Goal: Task Accomplishment & Management: Complete application form

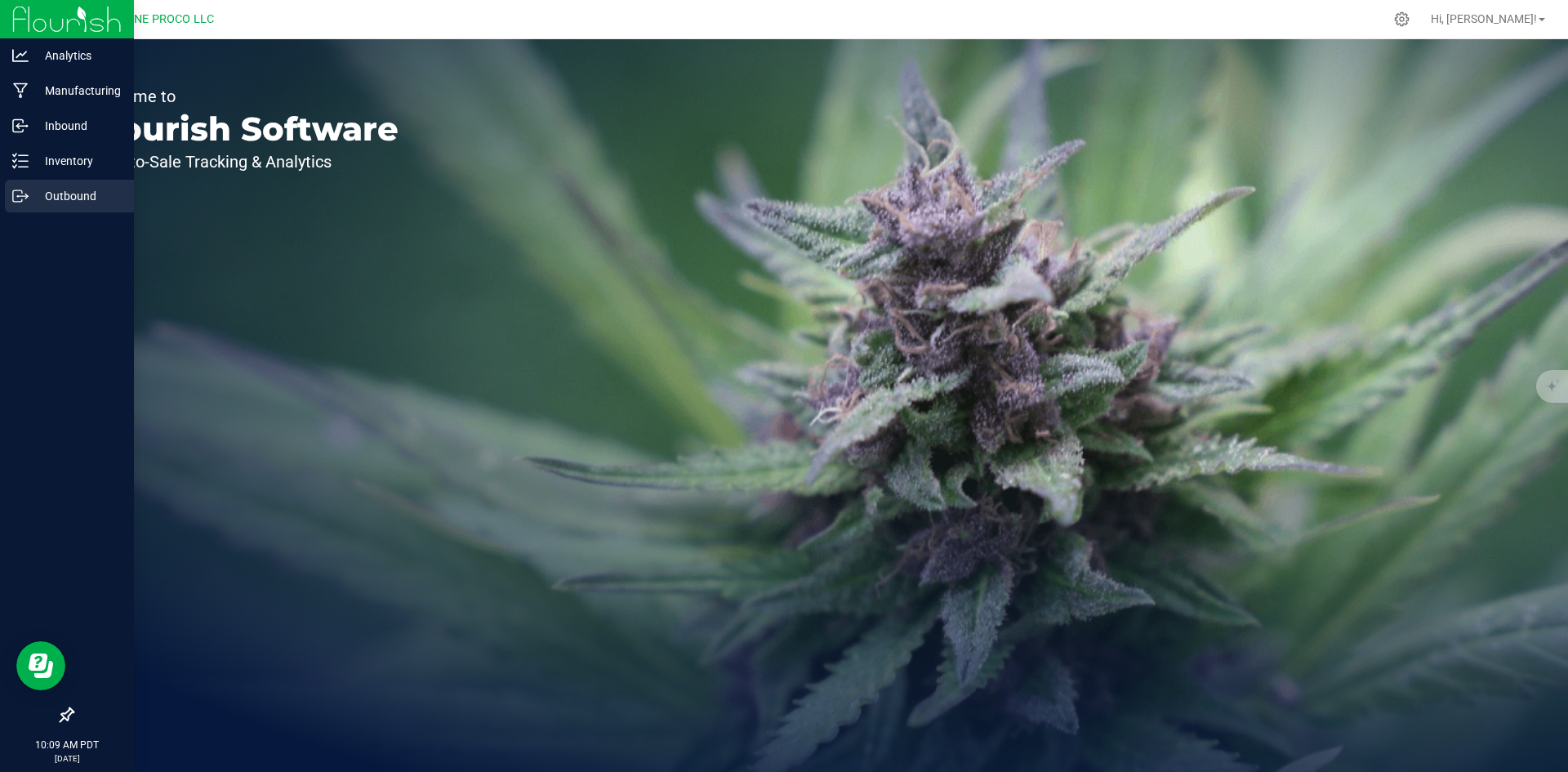
click at [43, 192] on p "Outbound" at bounding box center [78, 196] width 98 height 19
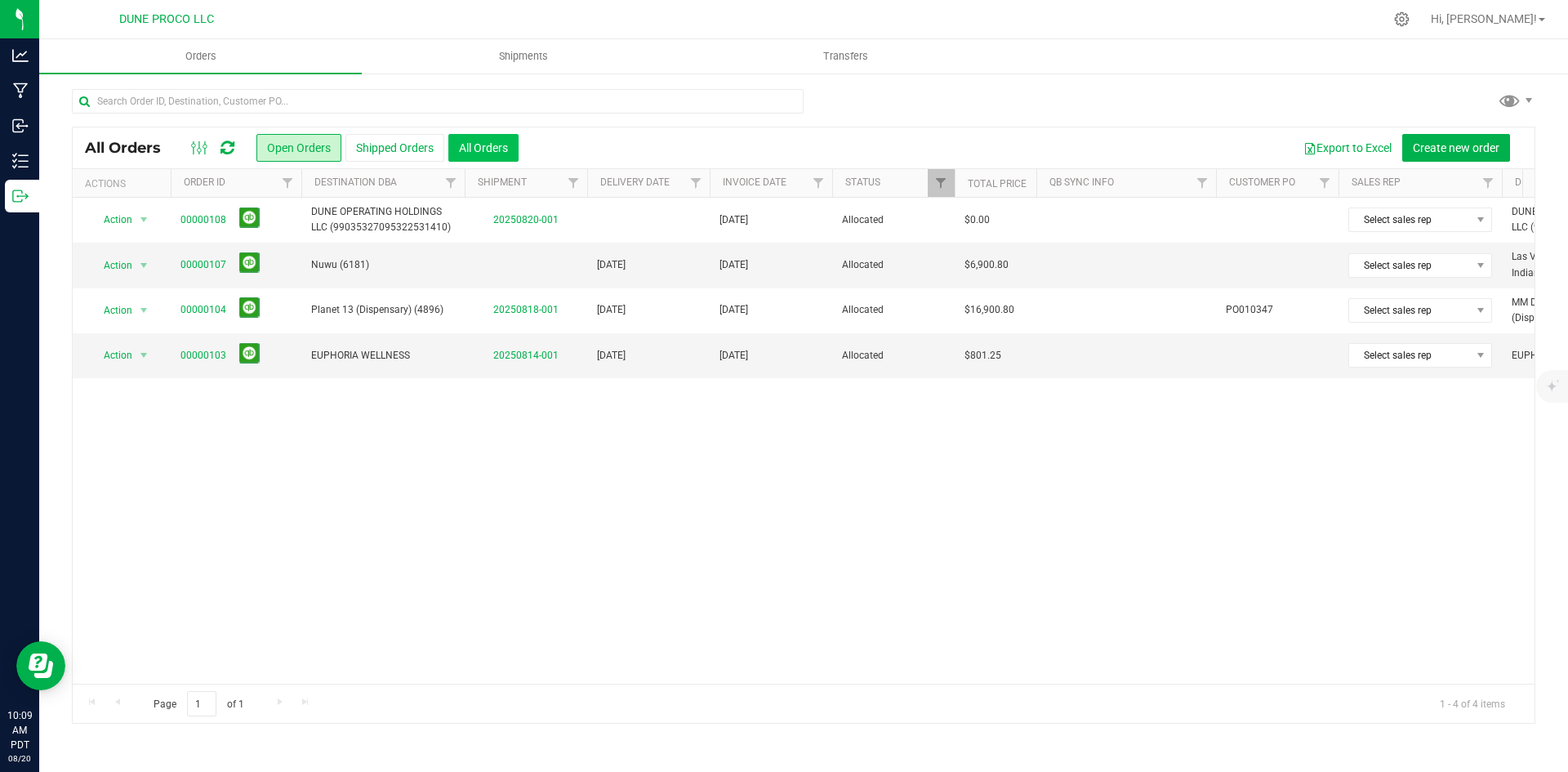
click at [512, 147] on button "All Orders" at bounding box center [483, 147] width 70 height 28
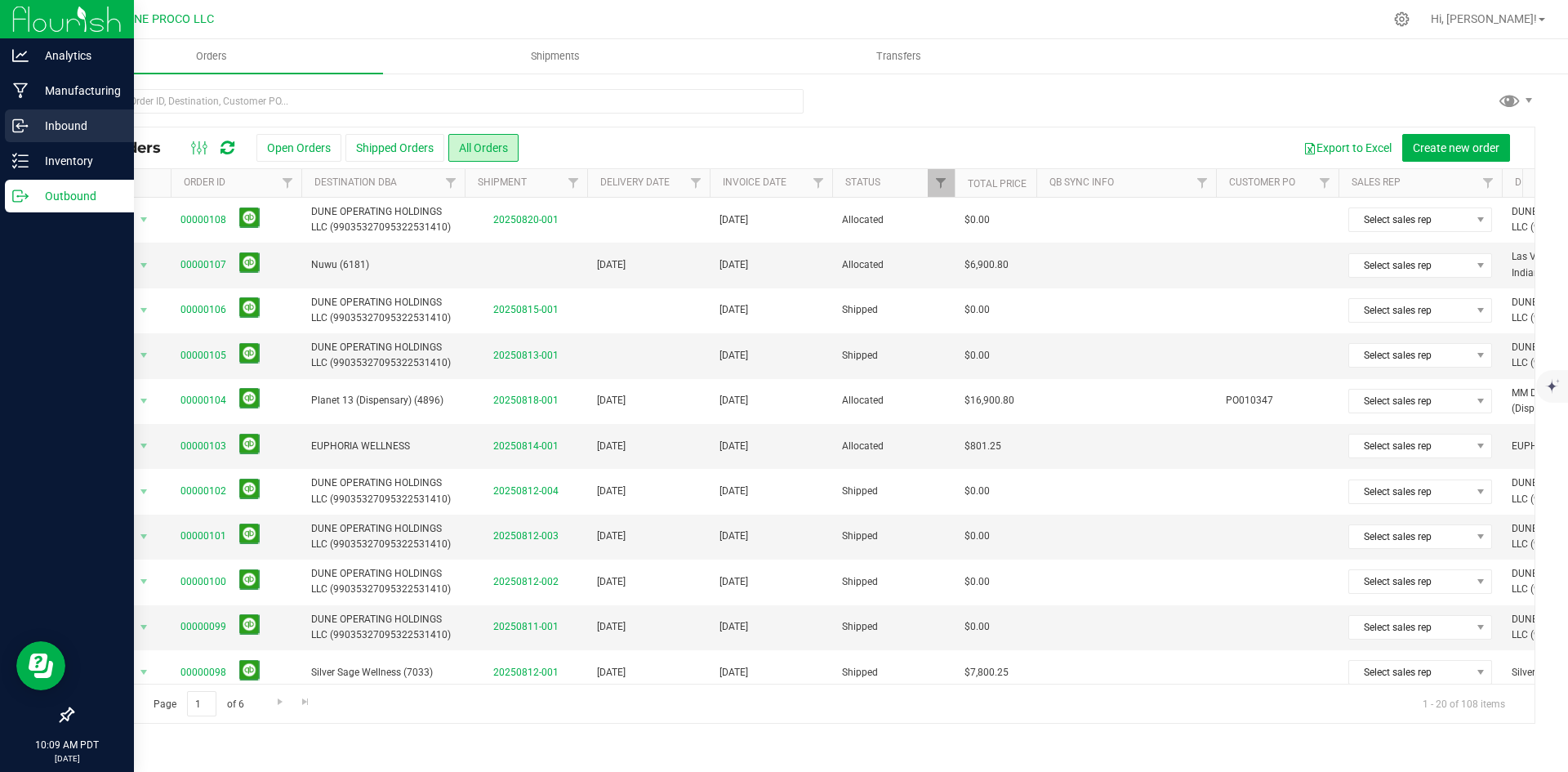
click at [25, 121] on icon at bounding box center [19, 125] width 16 height 16
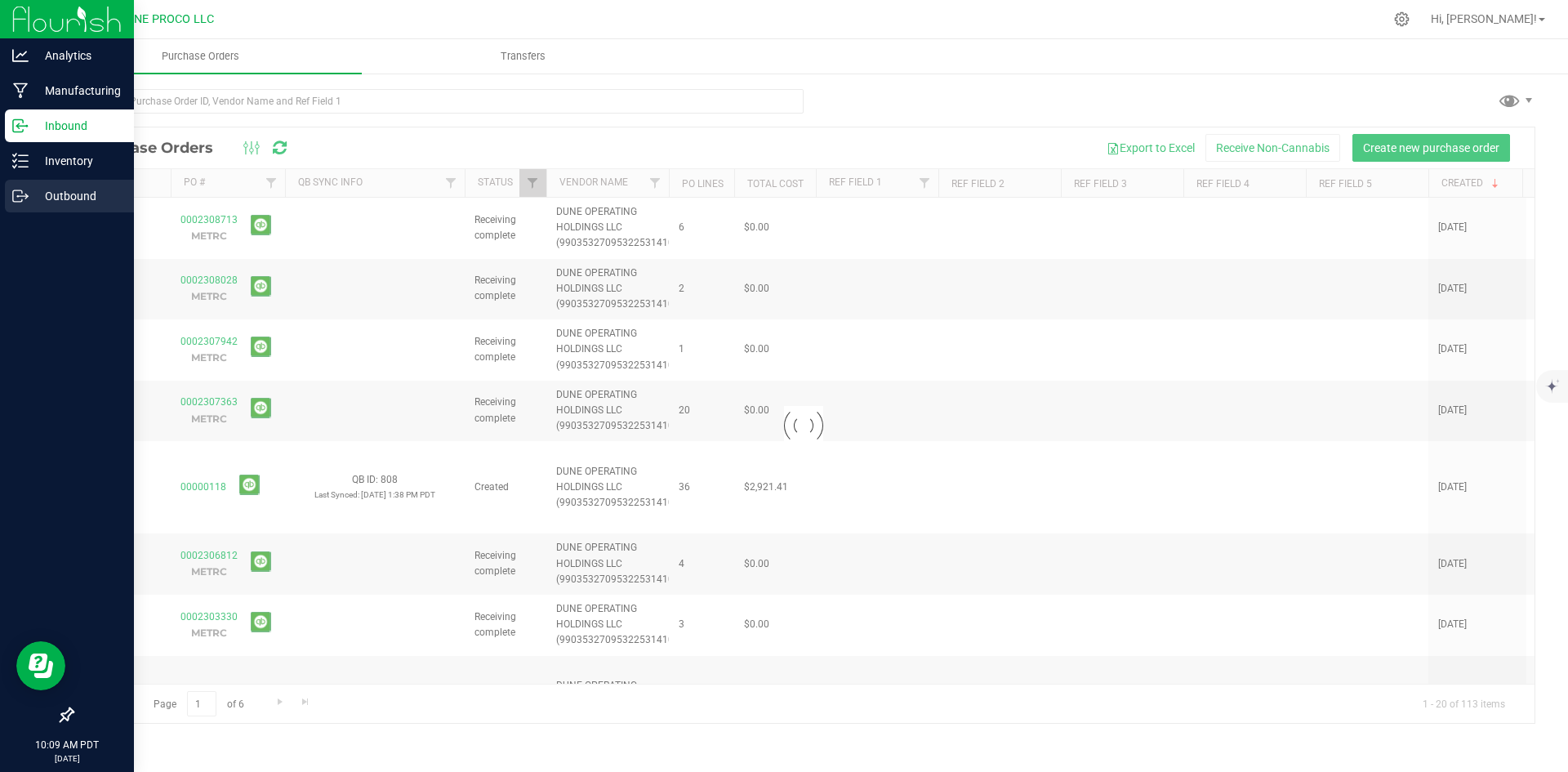
click at [43, 194] on p "Outbound" at bounding box center [78, 196] width 98 height 19
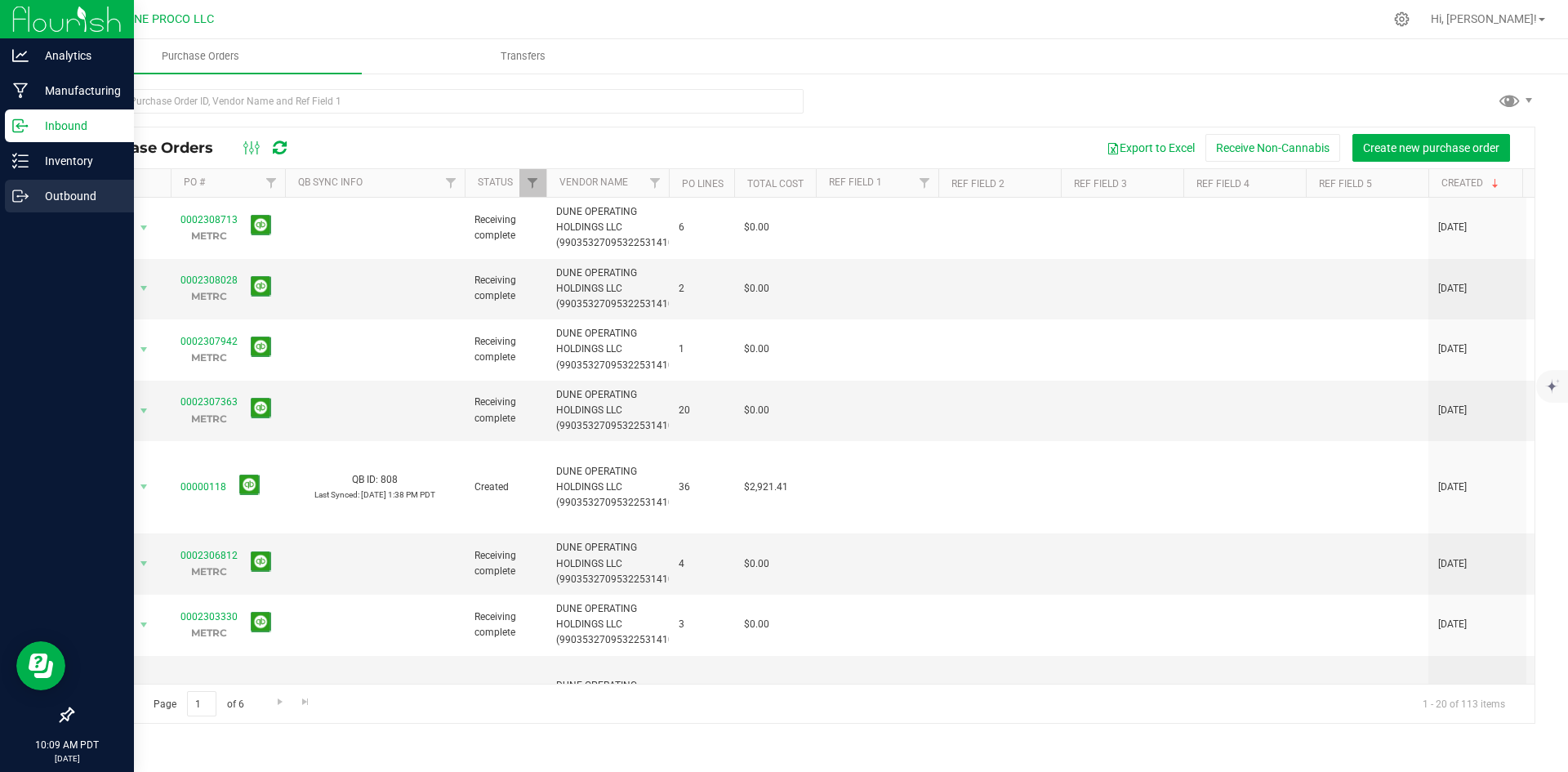
click at [36, 193] on p "Outbound" at bounding box center [78, 196] width 98 height 19
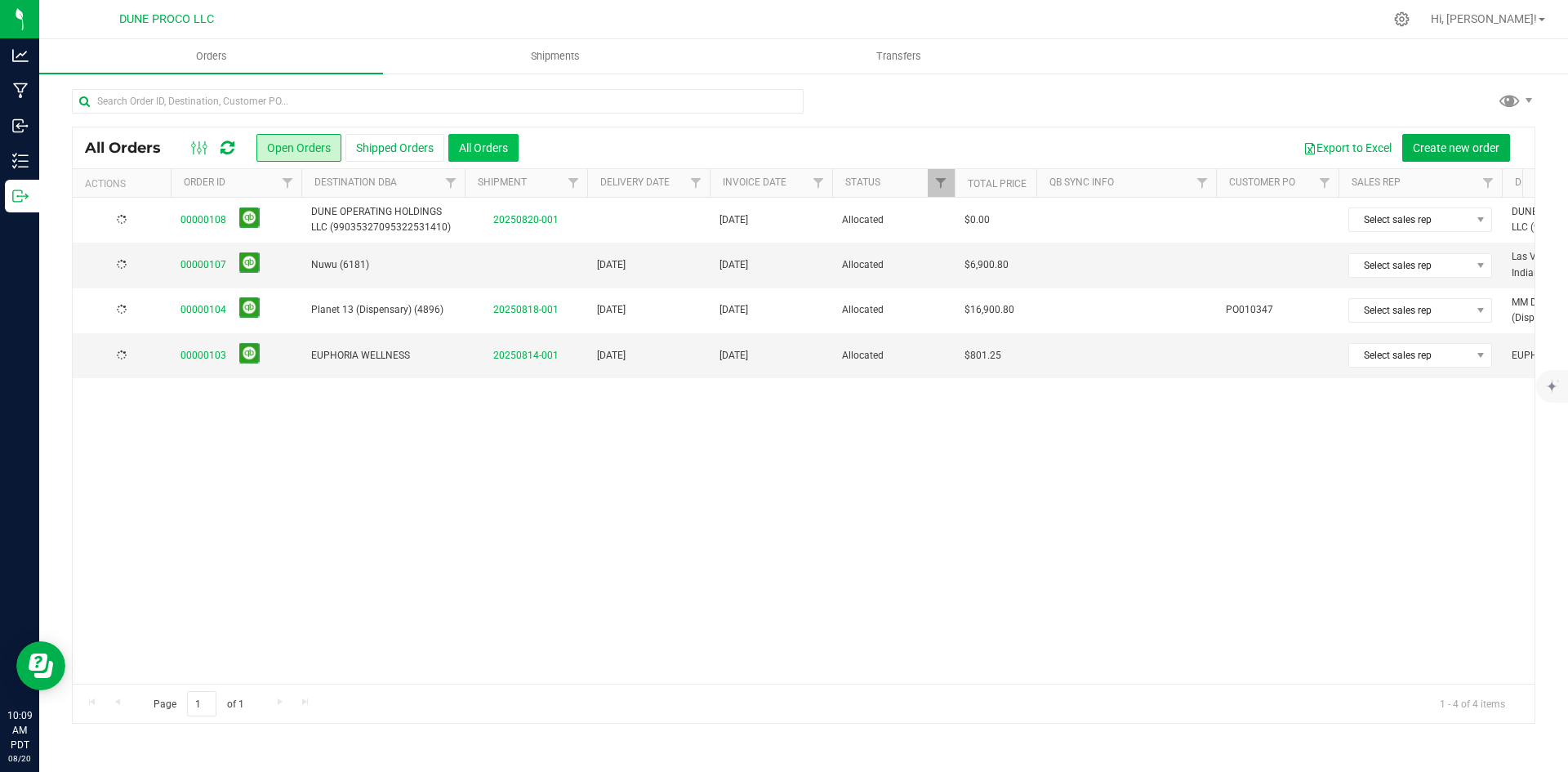
click at [489, 153] on button "All Orders" at bounding box center [483, 147] width 70 height 28
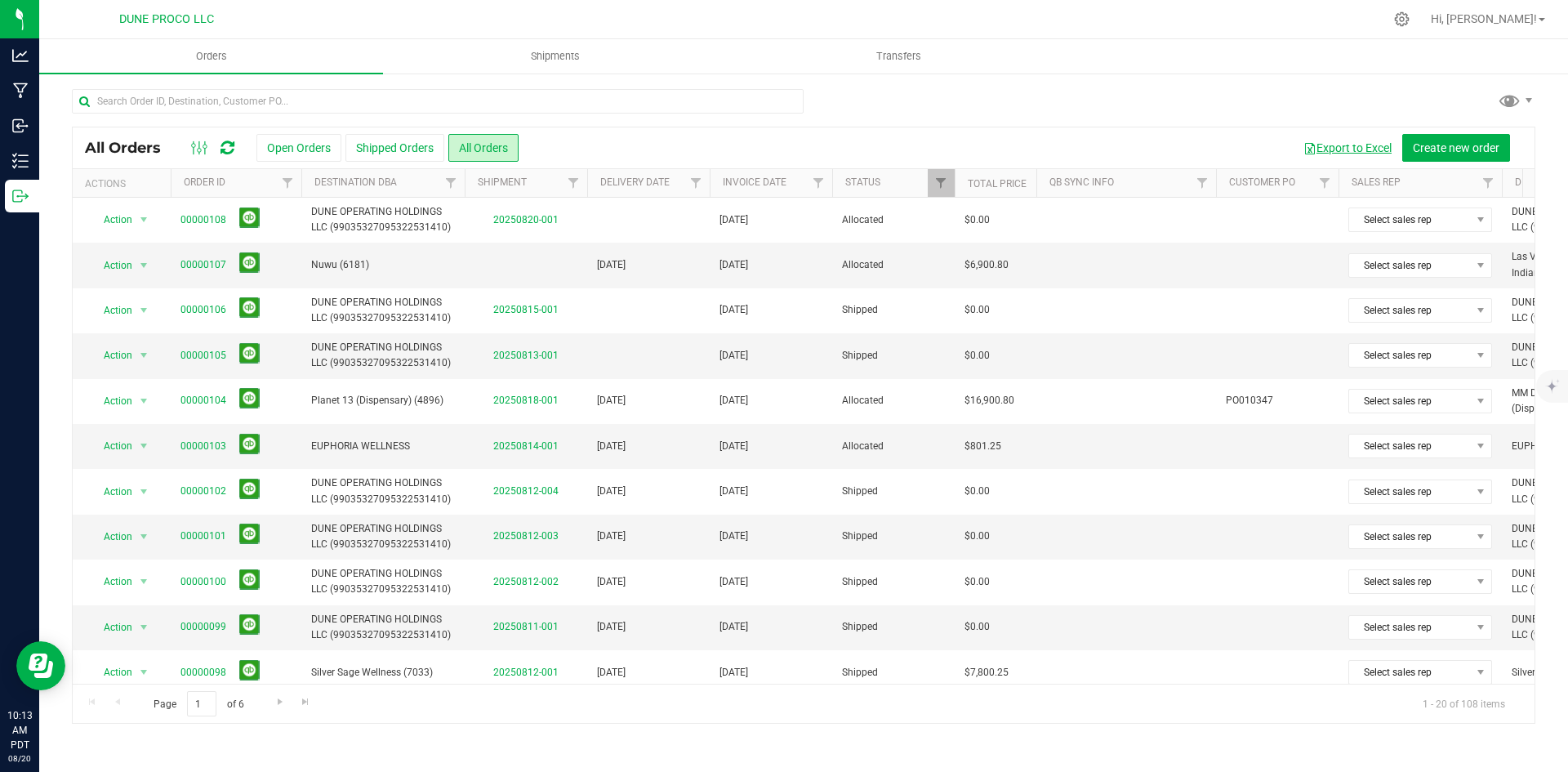
click at [1374, 143] on button "Export to Excel" at bounding box center [1348, 147] width 109 height 28
click at [371, 110] on input "text" at bounding box center [438, 101] width 732 height 25
paste input "00000028"
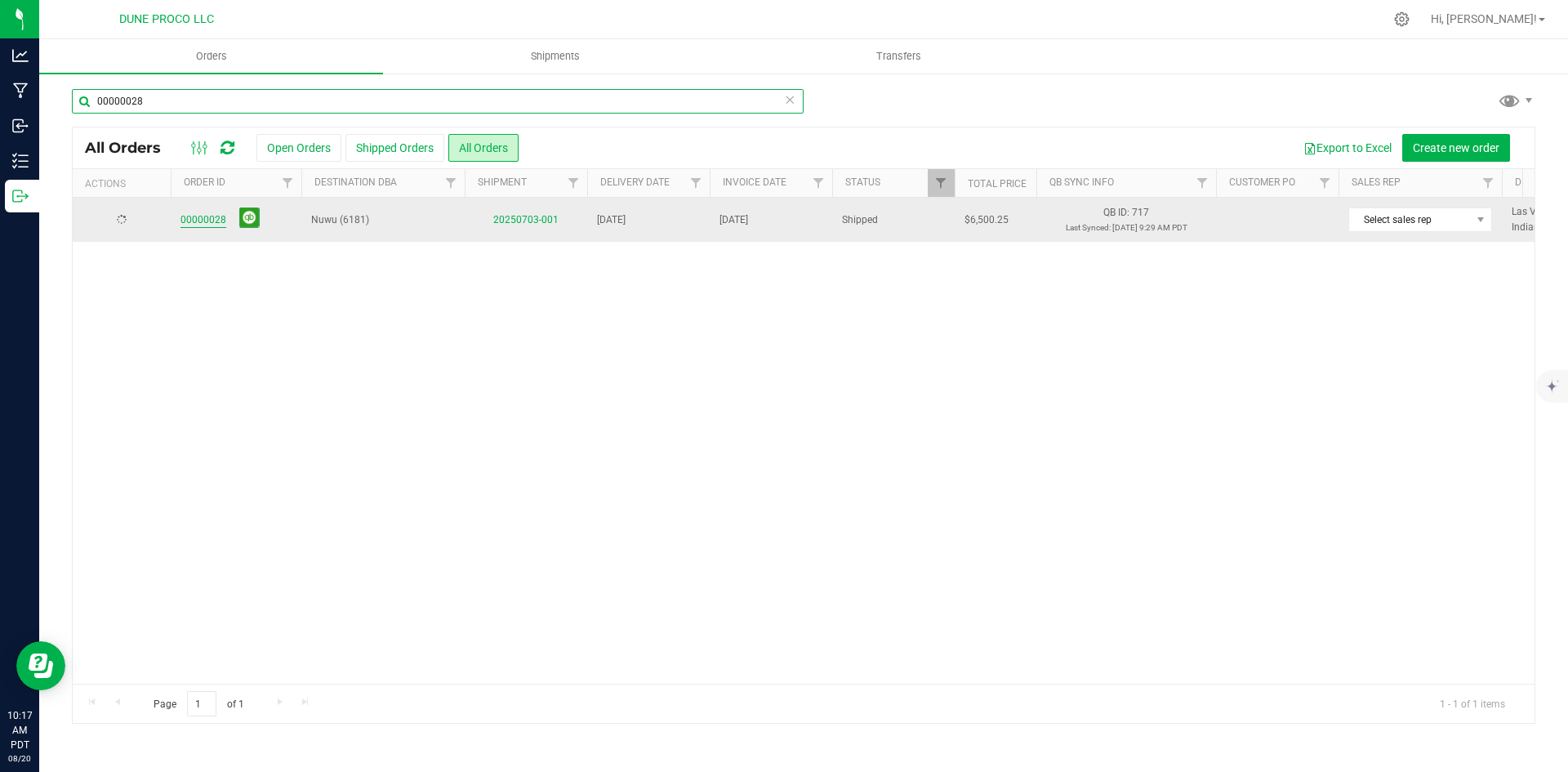
type input "00000028"
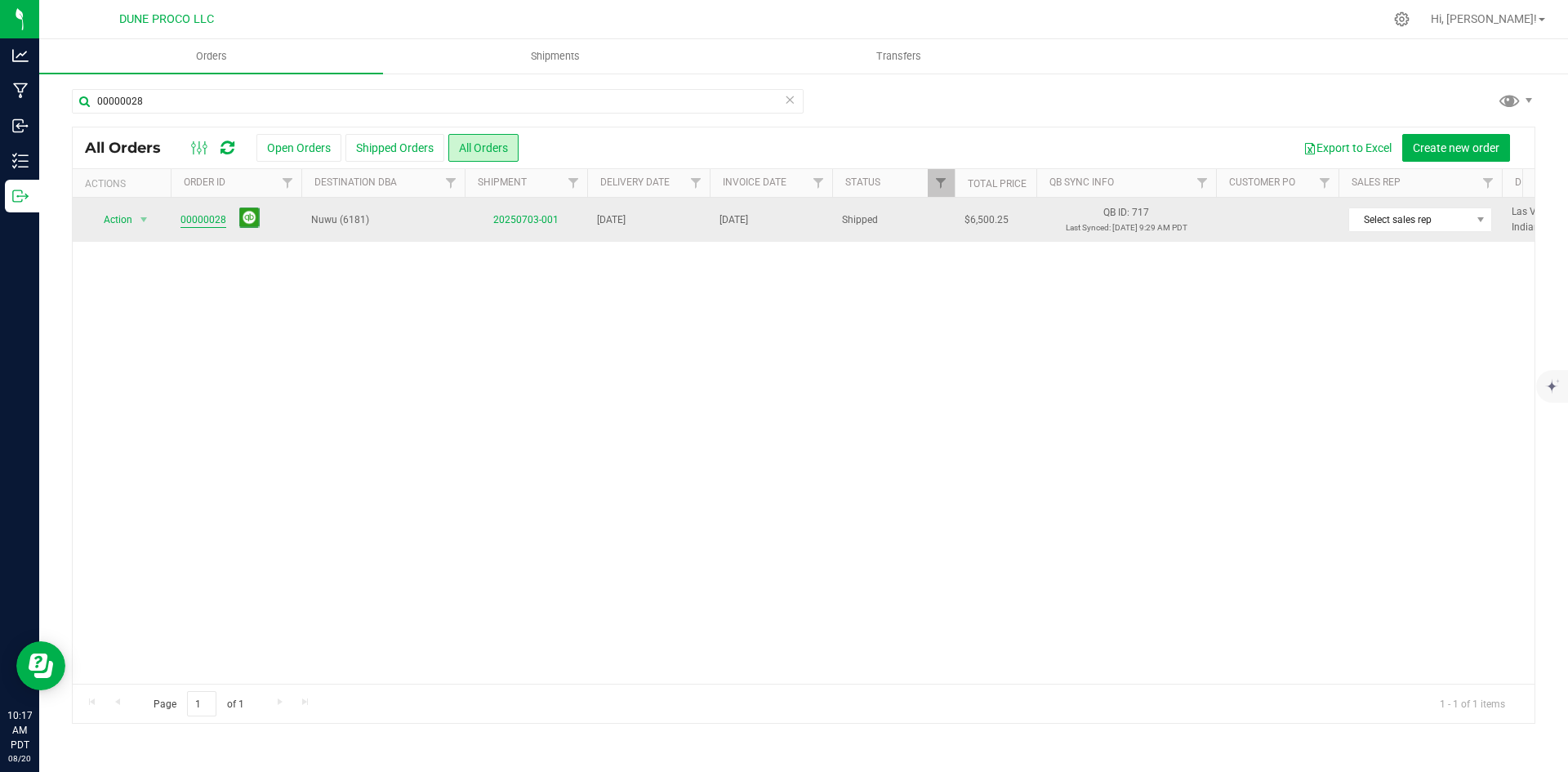
click at [213, 216] on link "00000028" at bounding box center [203, 220] width 46 height 15
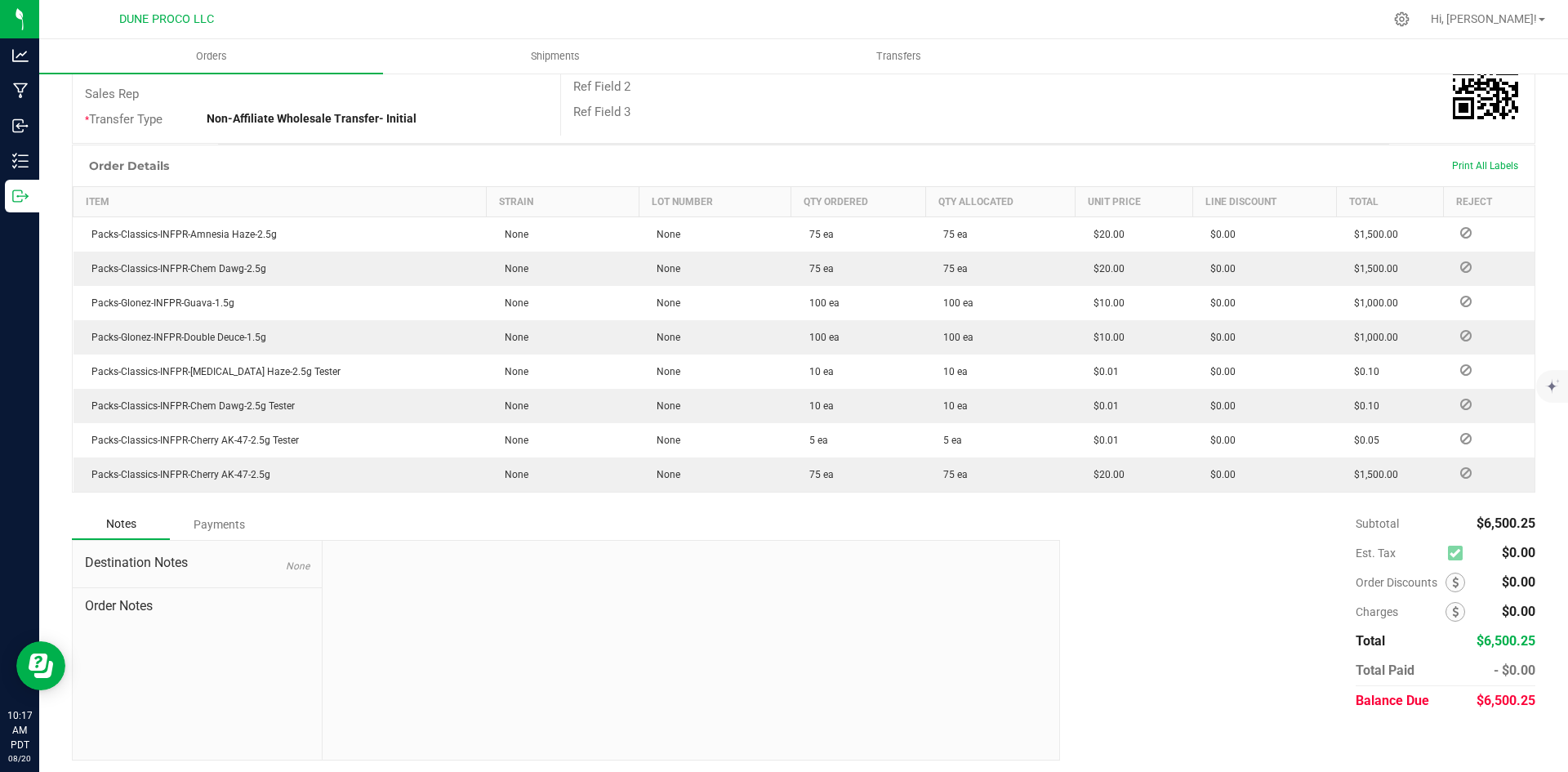
scroll to position [342, 0]
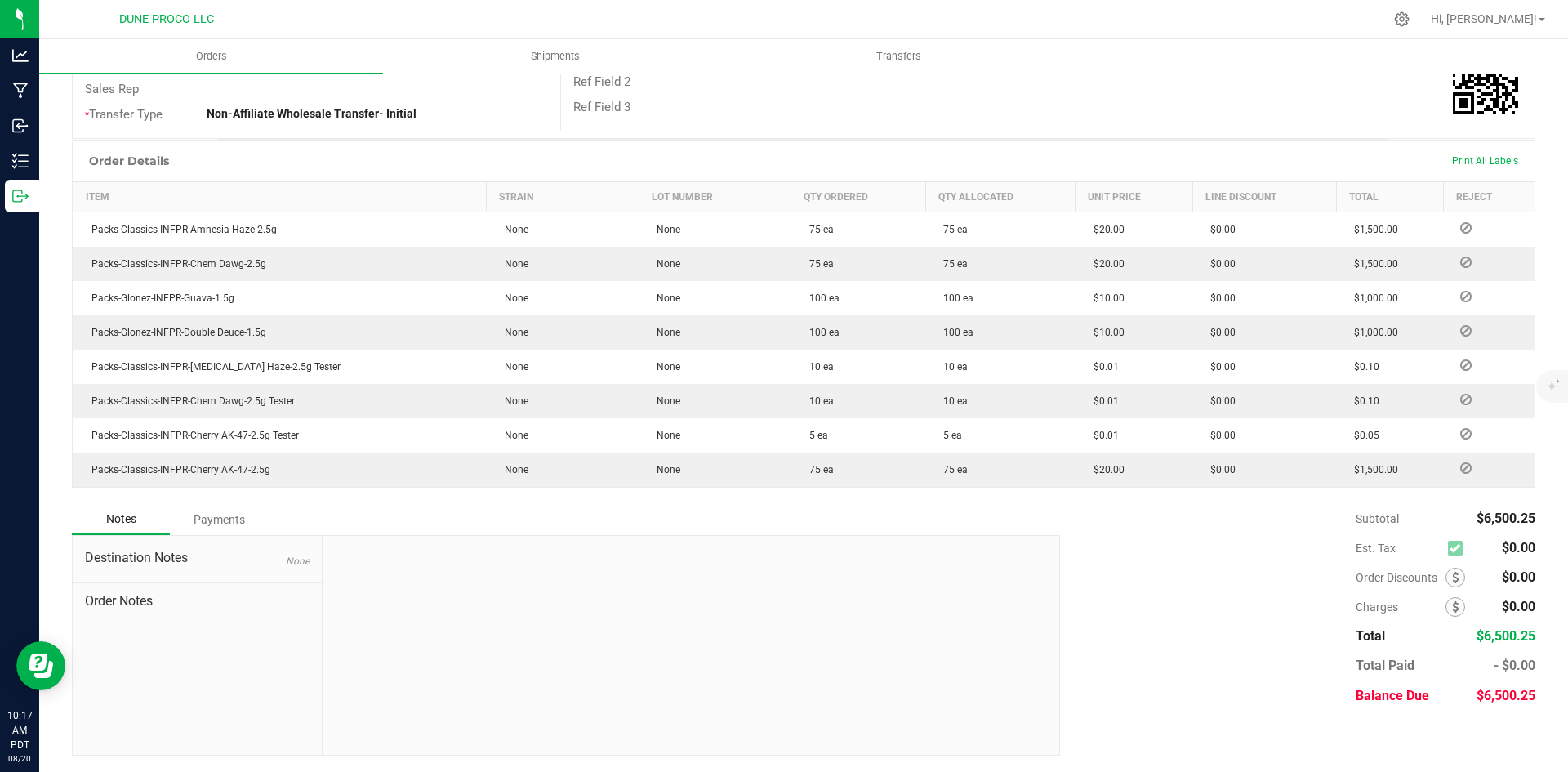
click at [1501, 711] on div "Notes Payments Destination Notes None Order Notes Subtotal $6,500.25 Est. Tax" at bounding box center [804, 630] width 1464 height 252
click at [1505, 691] on span "$6,500.25" at bounding box center [1505, 696] width 58 height 15
click at [1495, 695] on span "$6,500.25" at bounding box center [1505, 696] width 58 height 15
copy span "6,500.25"
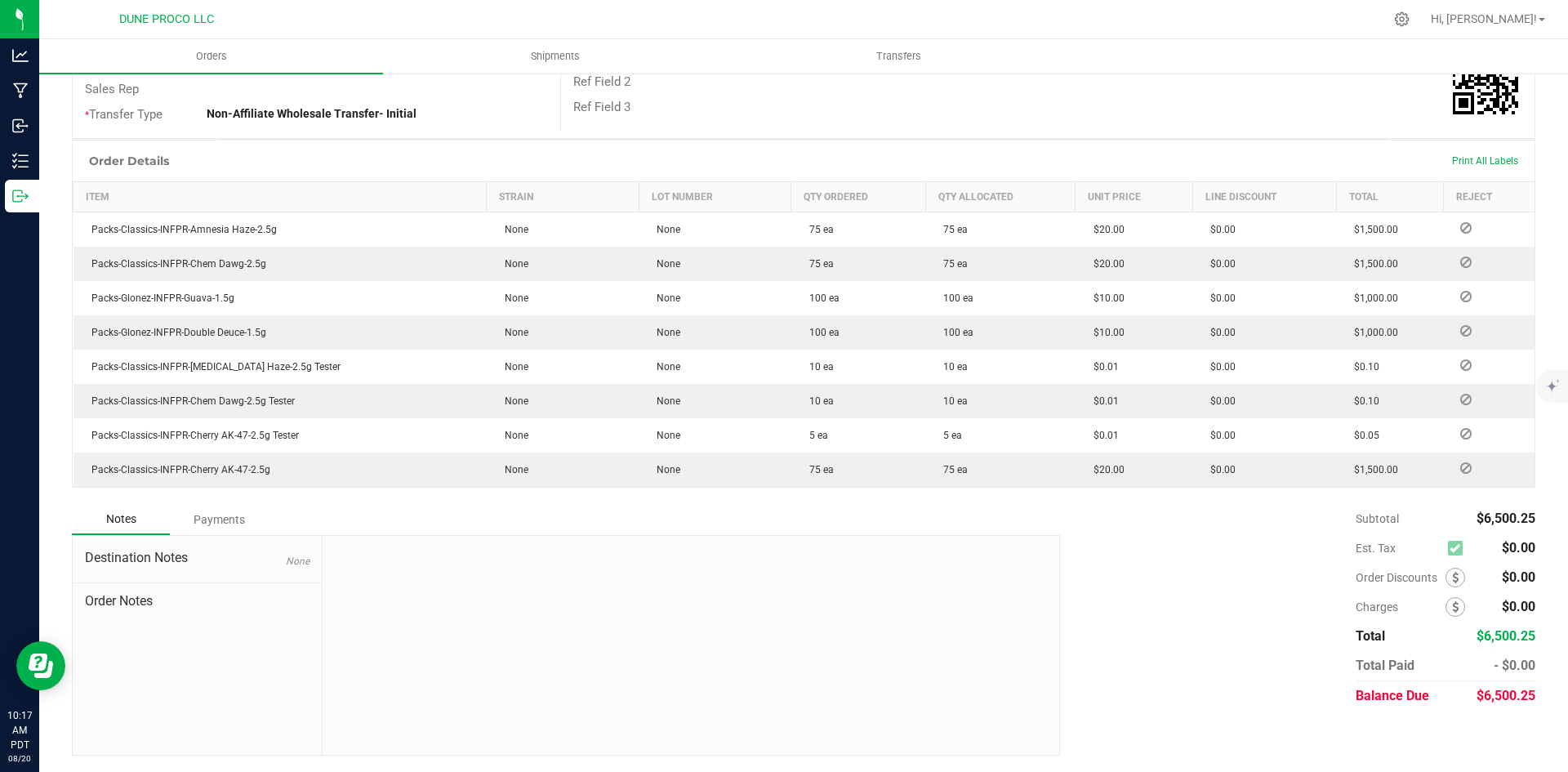
click at [208, 523] on div "Payments" at bounding box center [219, 519] width 98 height 30
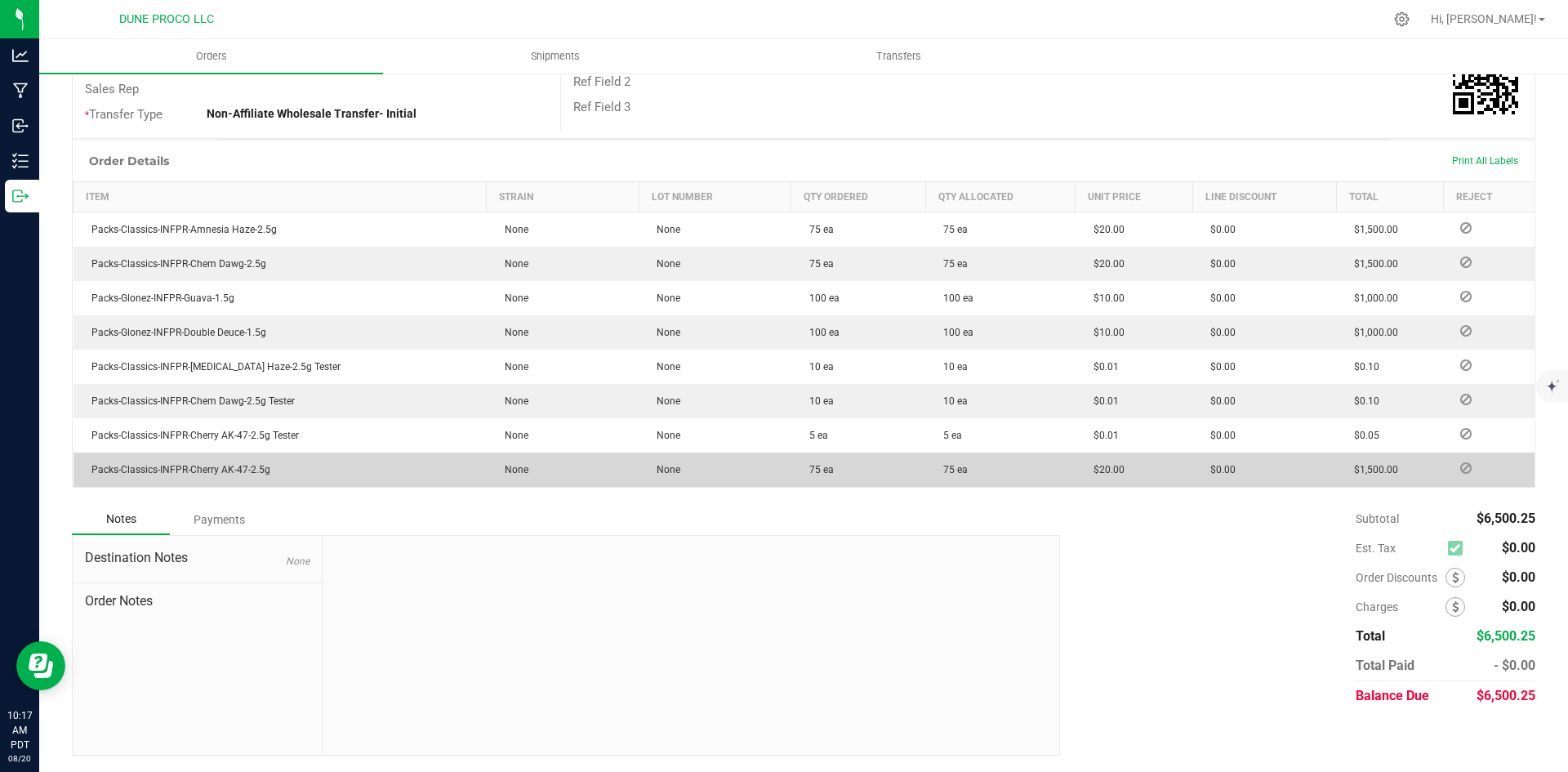
scroll to position [297, 0]
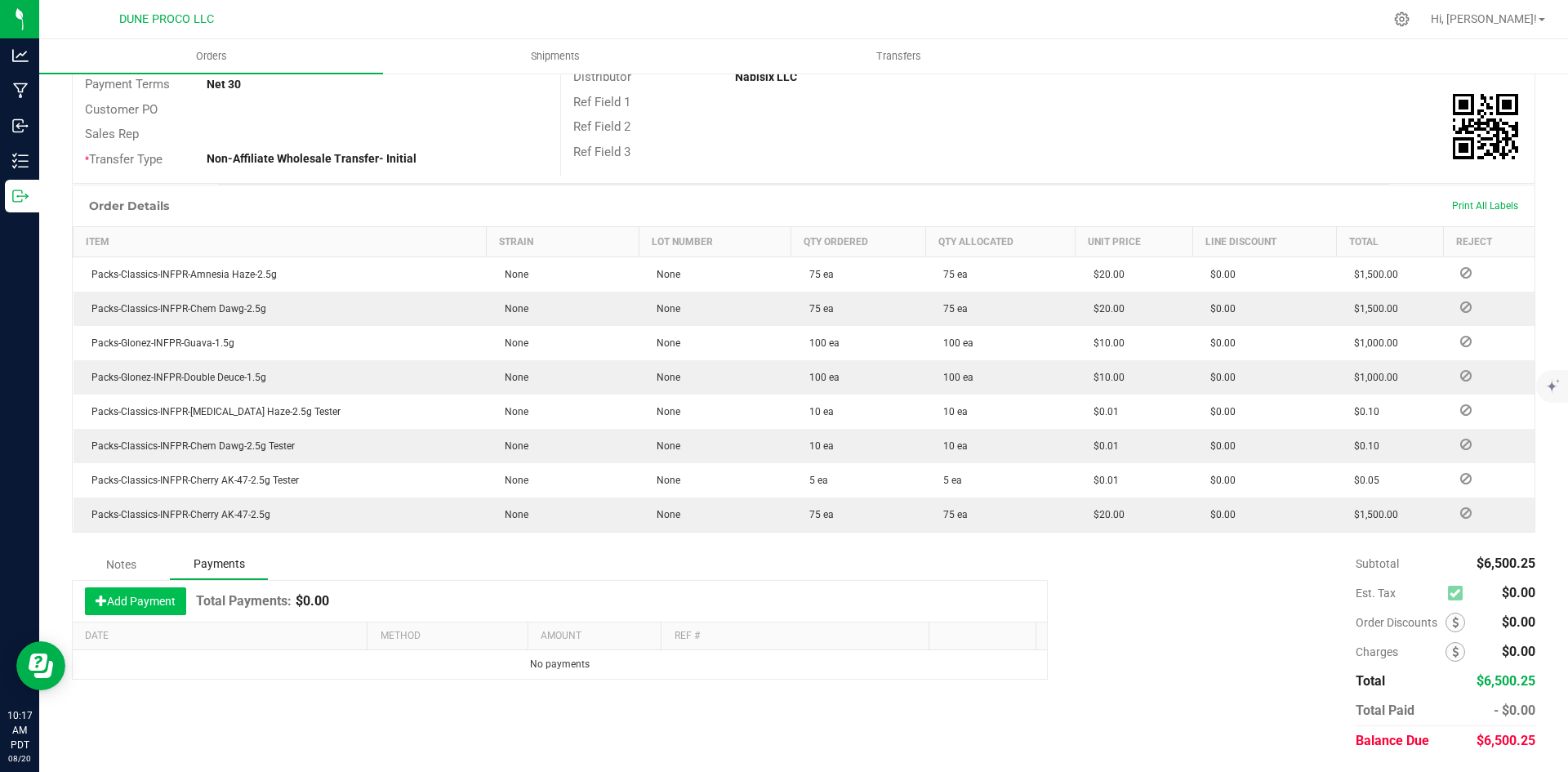
click at [117, 609] on button "Add Payment" at bounding box center [136, 601] width 102 height 28
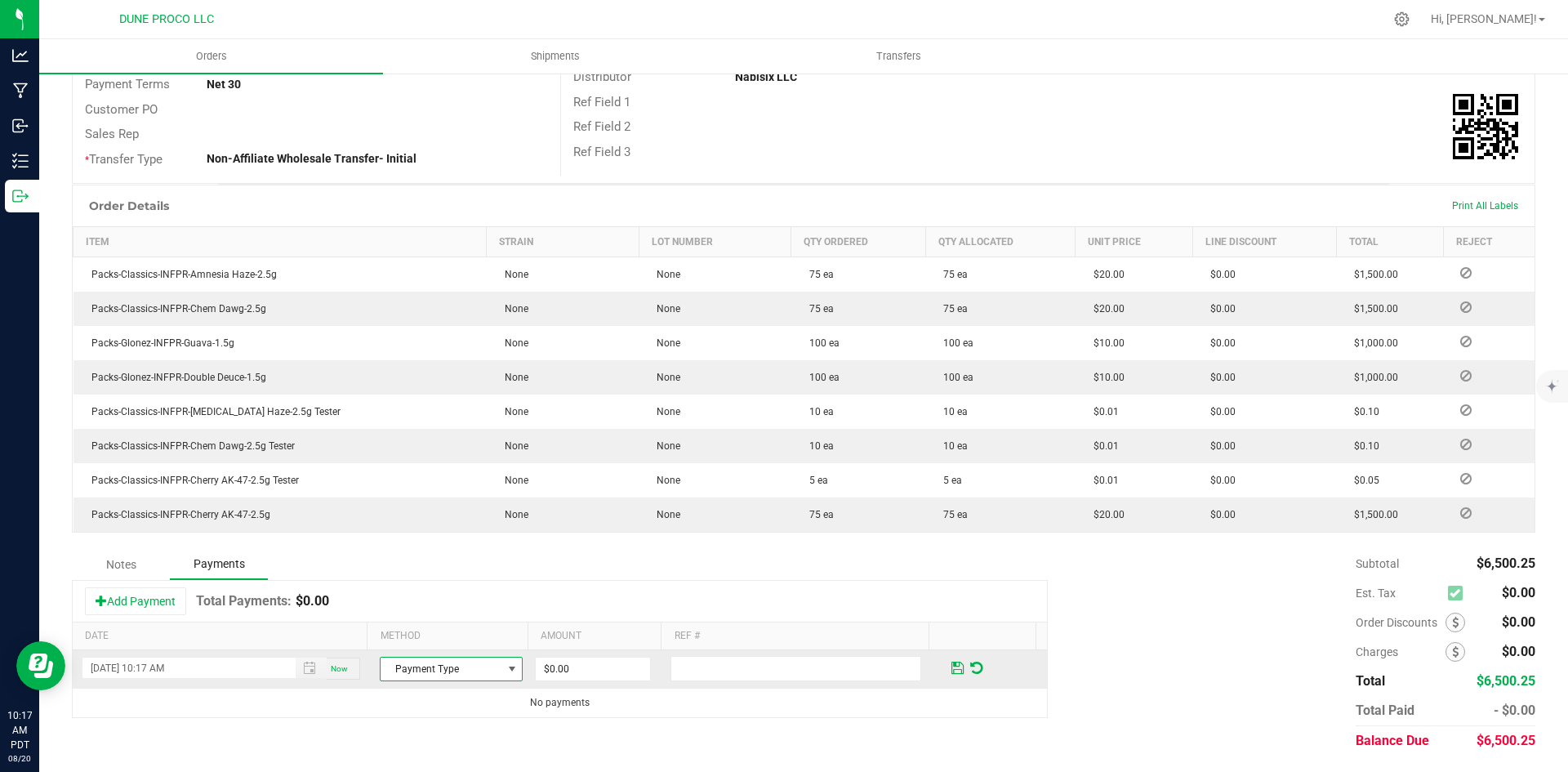
click at [410, 665] on span "Payment Type" at bounding box center [440, 669] width 121 height 23
click at [428, 617] on li "ACH & Bank Transfer" at bounding box center [444, 618] width 138 height 23
drag, startPoint x: 434, startPoint y: 646, endPoint x: 437, endPoint y: 669, distance: 23.2
click at [434, 653] on div "Date Method Amount Ref # [DATE] 10:17 AM Now ACH & Bank Transfer $0.00 No payme…" at bounding box center [560, 670] width 974 height 95
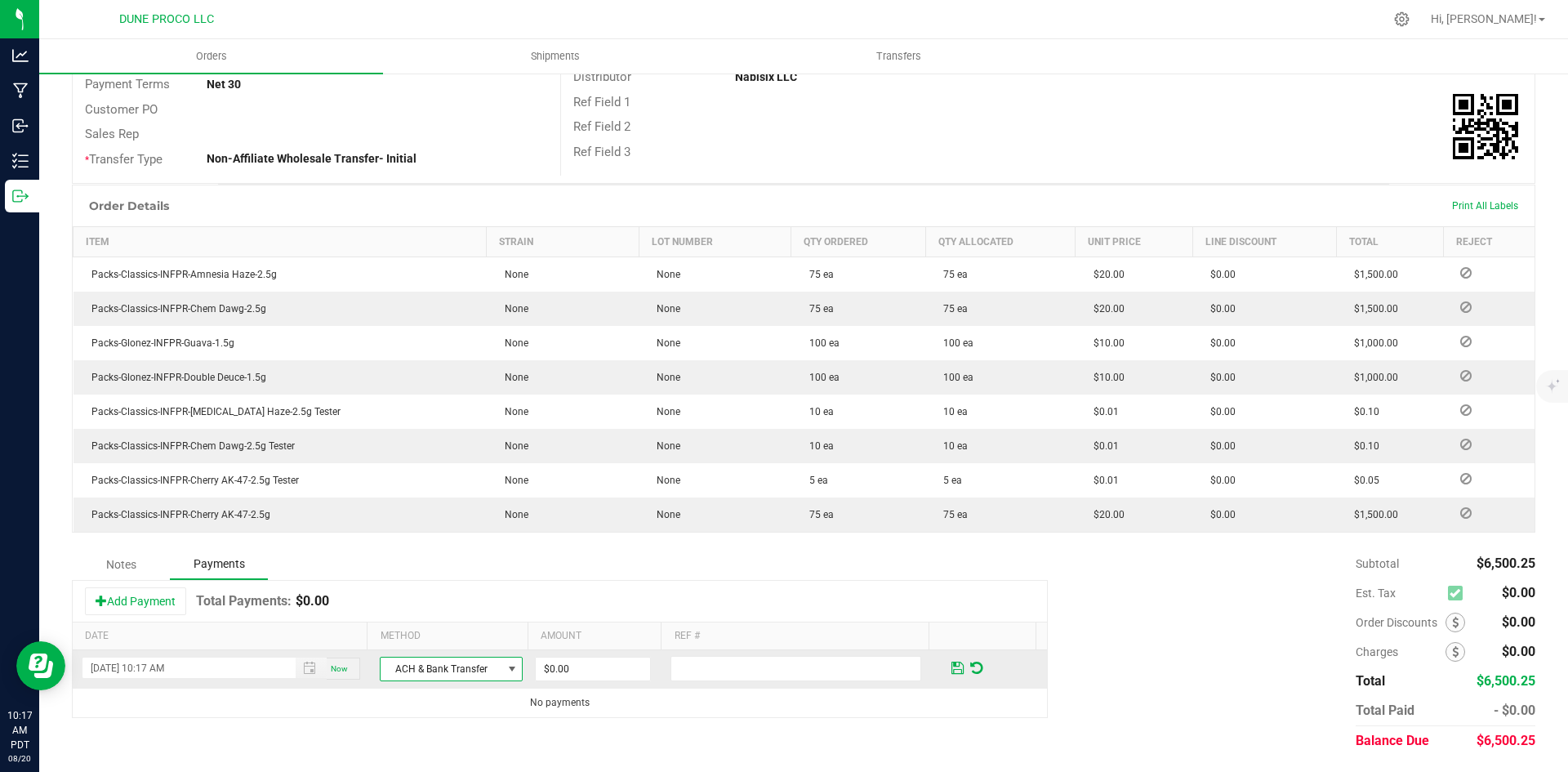
click at [438, 669] on span "ACH & Bank Transfer" at bounding box center [440, 669] width 121 height 23
drag, startPoint x: 437, startPoint y: 664, endPoint x: 446, endPoint y: 643, distance: 22.8
click at [437, 643] on li "Check" at bounding box center [444, 641] width 138 height 23
click at [581, 670] on input "0" at bounding box center [593, 669] width 114 height 23
paste input "6500.25"
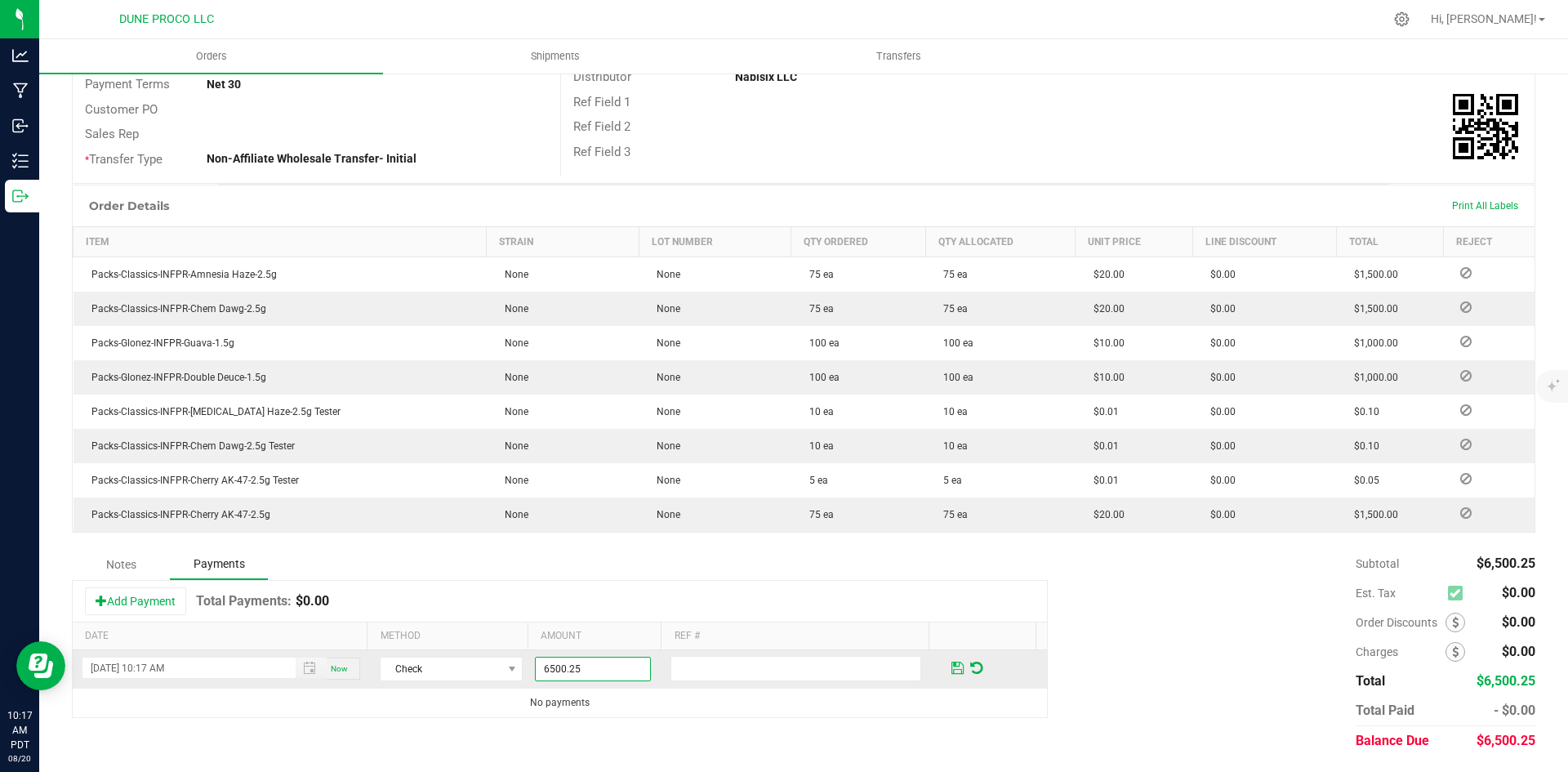
type input "$6,500.25"
click at [951, 664] on span at bounding box center [957, 668] width 12 height 14
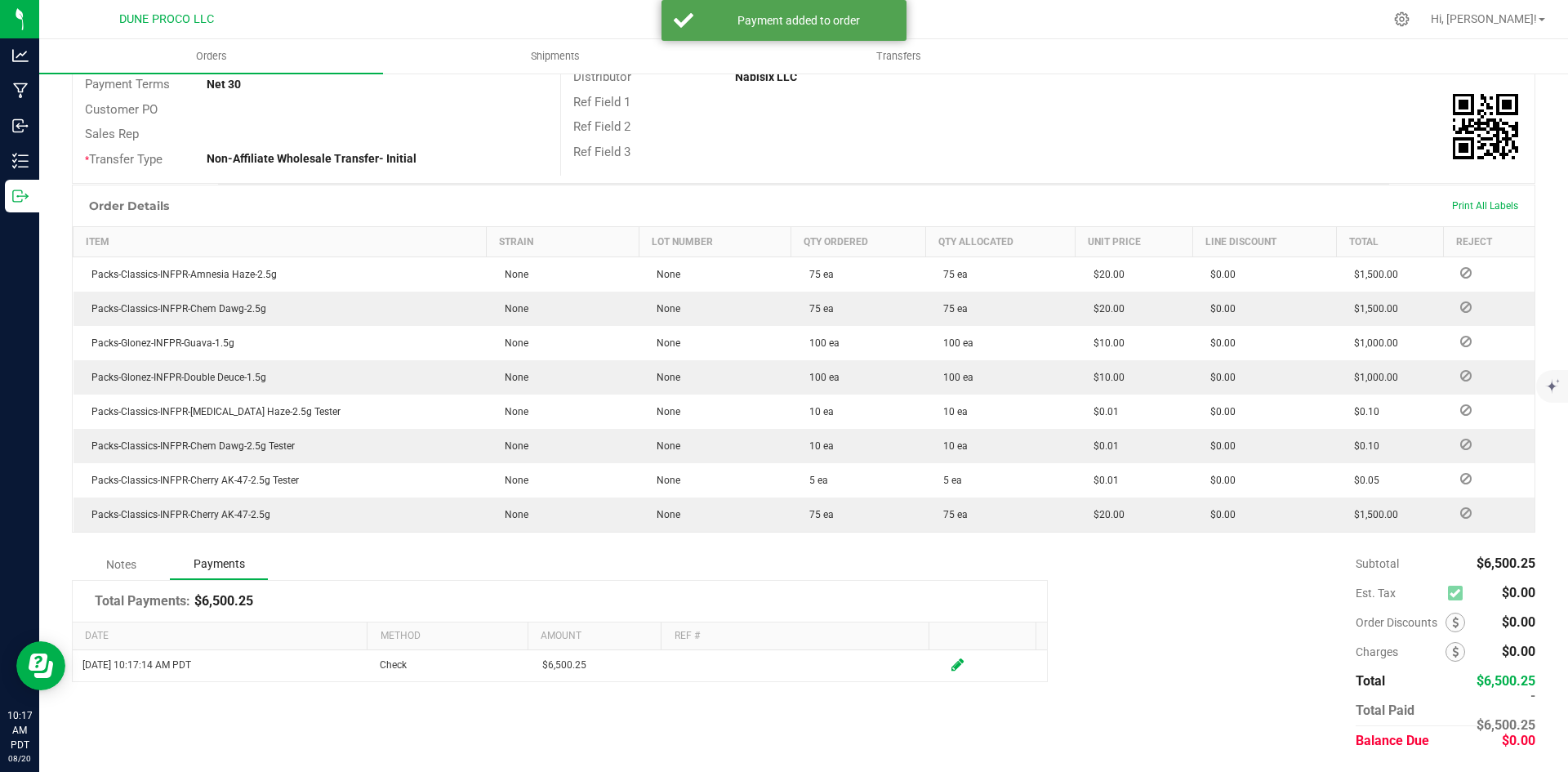
scroll to position [0, 0]
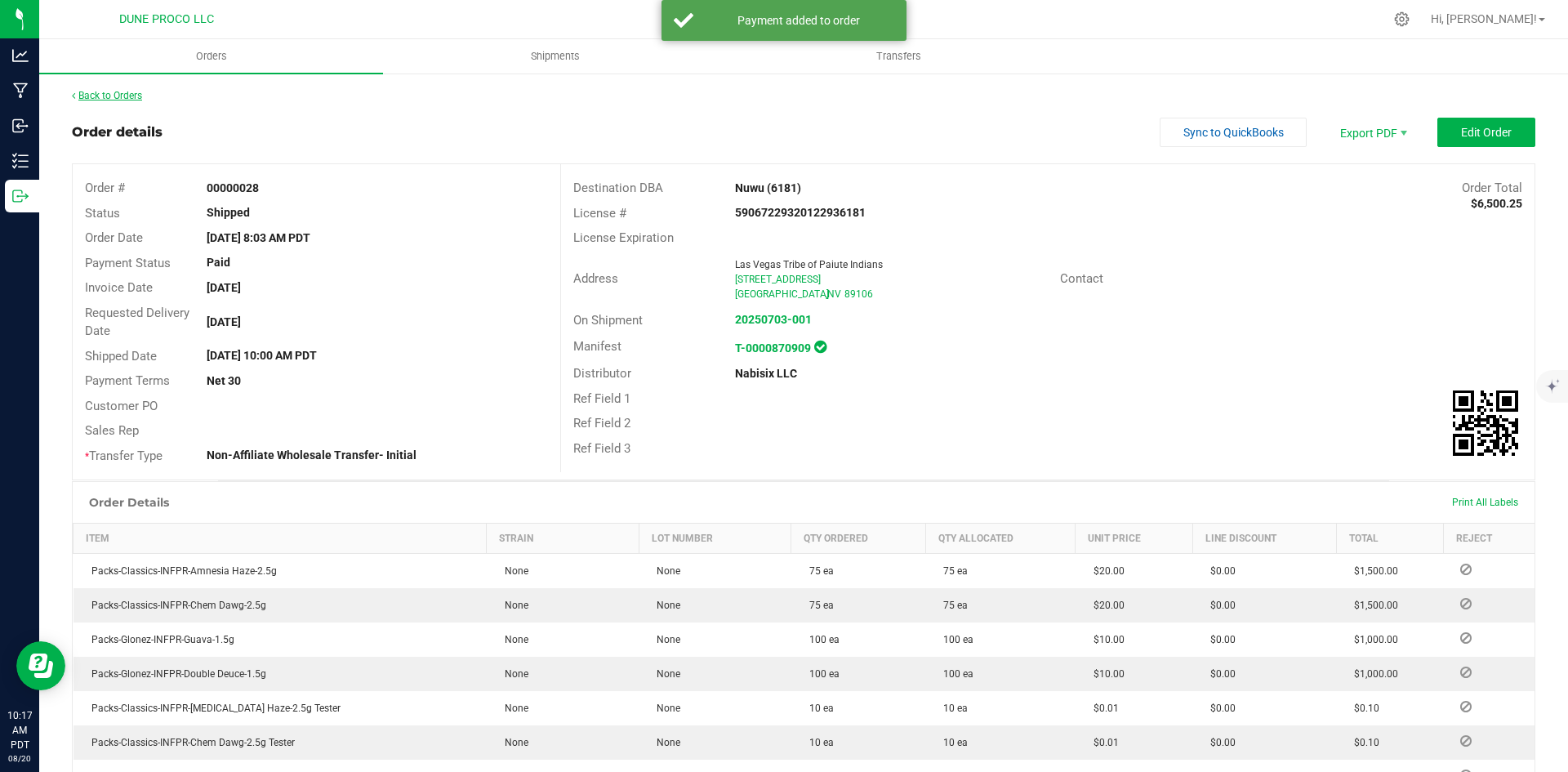
click at [122, 94] on link "Back to Orders" at bounding box center [107, 96] width 70 height 12
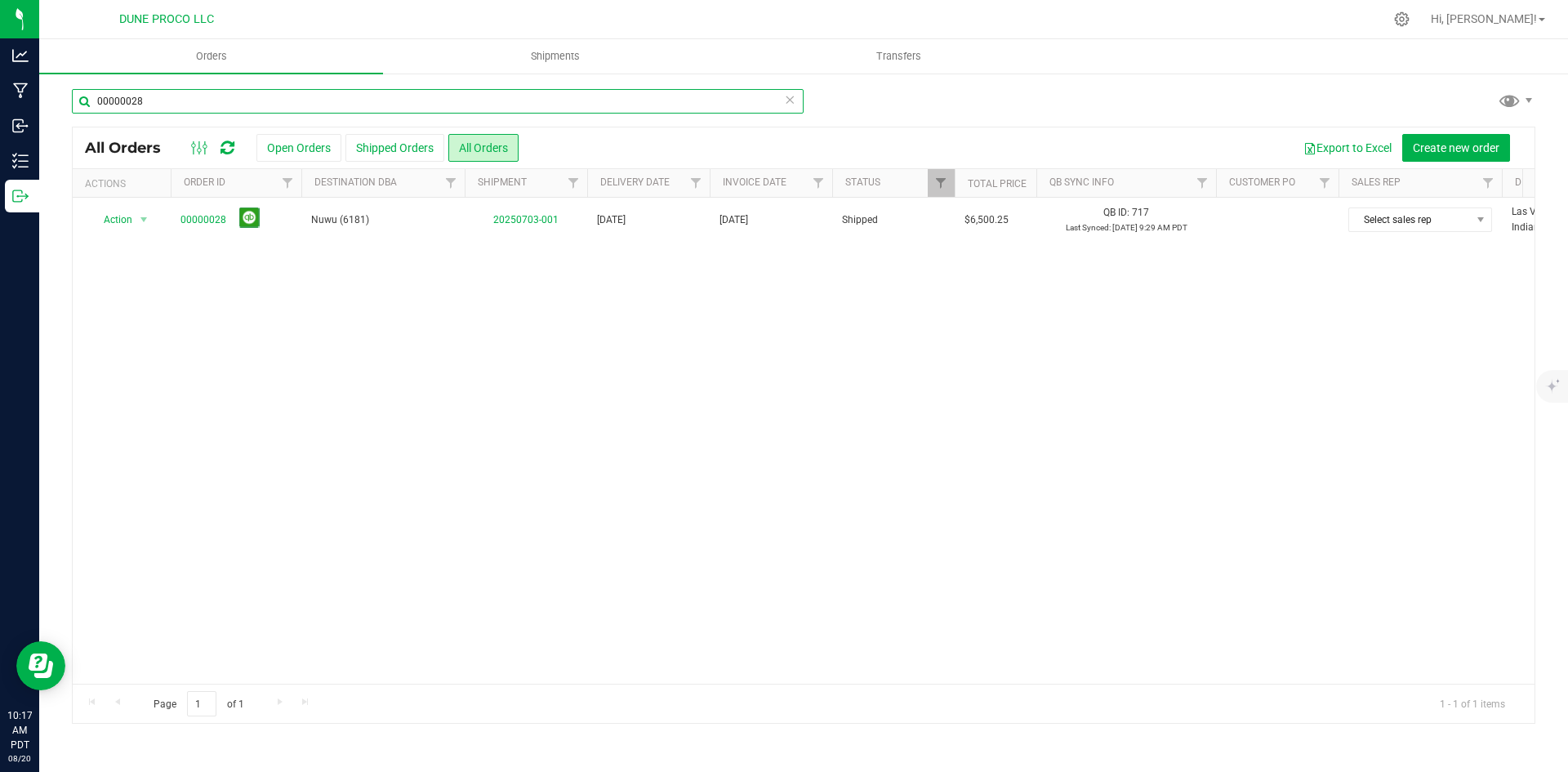
click at [617, 98] on input "00000028" at bounding box center [438, 101] width 732 height 25
click at [616, 101] on input "00000028" at bounding box center [438, 101] width 732 height 25
paste input "73"
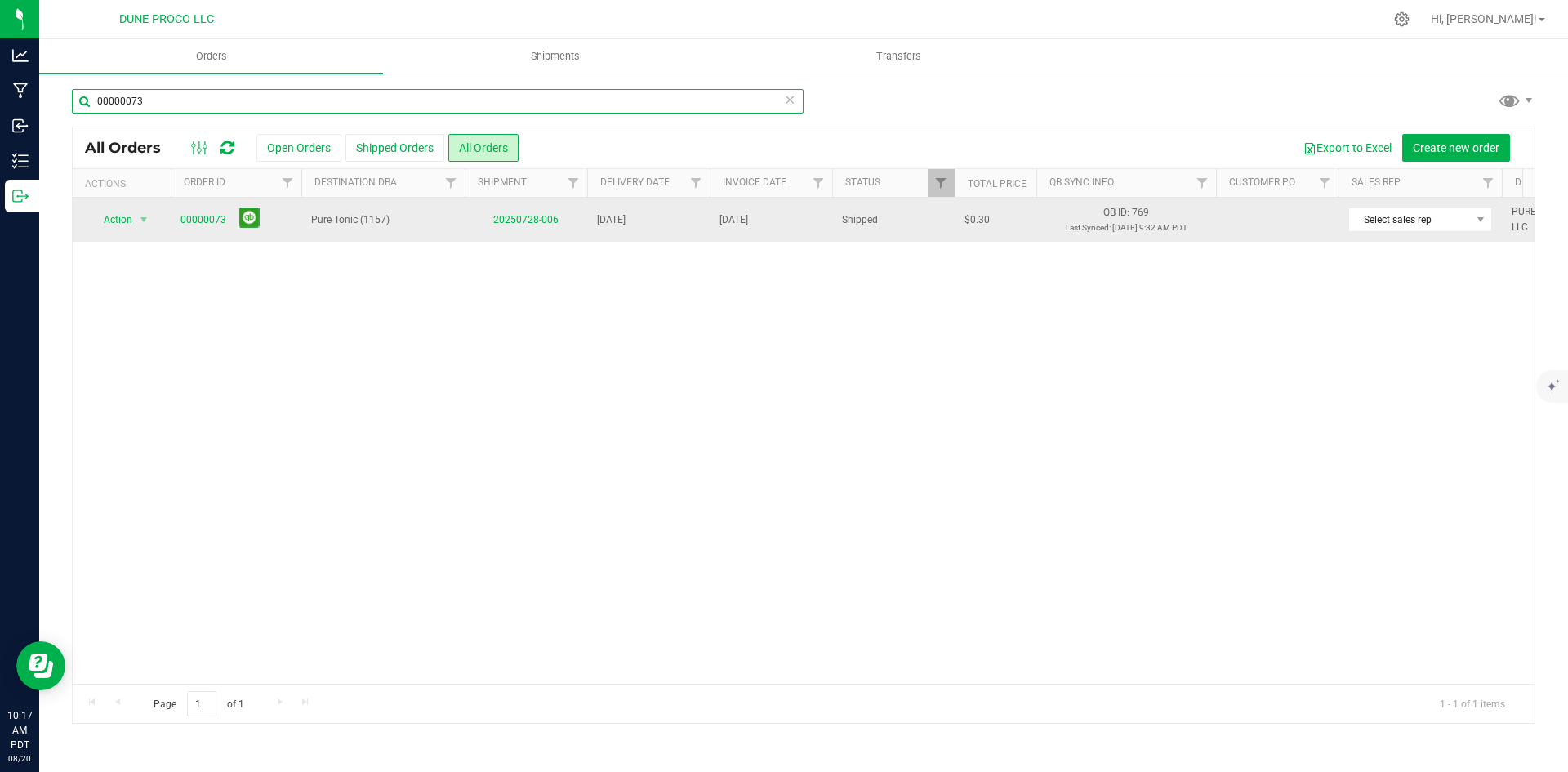
type input "00000073"
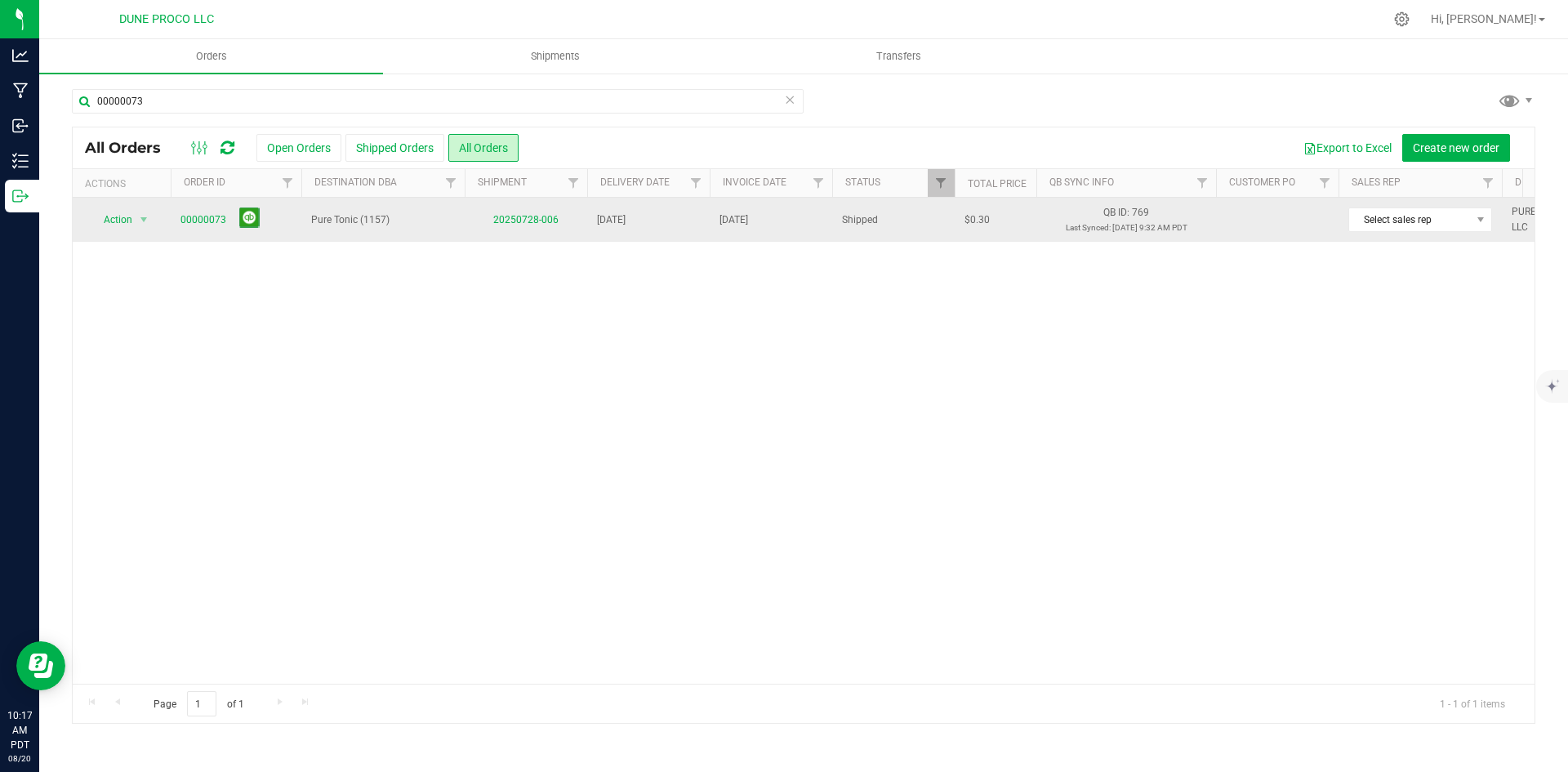
click at [195, 211] on span "00000073" at bounding box center [235, 220] width 111 height 25
click at [198, 214] on link "00000073" at bounding box center [203, 220] width 46 height 15
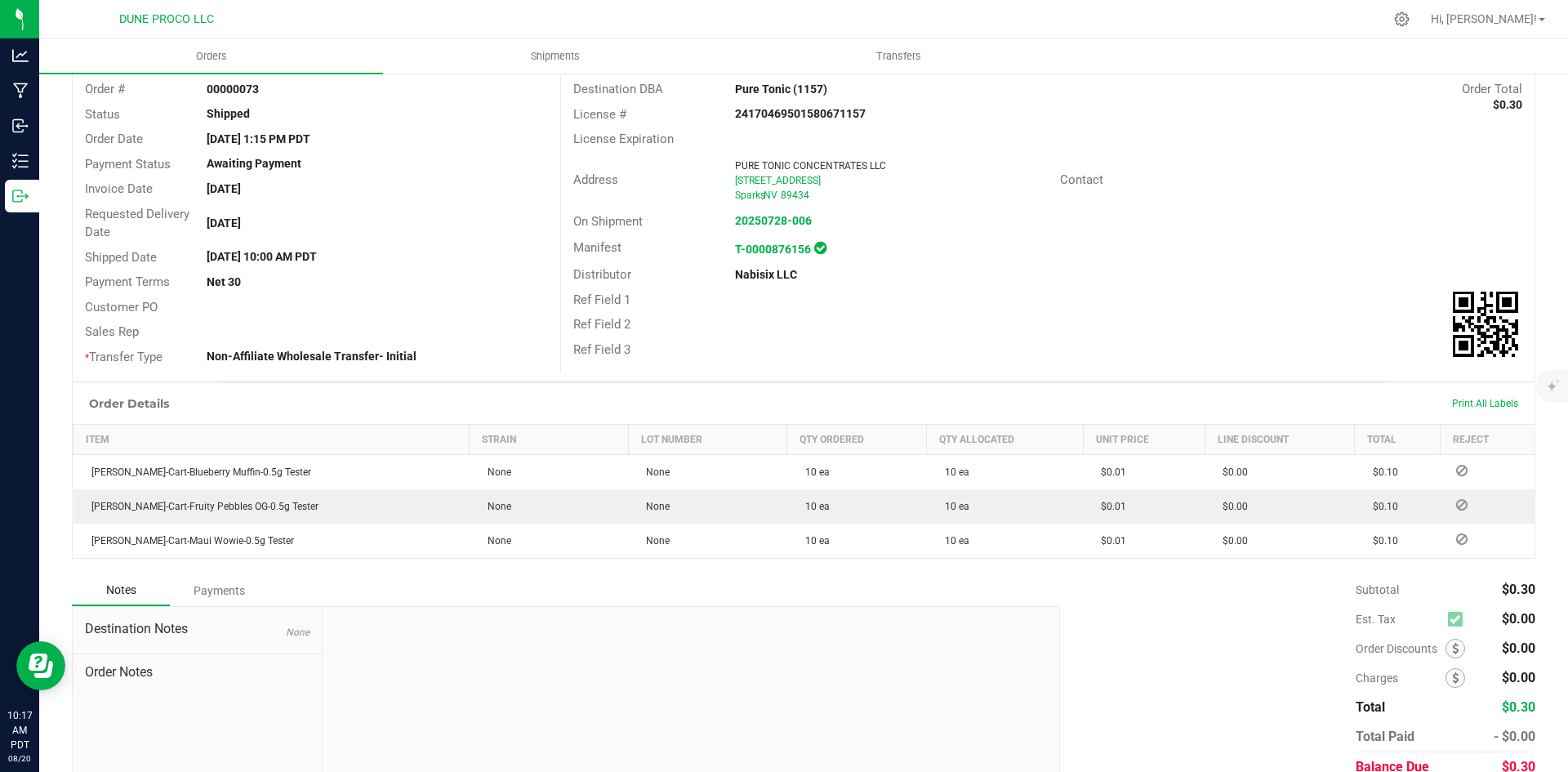
scroll to position [170, 0]
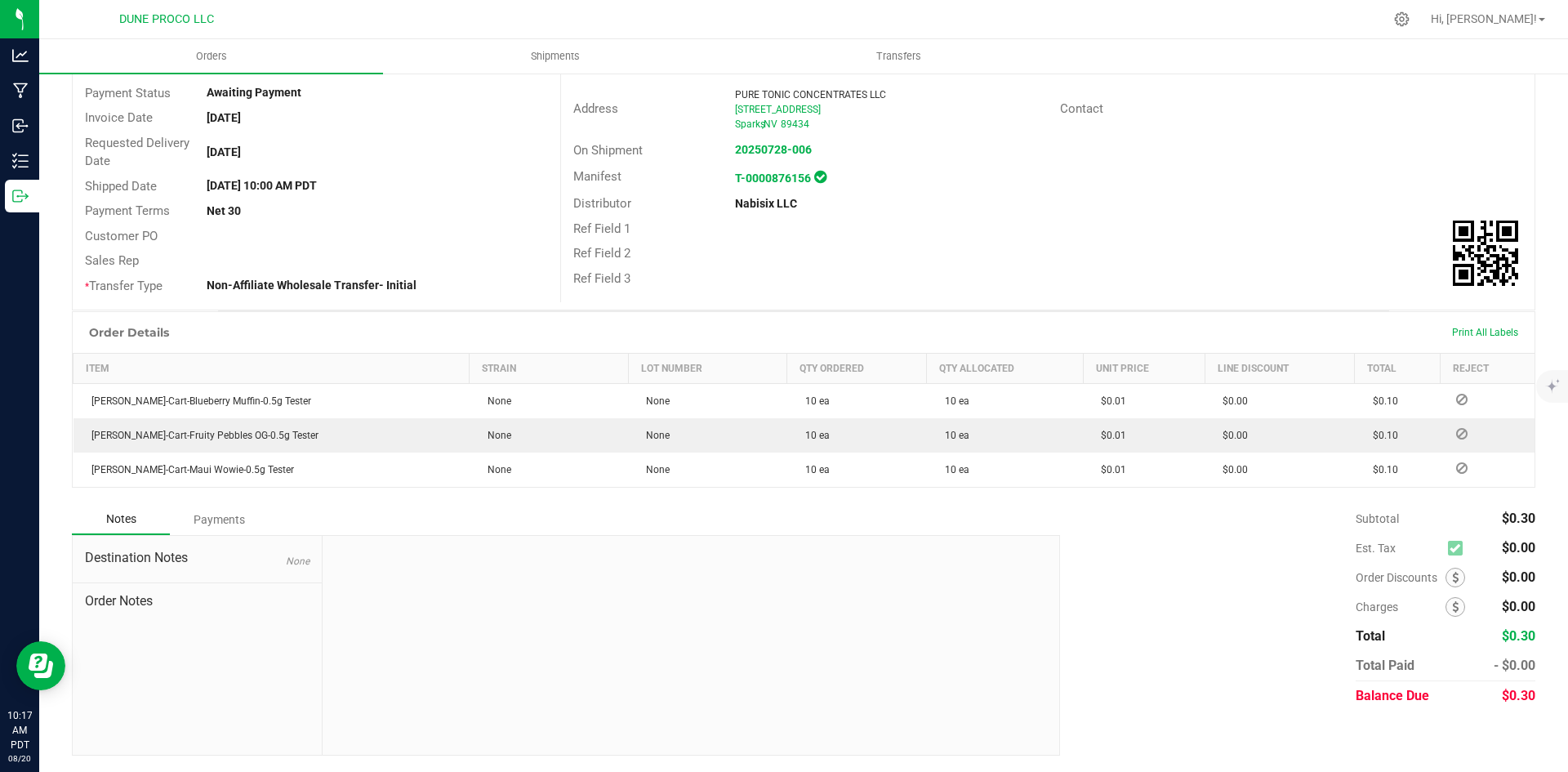
click at [1502, 698] on span "$0.30" at bounding box center [1519, 696] width 34 height 15
copy span "0.30"
click at [189, 510] on div "Payments" at bounding box center [219, 519] width 98 height 30
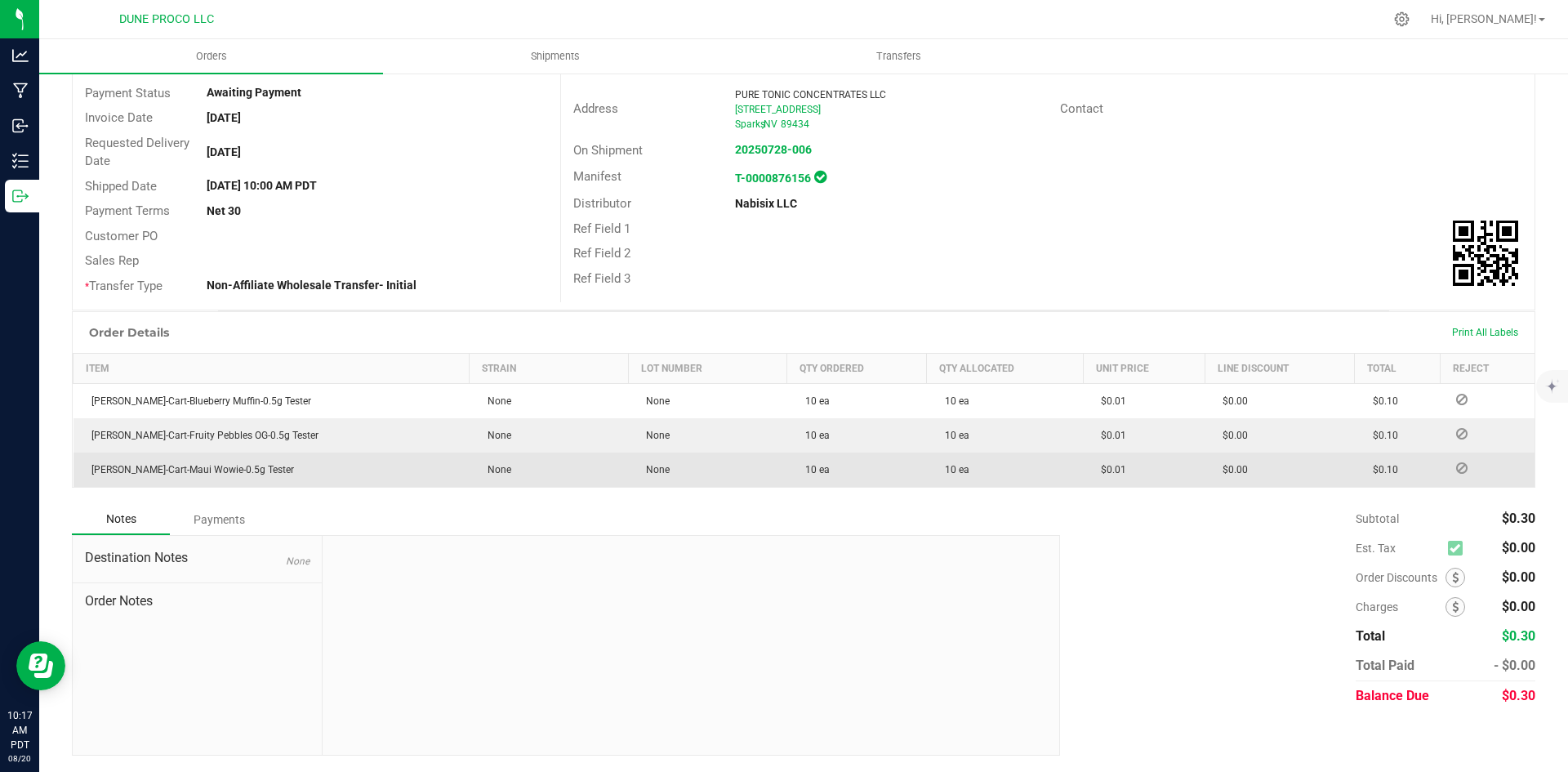
scroll to position [125, 0]
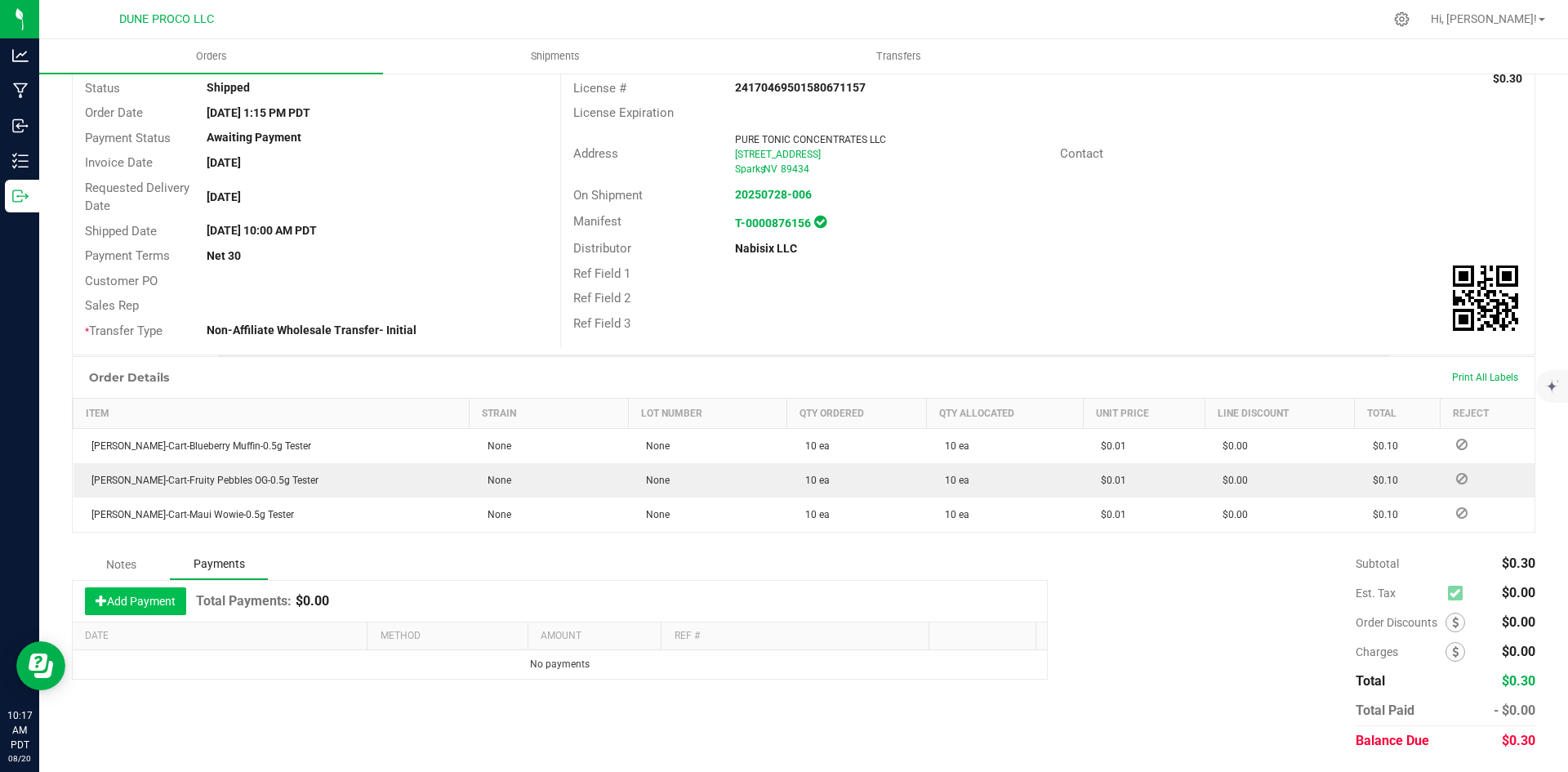
click at [152, 601] on button "Add Payment" at bounding box center [136, 601] width 102 height 28
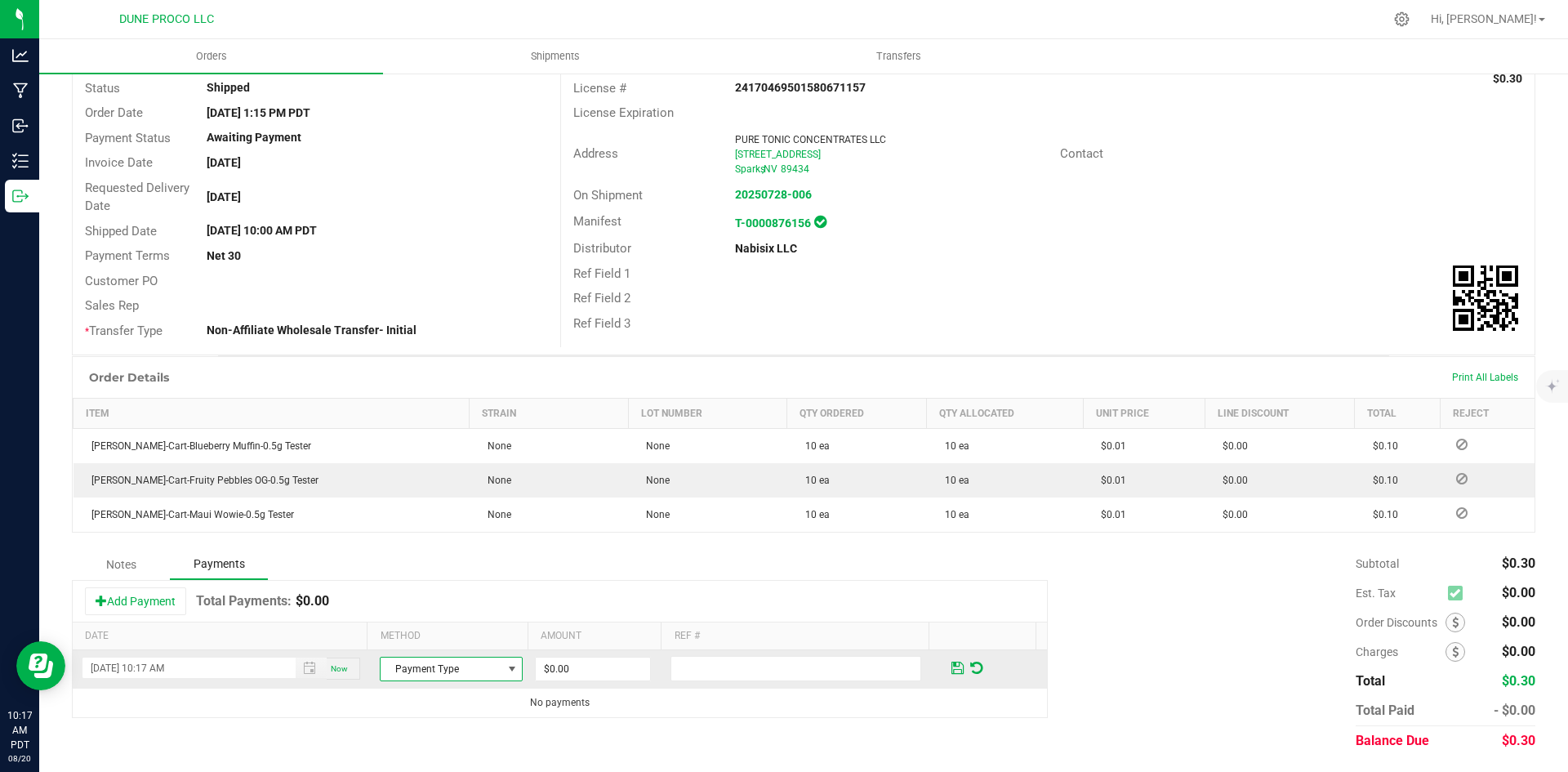
click at [416, 672] on span "Payment Type" at bounding box center [440, 669] width 121 height 23
click at [432, 647] on li "Check" at bounding box center [444, 641] width 138 height 23
click at [571, 672] on input "0" at bounding box center [593, 669] width 114 height 23
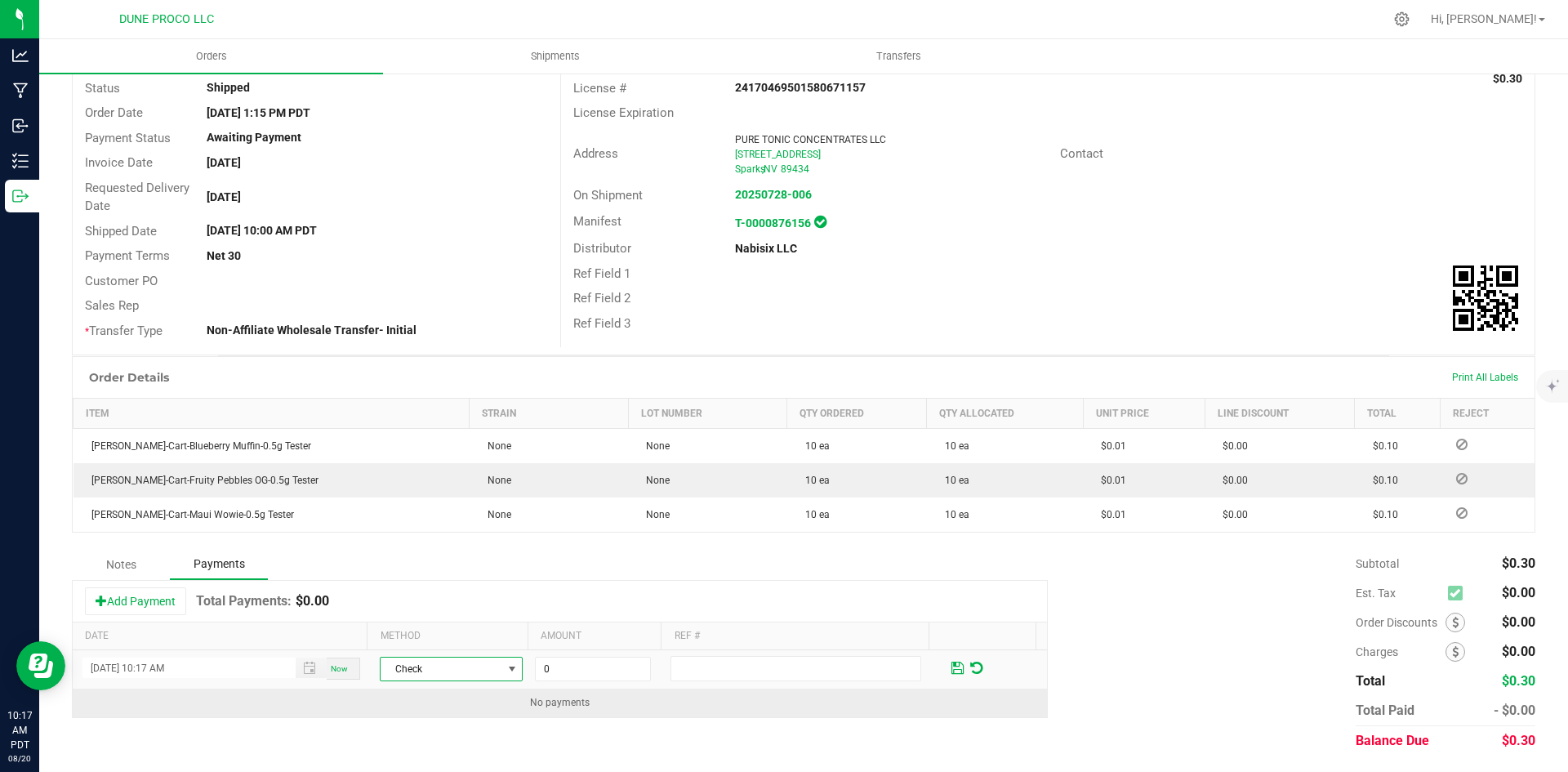
paste input ".3"
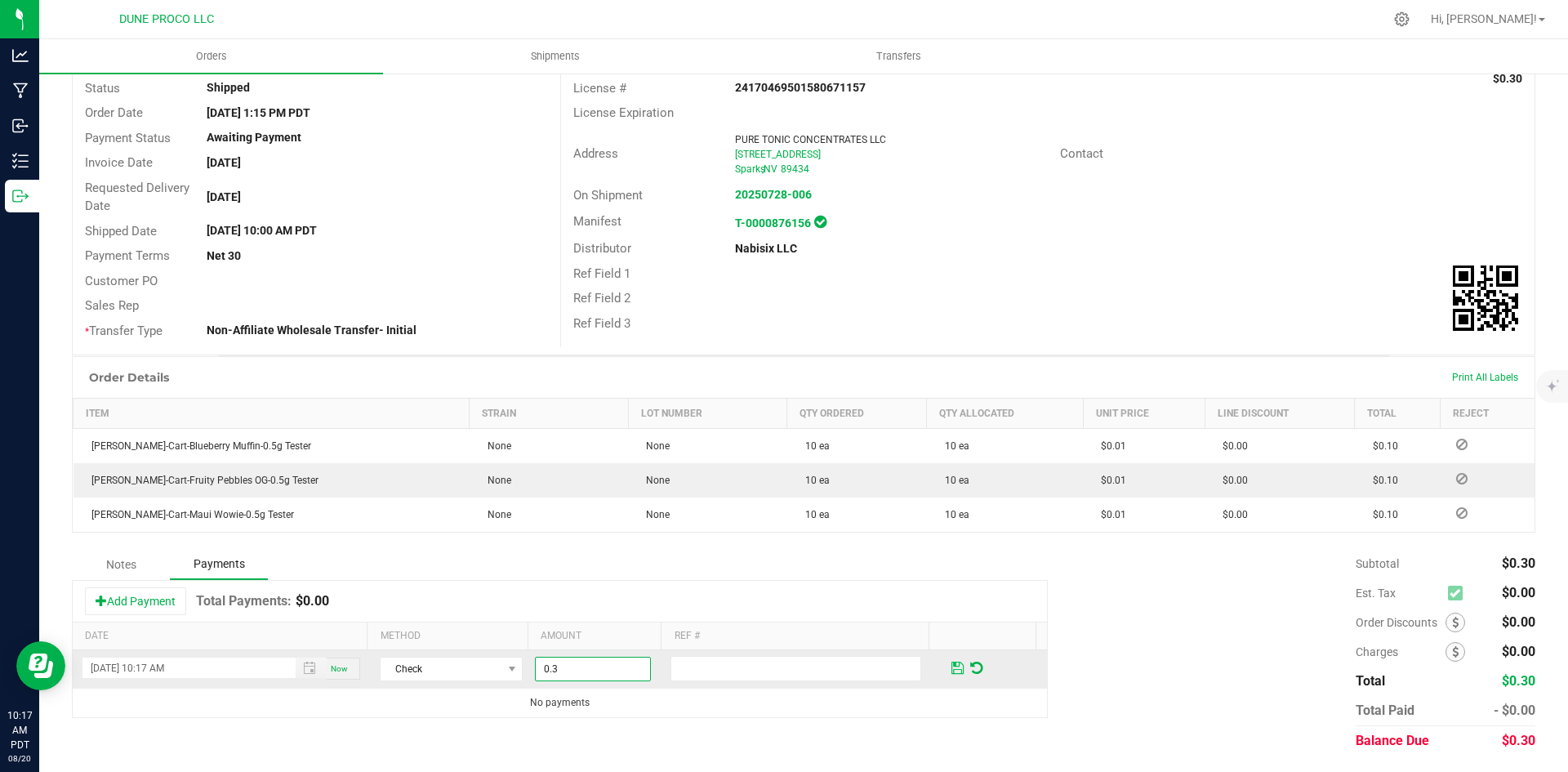
type input "$0.30"
click at [951, 668] on span at bounding box center [957, 668] width 12 height 14
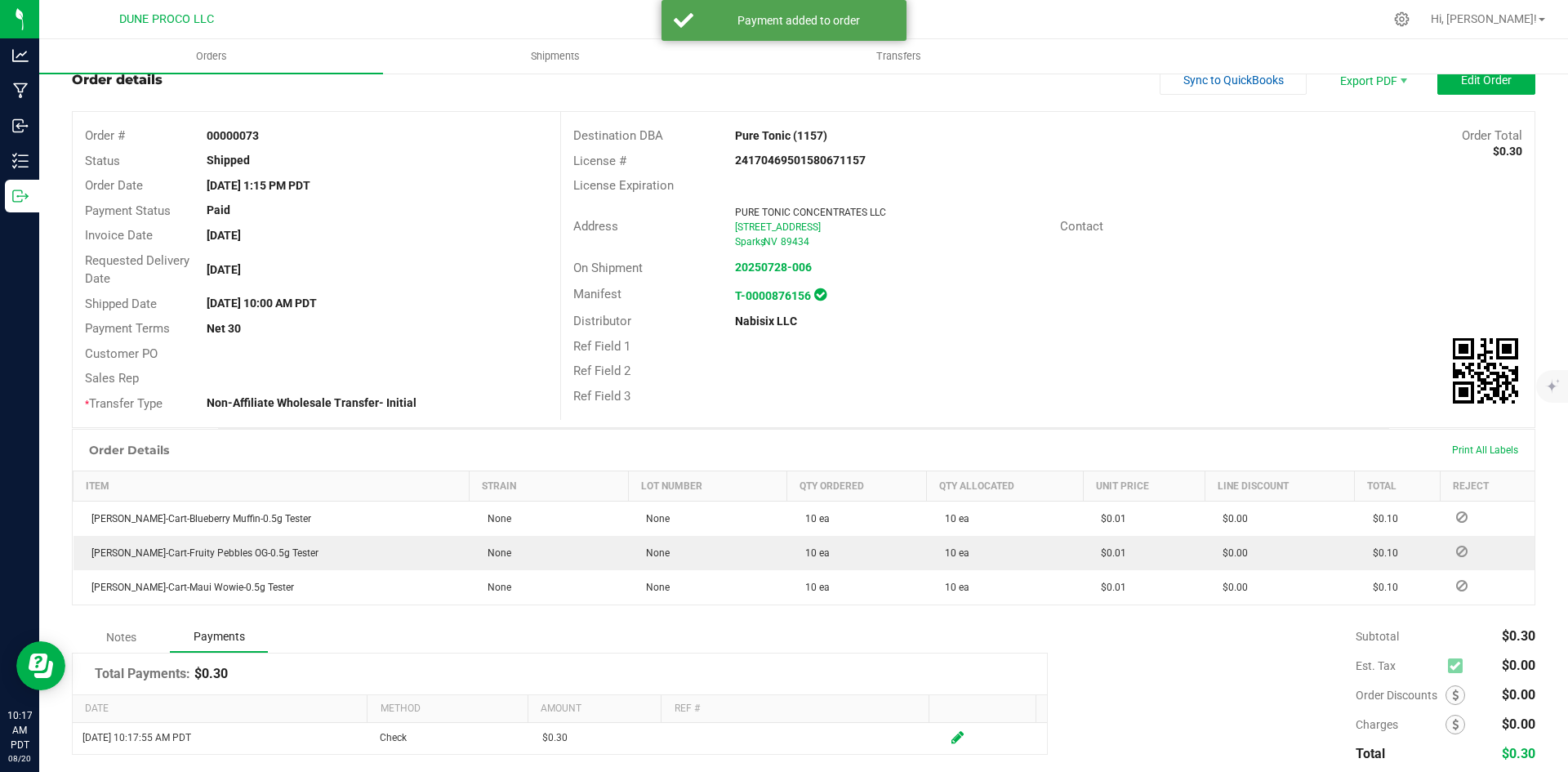
scroll to position [0, 0]
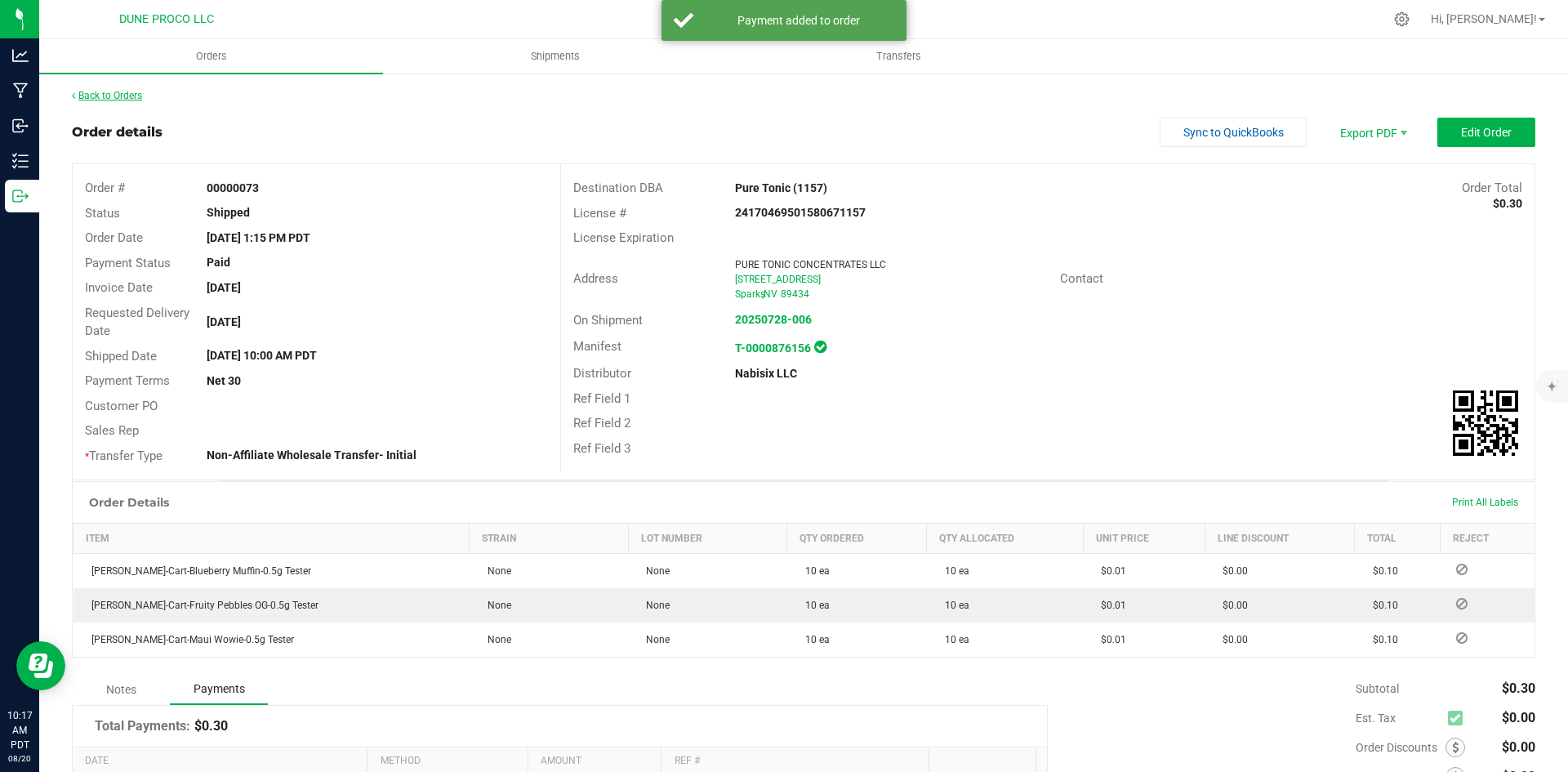
click at [129, 97] on link "Back to Orders" at bounding box center [107, 96] width 70 height 12
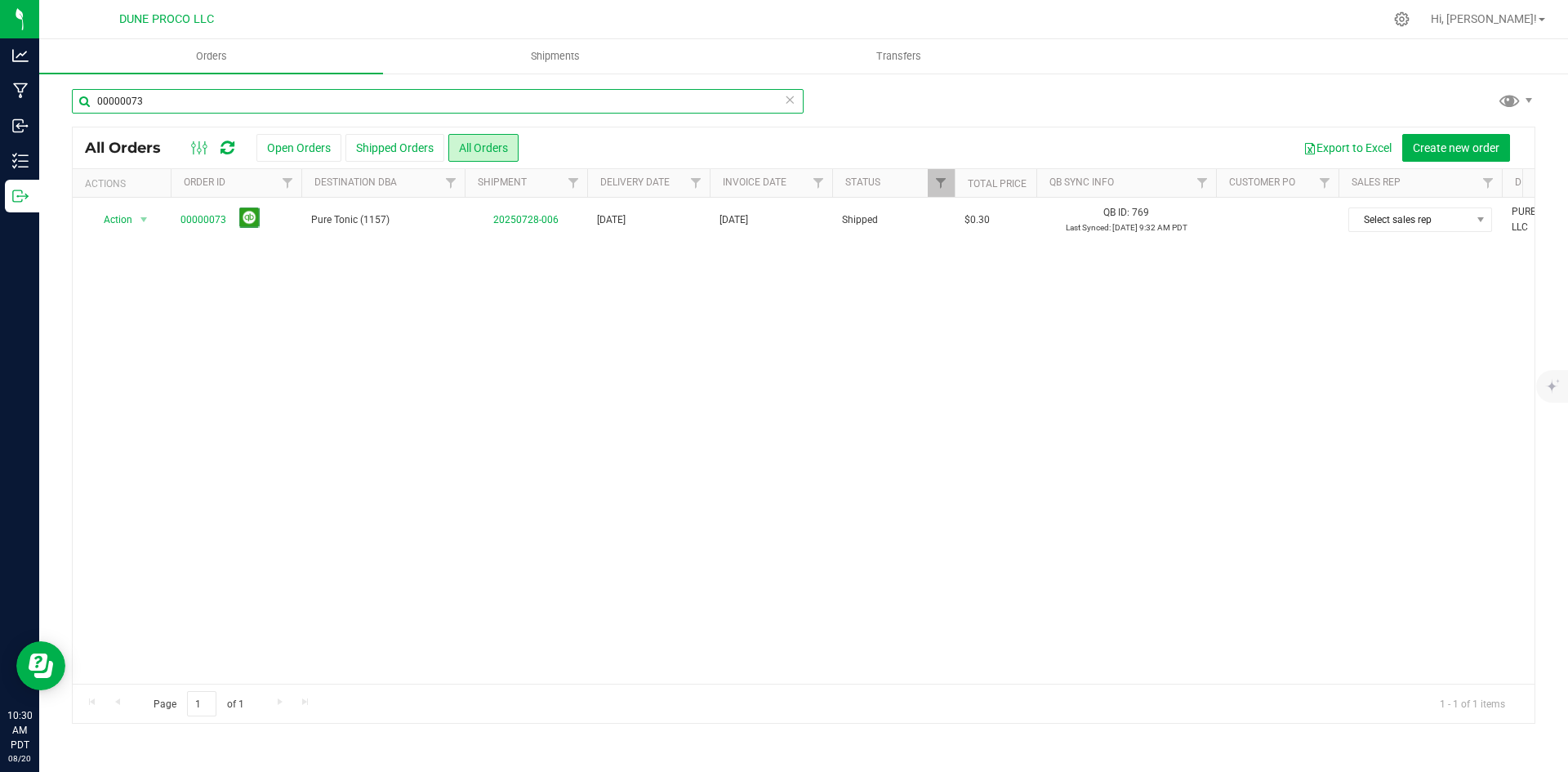
click at [321, 112] on input "00000073" at bounding box center [438, 101] width 732 height 25
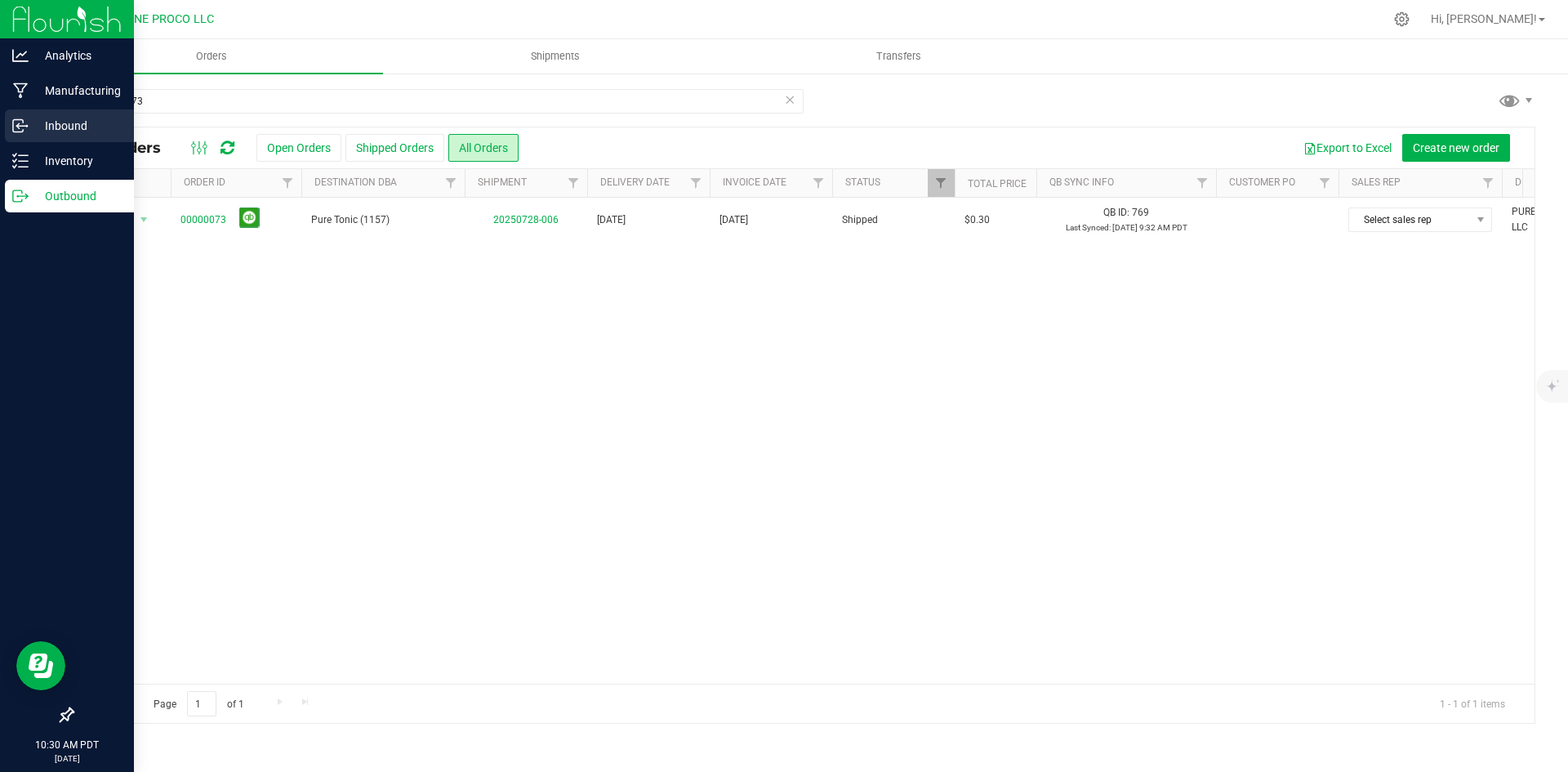
click at [33, 122] on p "Inbound" at bounding box center [78, 125] width 98 height 19
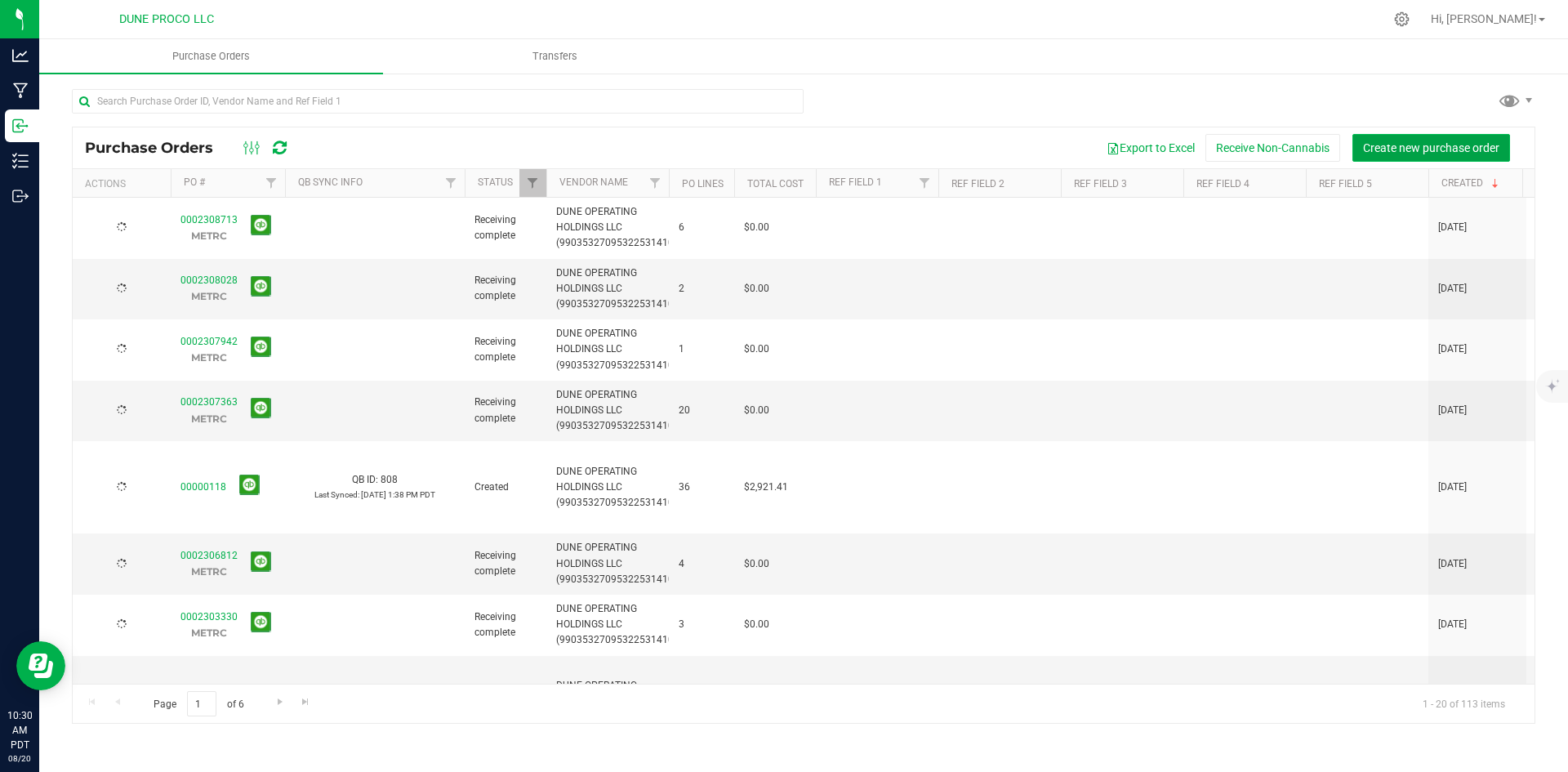
click at [1411, 160] on button "Create new purchase order" at bounding box center [1432, 147] width 158 height 28
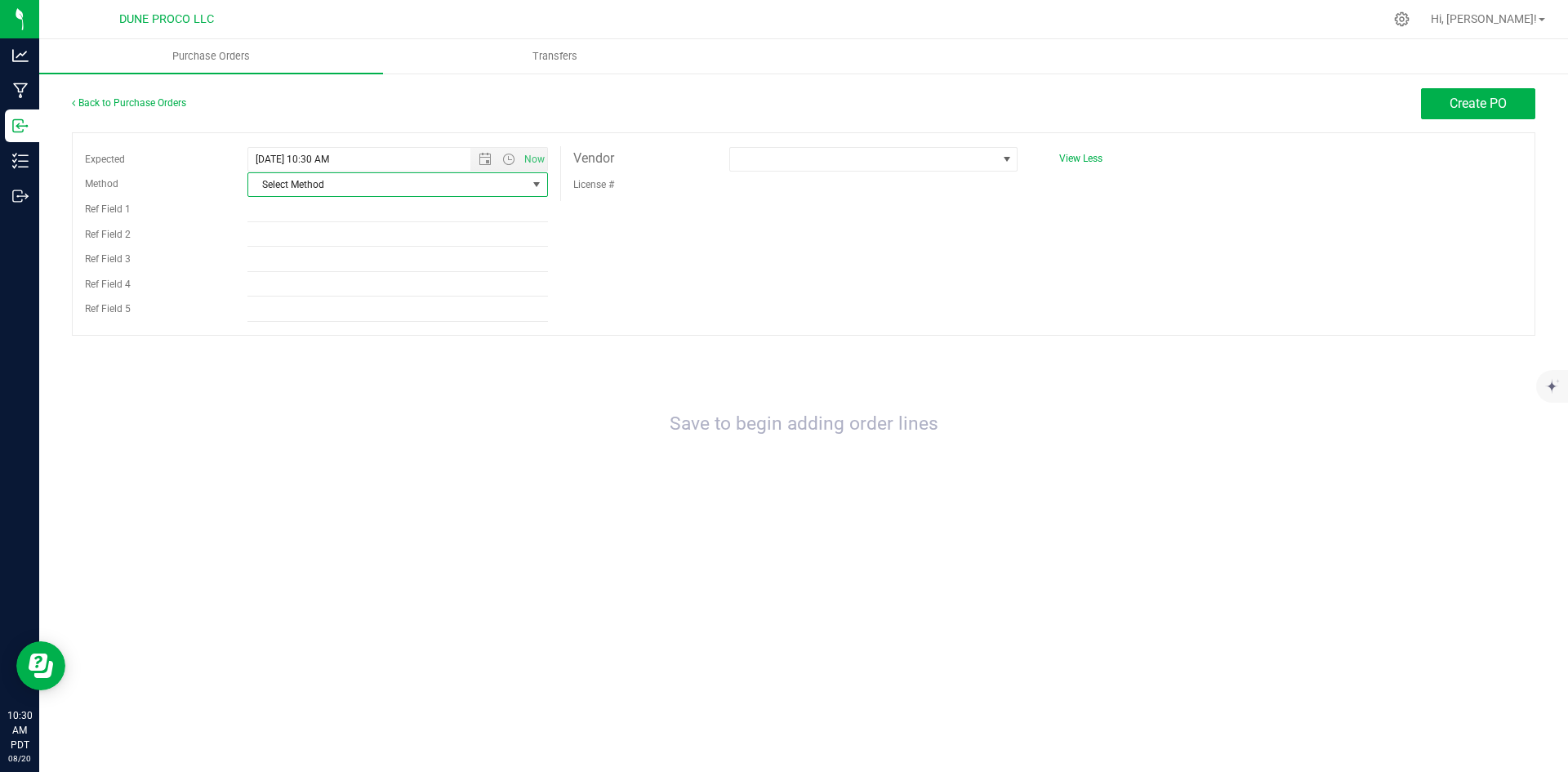
click at [410, 192] on span "Select Method" at bounding box center [387, 184] width 279 height 23
click at [363, 360] on li "Other" at bounding box center [397, 358] width 299 height 25
click at [489, 158] on span "Open the date view" at bounding box center [485, 158] width 13 height 13
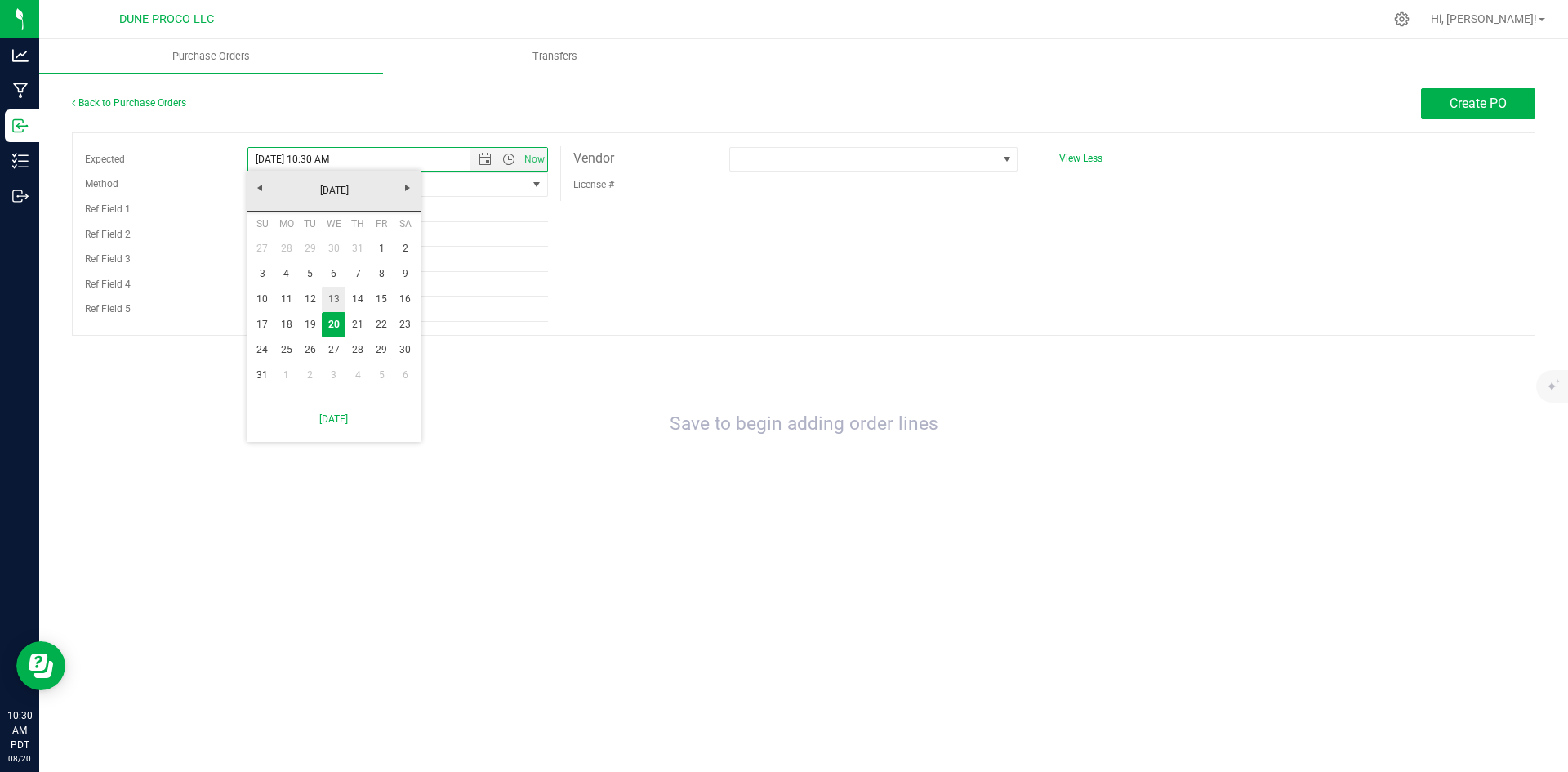
click at [327, 306] on link "13" at bounding box center [334, 299] width 24 height 25
type input "[DATE] 10:30 AM"
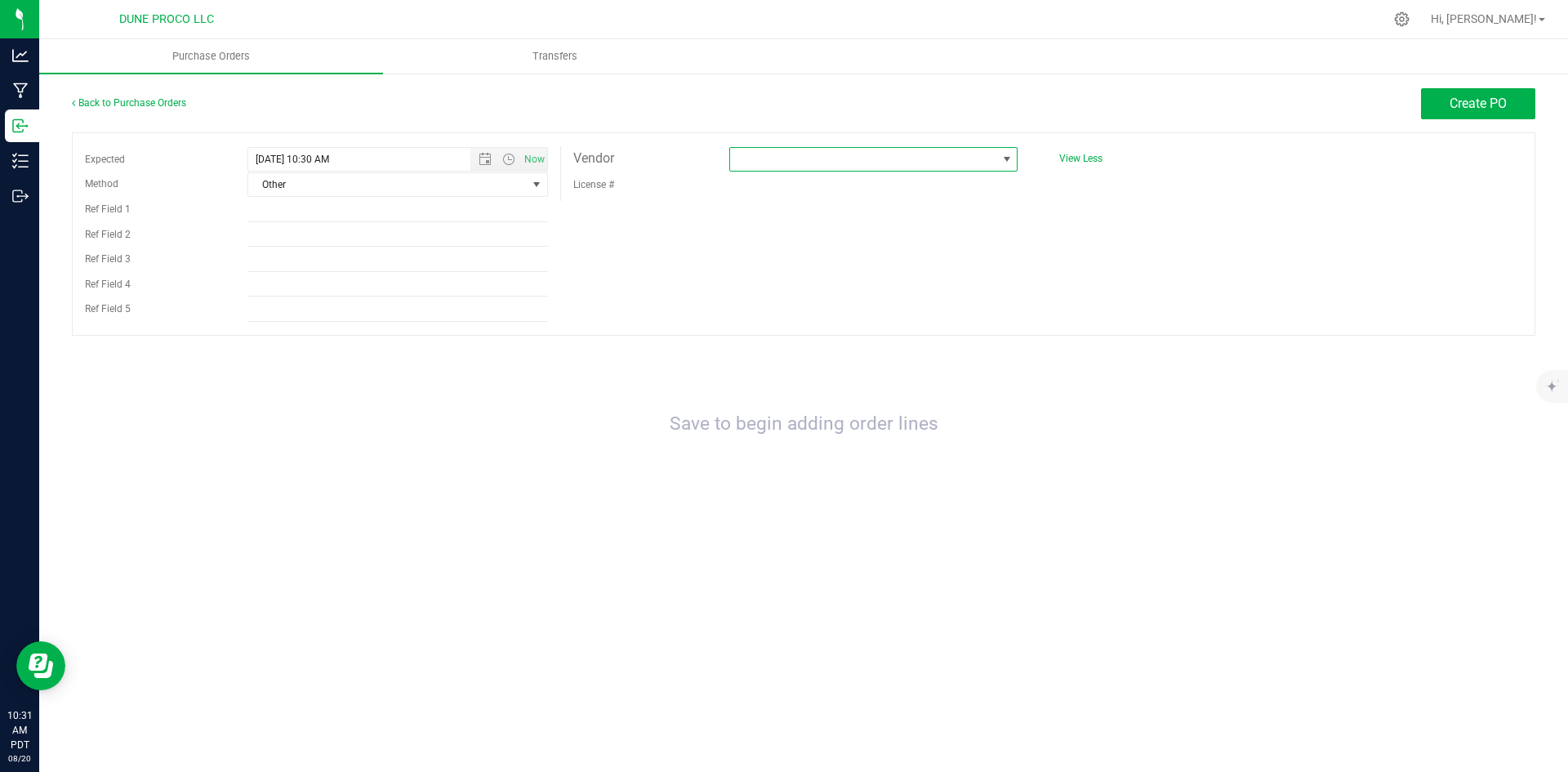
click at [792, 148] on span at bounding box center [863, 159] width 266 height 23
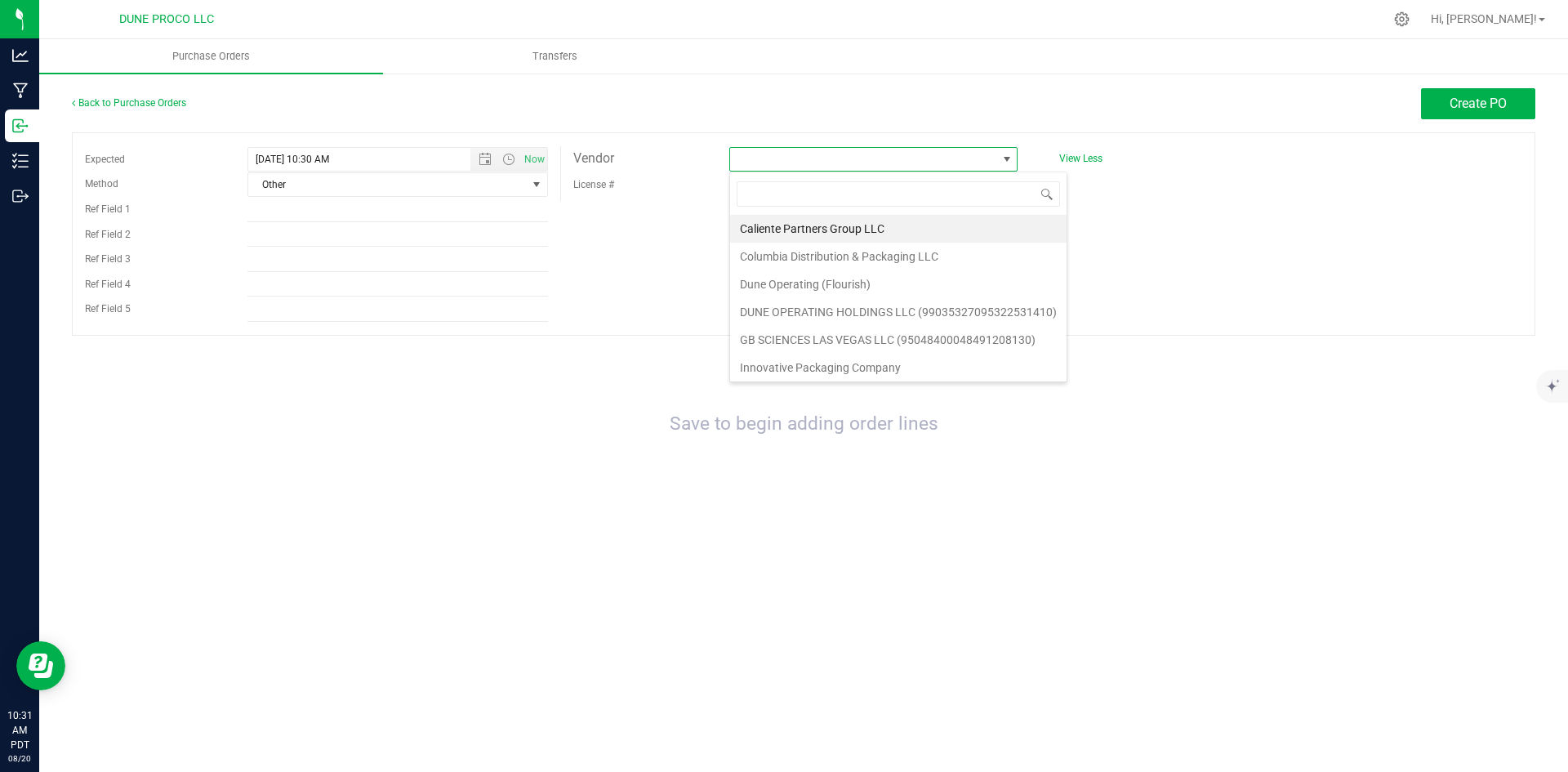
scroll to position [25, 288]
type input "inn"
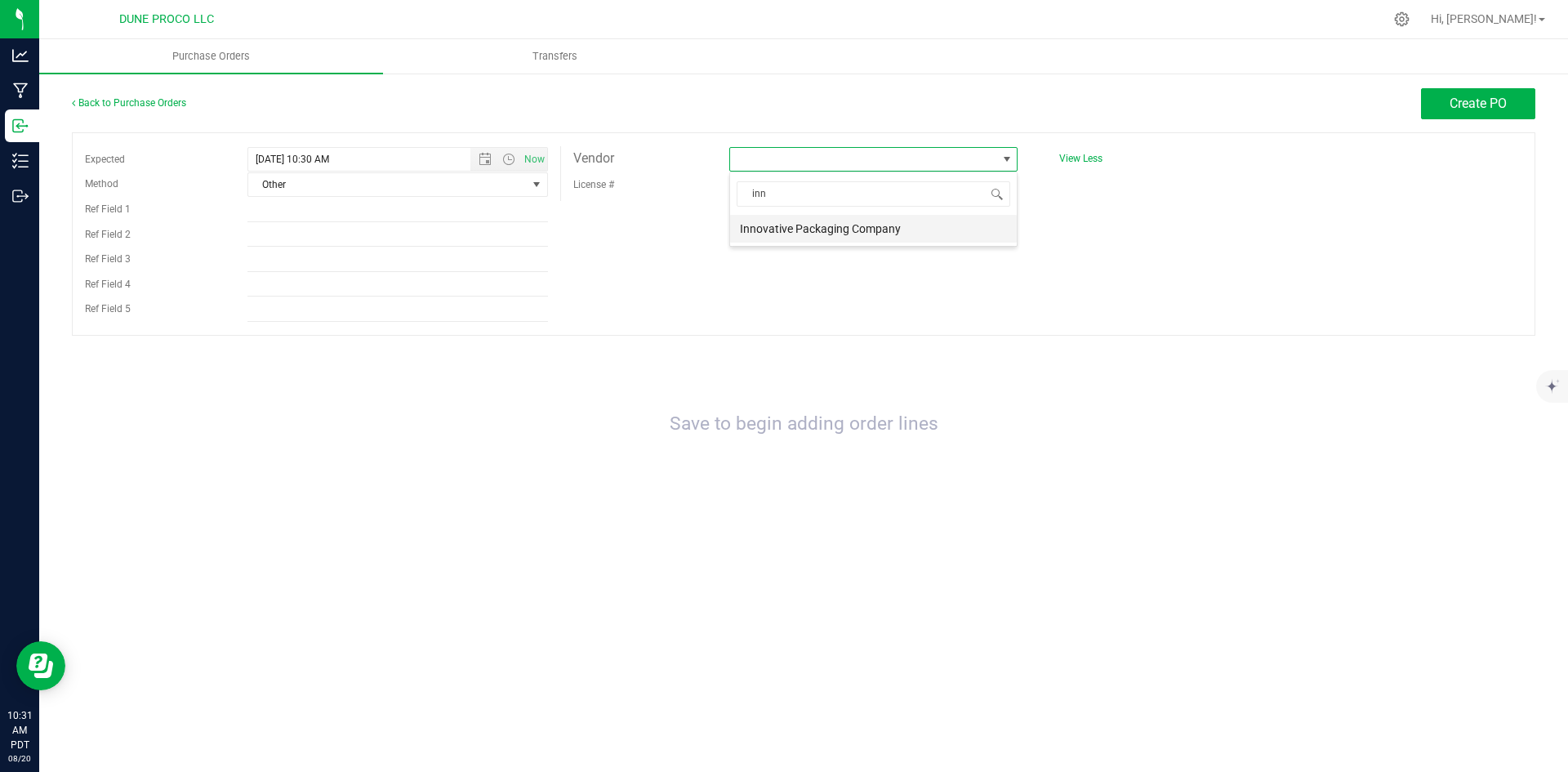
click at [920, 219] on li "Innovative Packaging Company" at bounding box center [873, 229] width 286 height 28
click at [0, 0] on div at bounding box center [0, 0] width 0 height 0
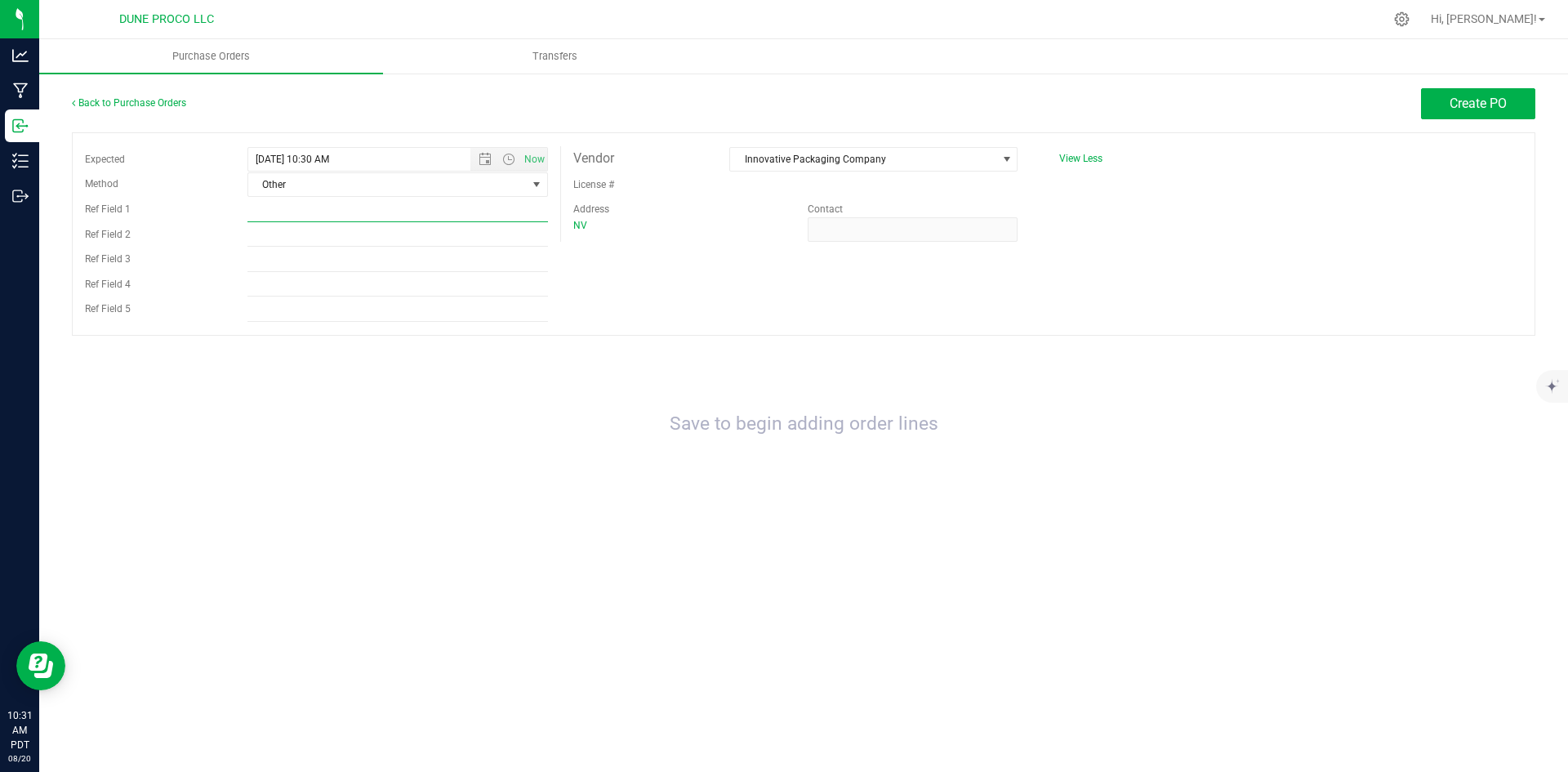
click at [451, 209] on input "Ref Field 1" at bounding box center [397, 209] width 301 height 25
paste input "#IN1-9194"
type input "#IN1-9194"
click at [1421, 113] on button "Create PO" at bounding box center [1478, 103] width 114 height 31
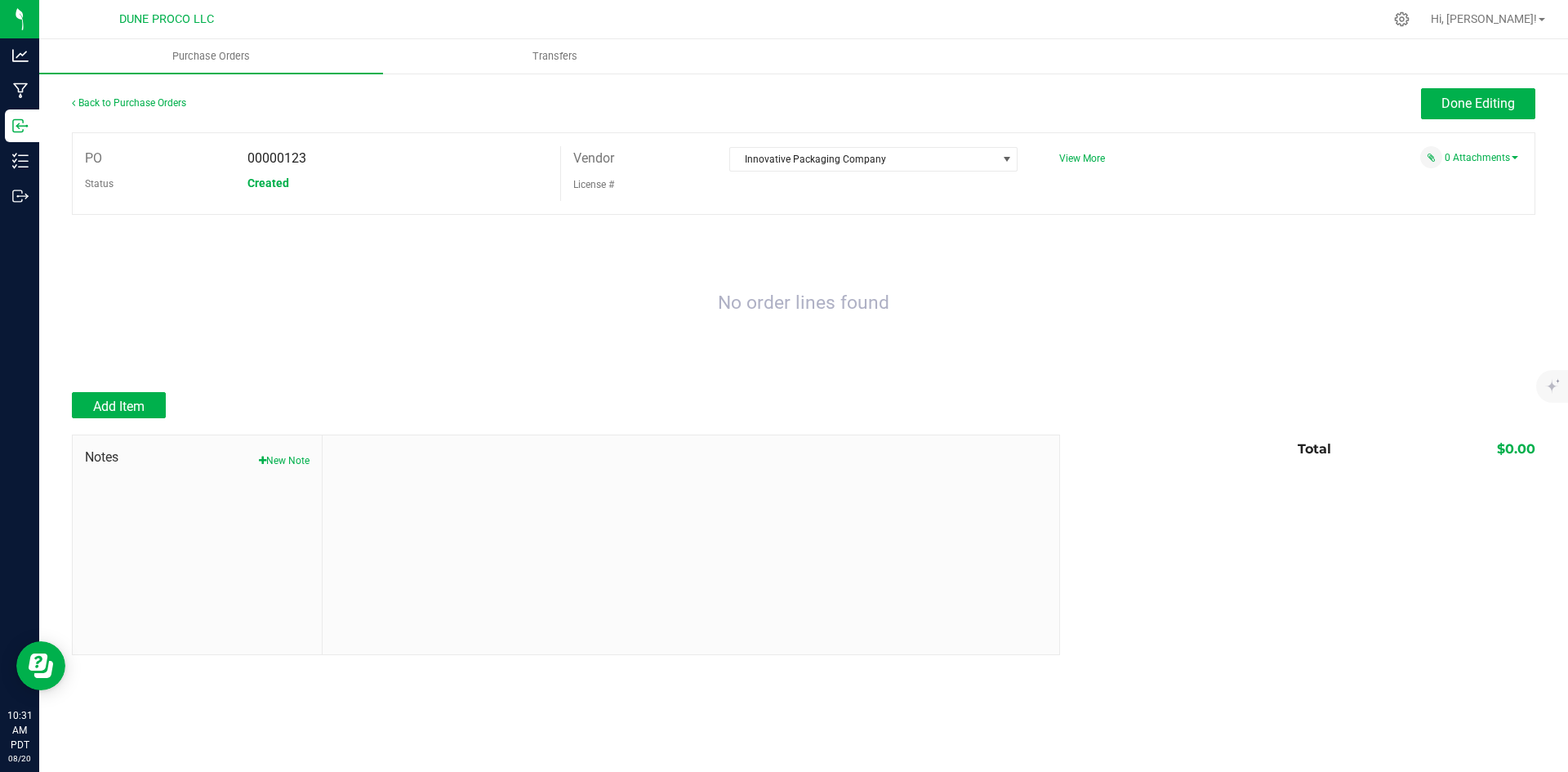
click at [126, 391] on div at bounding box center [804, 384] width 1464 height 16
drag, startPoint x: 141, startPoint y: 406, endPoint x: 306, endPoint y: 352, distance: 173.6
click at [141, 407] on span "Add Item" at bounding box center [119, 407] width 52 height 15
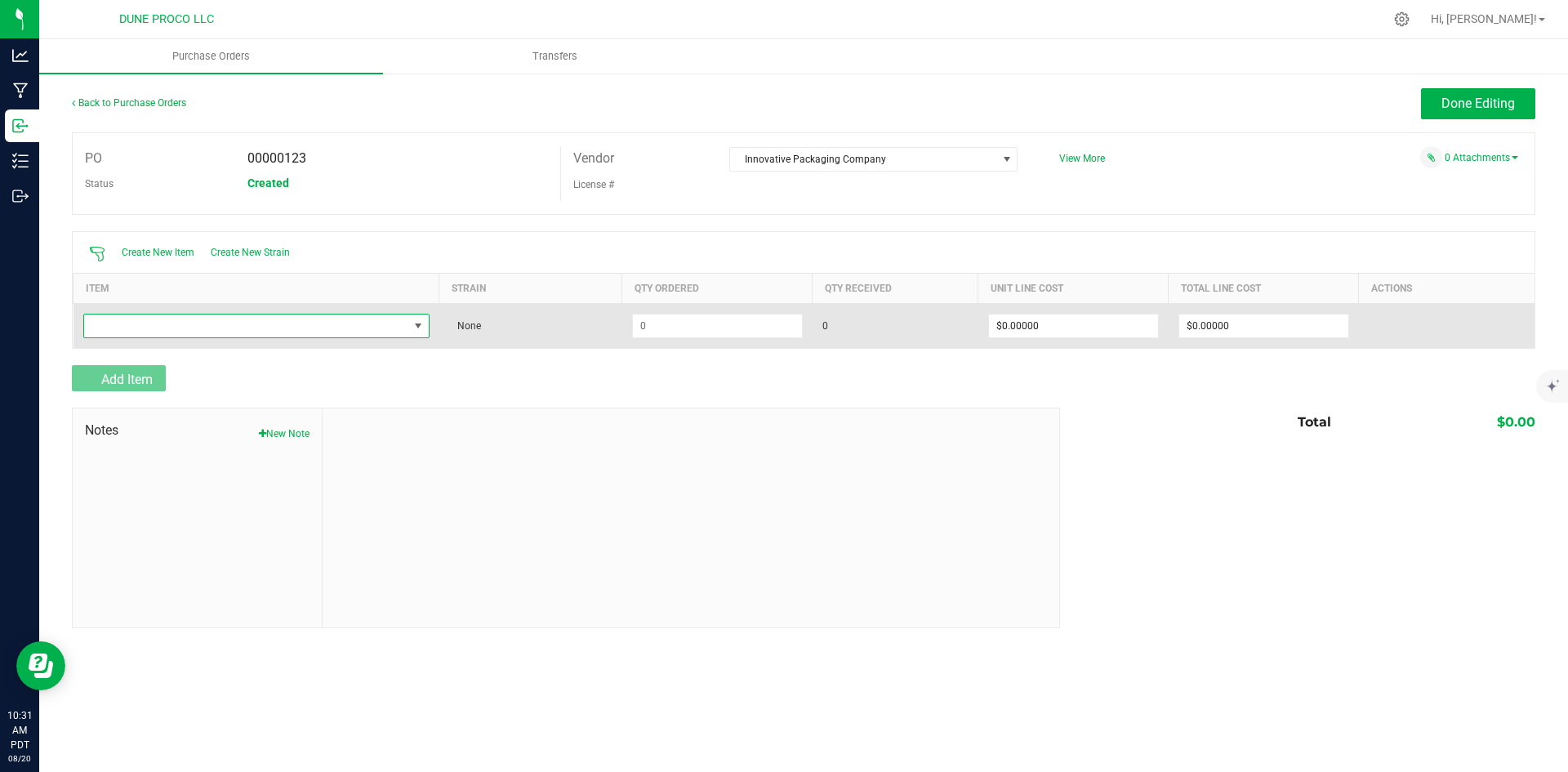
click at [326, 332] on span "NO DATA FOUND" at bounding box center [246, 325] width 324 height 23
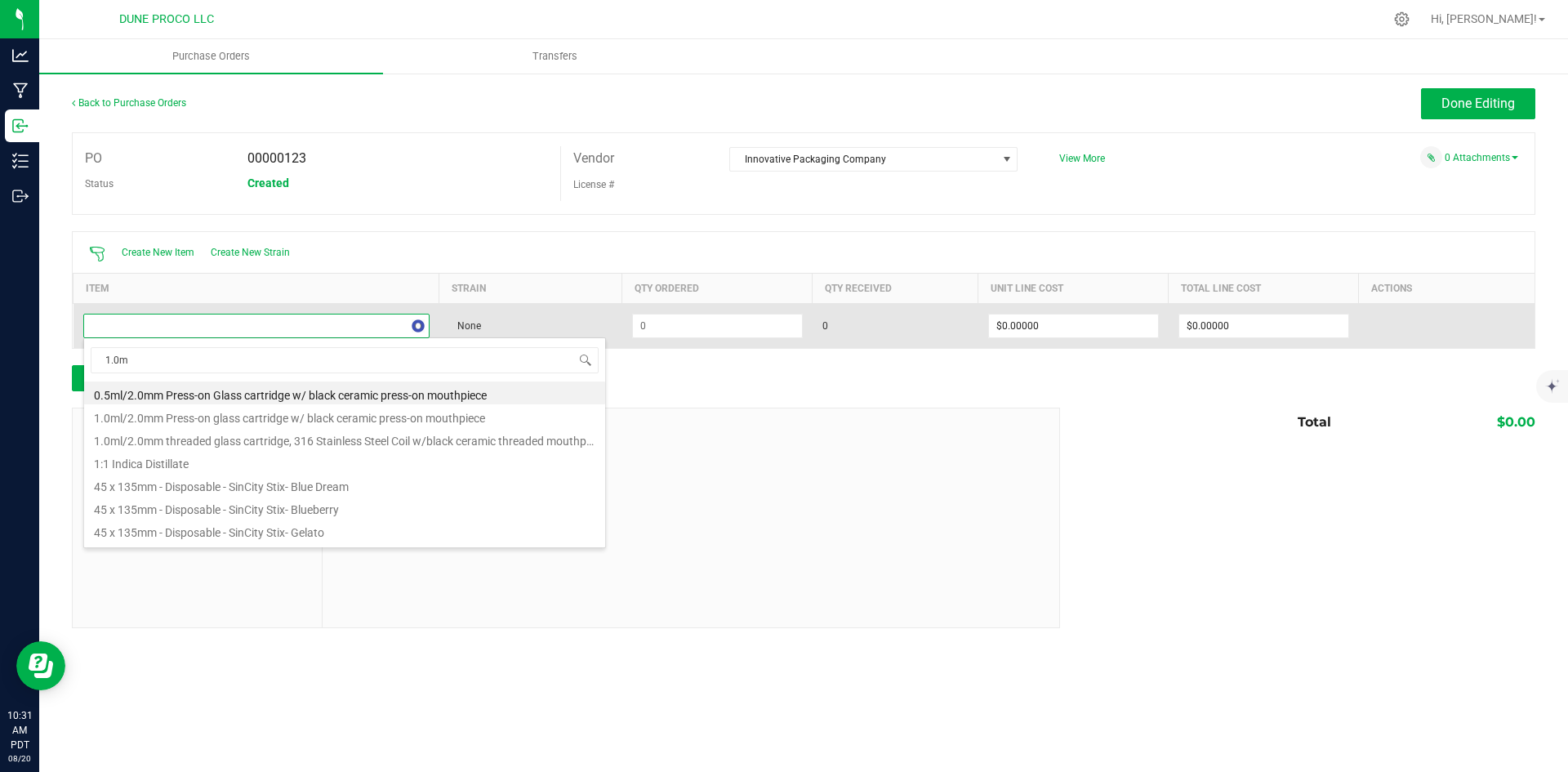
type input "1.0ml"
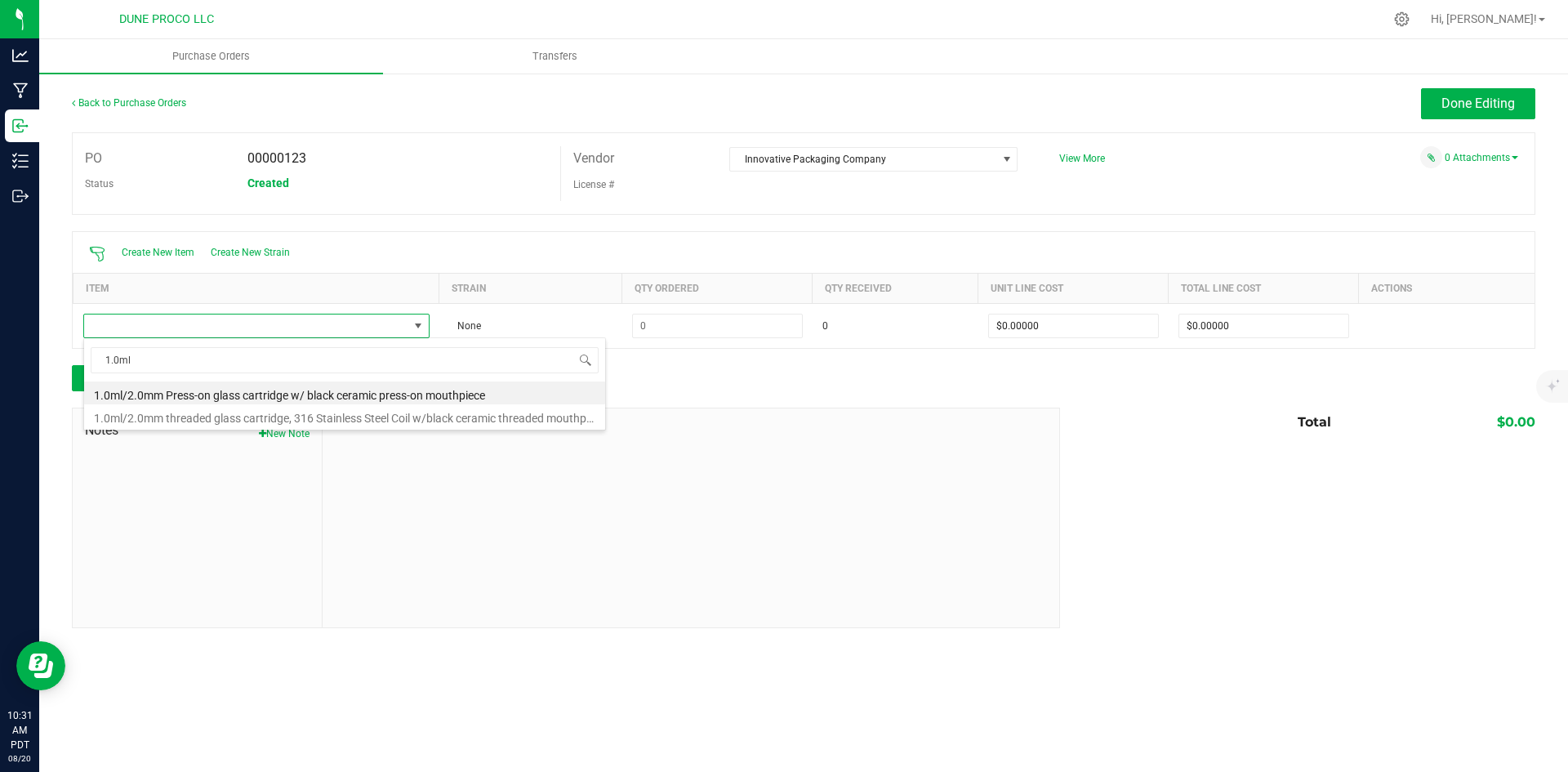
click at [323, 427] on div "1.0ml 1.0ml/2.0mm Press-on glass cartridge w/ black ceramic press-on mouthpiece…" at bounding box center [344, 384] width 523 height 93
click at [319, 419] on li "1.0ml/2.0mm threaded glass cartridge, 316 Stainless Steel Coil w/black ceramic …" at bounding box center [344, 415] width 521 height 23
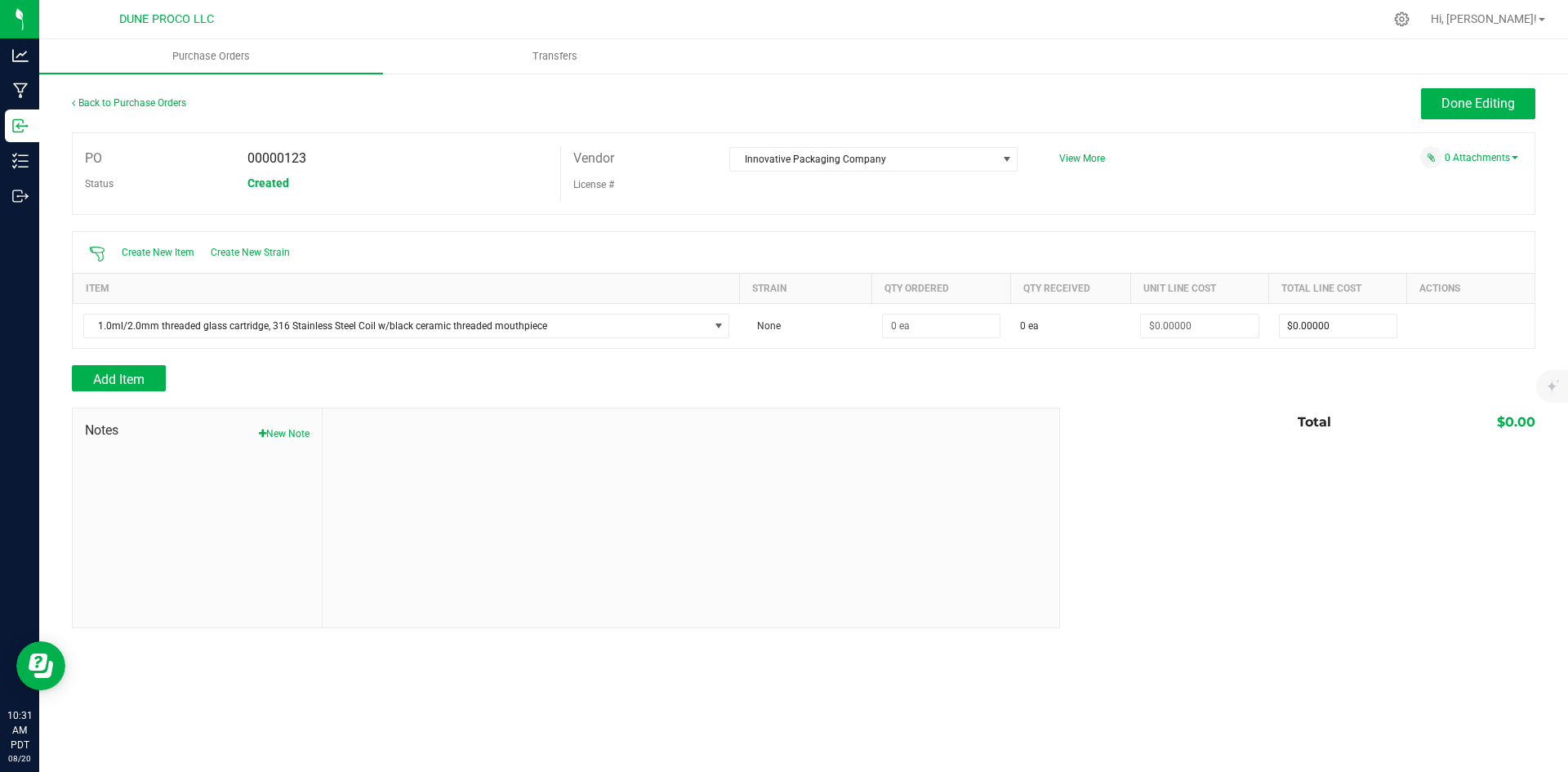
click at [316, 356] on div at bounding box center [804, 357] width 1464 height 16
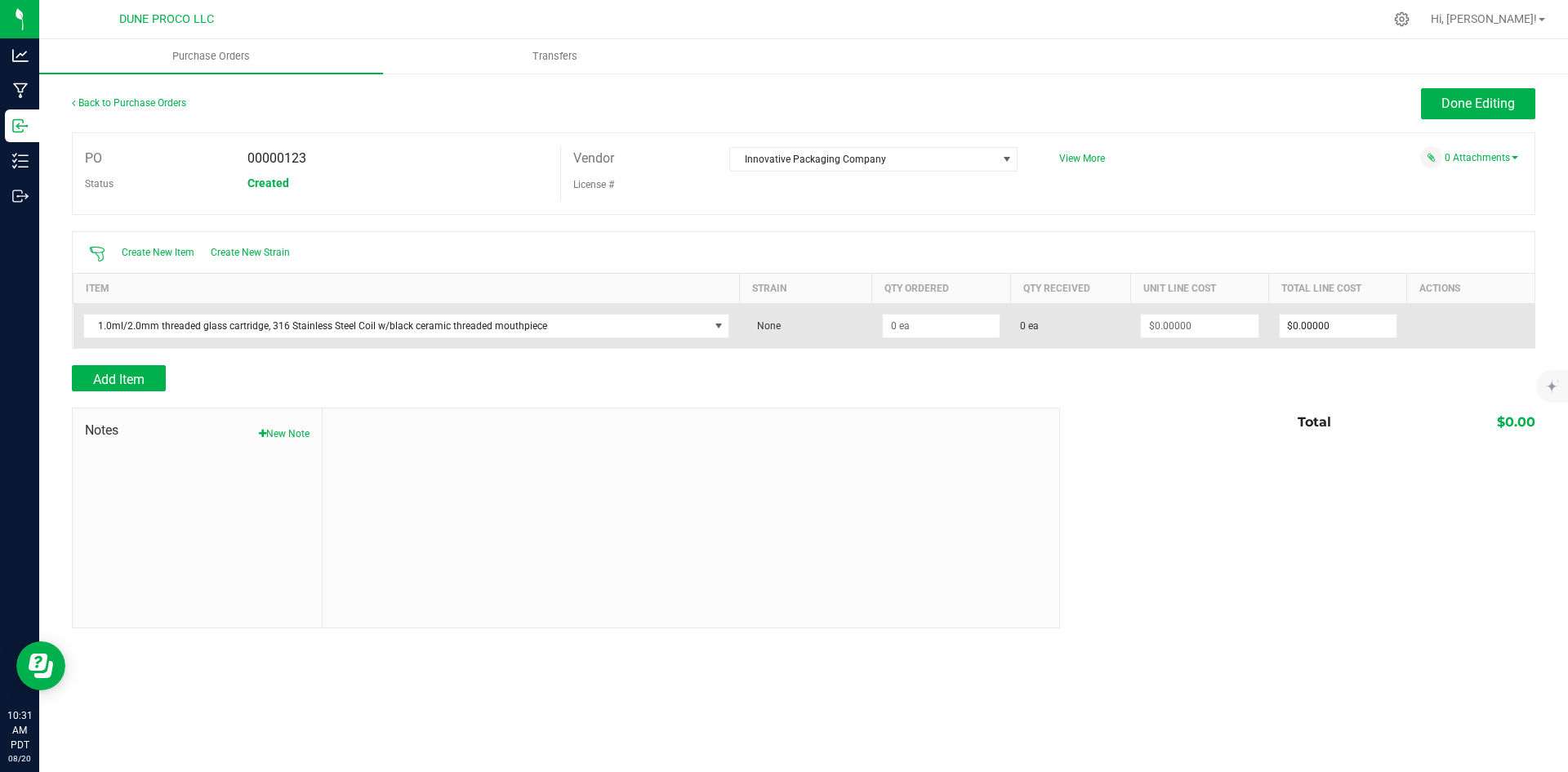
click at [321, 347] on td "1.0ml/2.0mm threaded glass cartridge, 316 Stainless Steel Coil w/black ceramic …" at bounding box center [407, 325] width 667 height 45
click at [332, 330] on span "1.0ml/2.0mm threaded glass cartridge, 316 Stainless Steel Coil w/black ceramic …" at bounding box center [396, 325] width 625 height 23
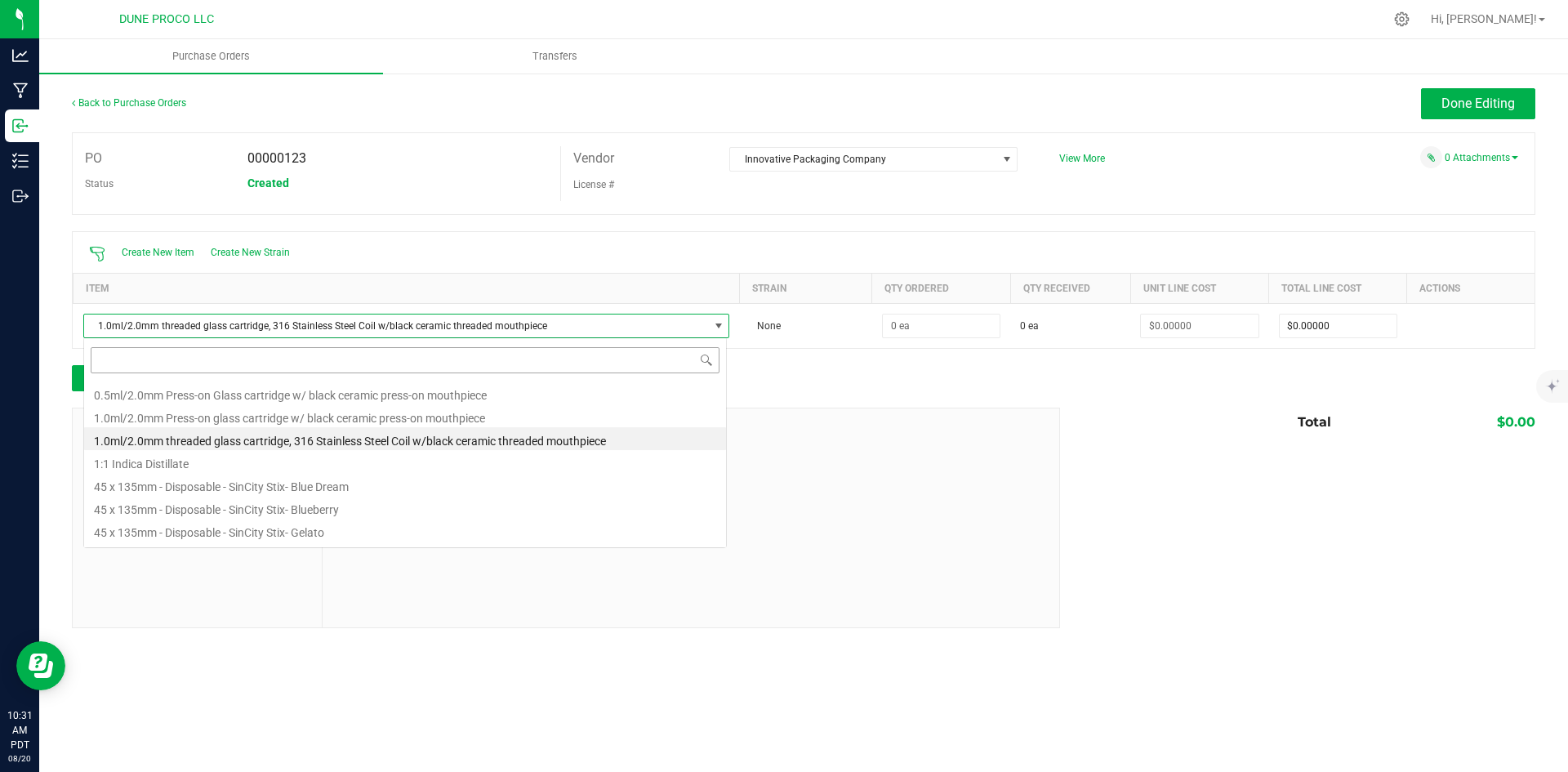
scroll to position [25, 644]
click at [370, 413] on li "1.0ml/2.0mm Press-on glass cartridge w/ black ceramic press-on mouthpiece" at bounding box center [405, 415] width 642 height 23
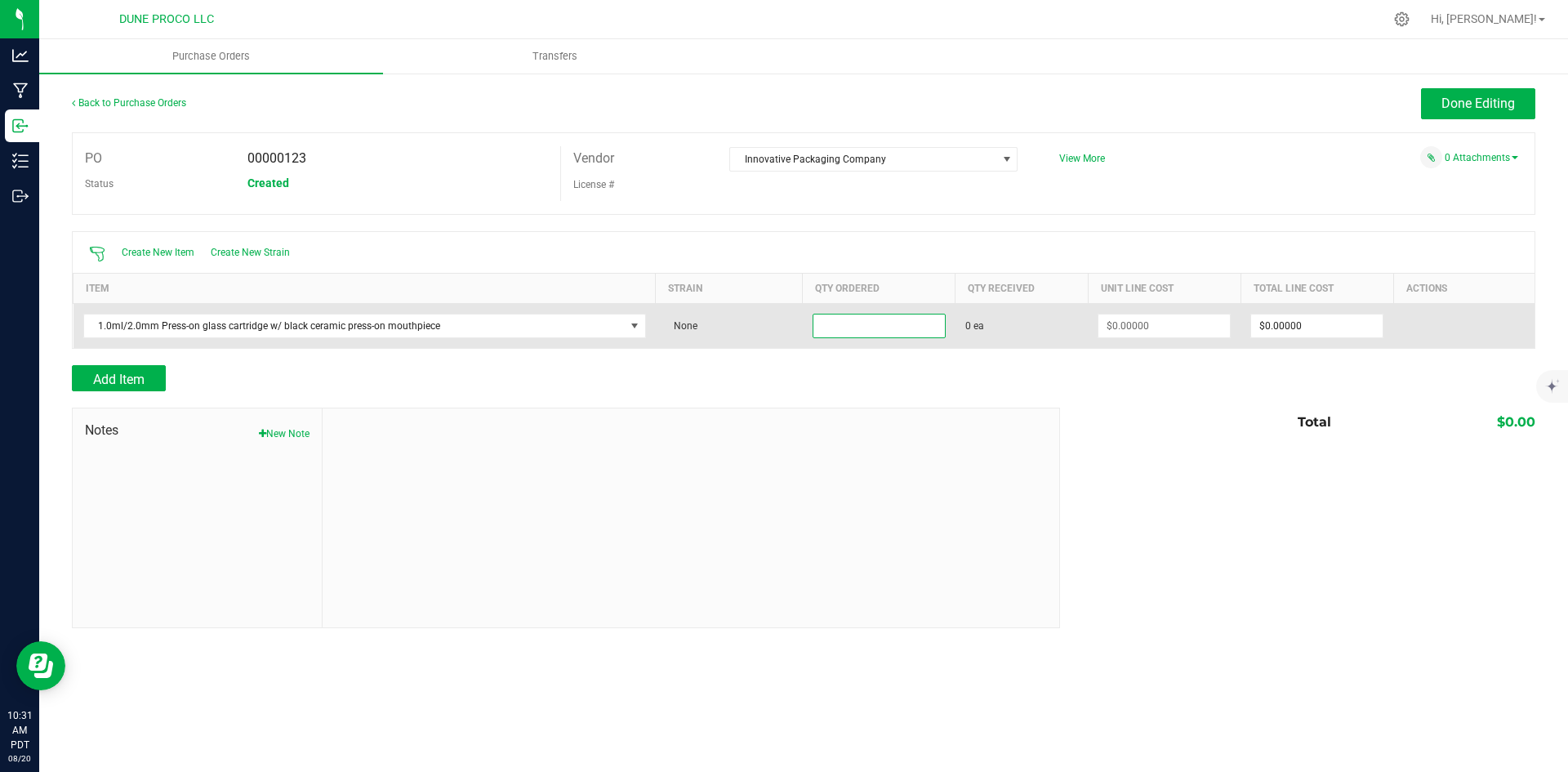
click at [845, 314] on input at bounding box center [878, 325] width 131 height 23
click at [947, 321] on td at bounding box center [879, 325] width 152 height 45
click at [862, 314] on input at bounding box center [878, 325] width 131 height 23
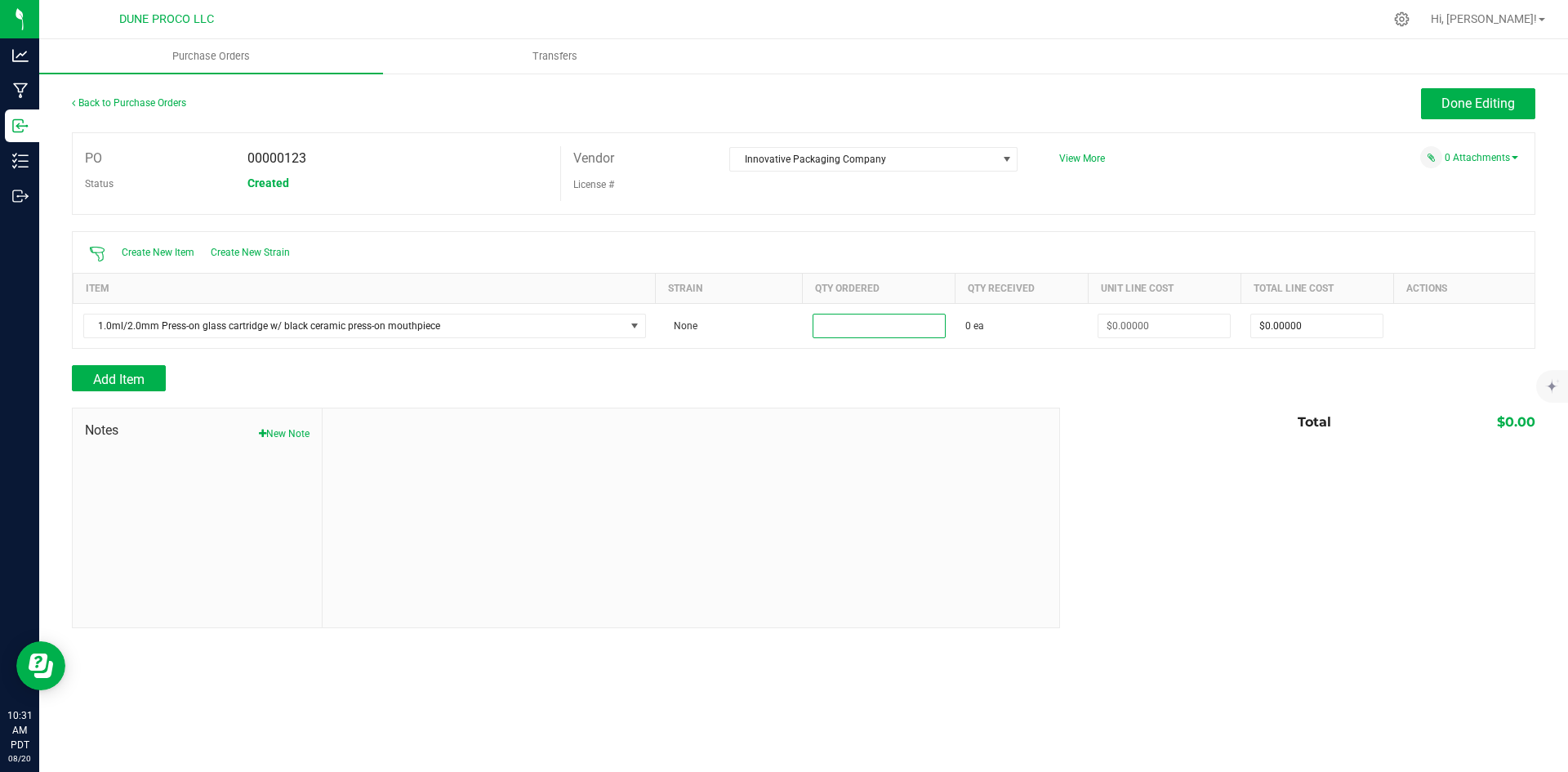
paste input "14400"
type input "14400 ea"
click at [1153, 408] on div "Total $0.00" at bounding box center [1292, 422] width 488 height 30
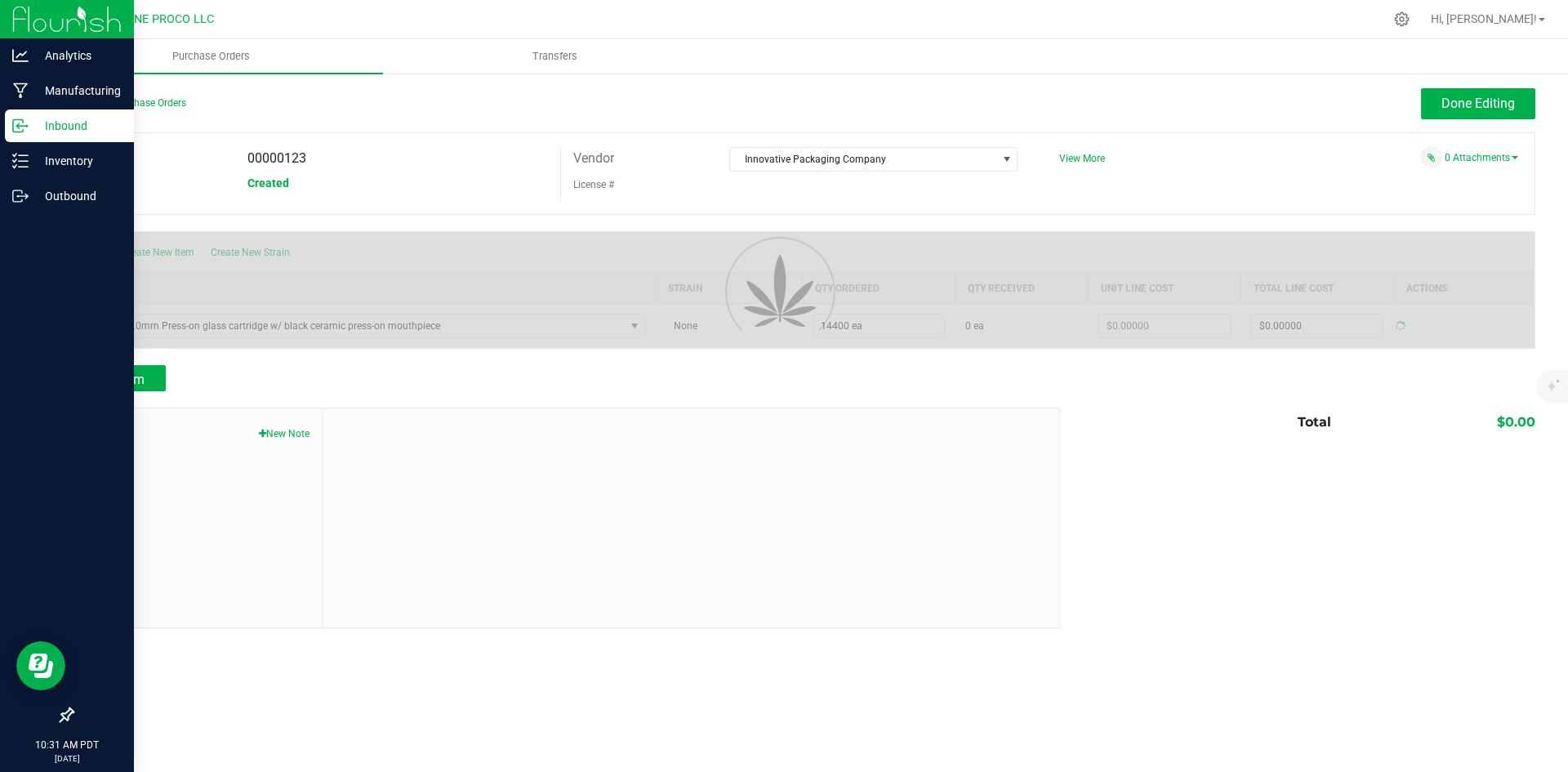
type input "$0.00000"
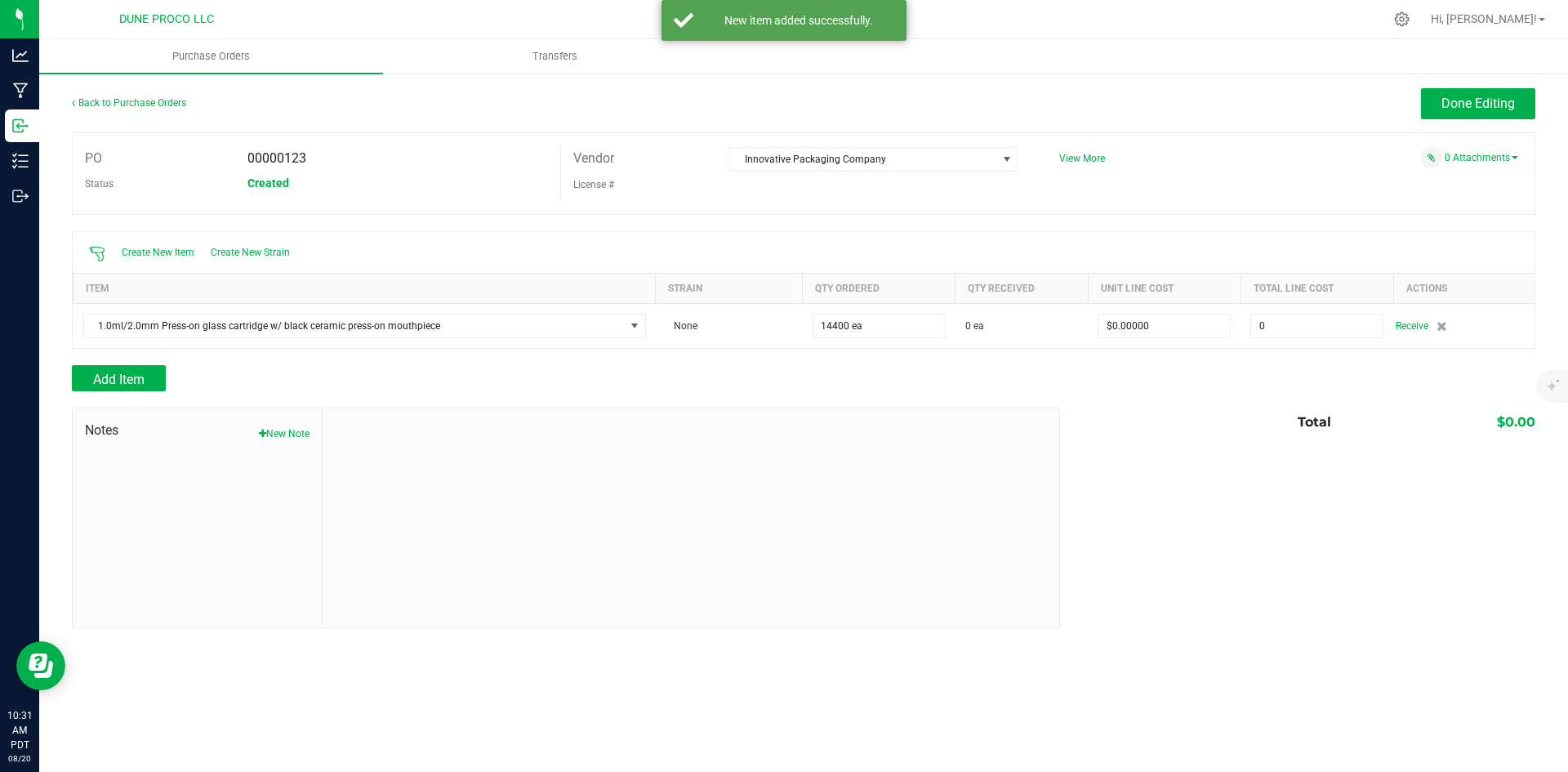
drag, startPoint x: 1302, startPoint y: 327, endPoint x: 1272, endPoint y: 420, distance: 97.7
click at [1302, 327] on input "0" at bounding box center [1316, 325] width 131 height 23
paste input "13787"
type input "$13,787.00000"
click at [1259, 459] on div "Notes New Note Total $0.00" at bounding box center [804, 518] width 1464 height 220
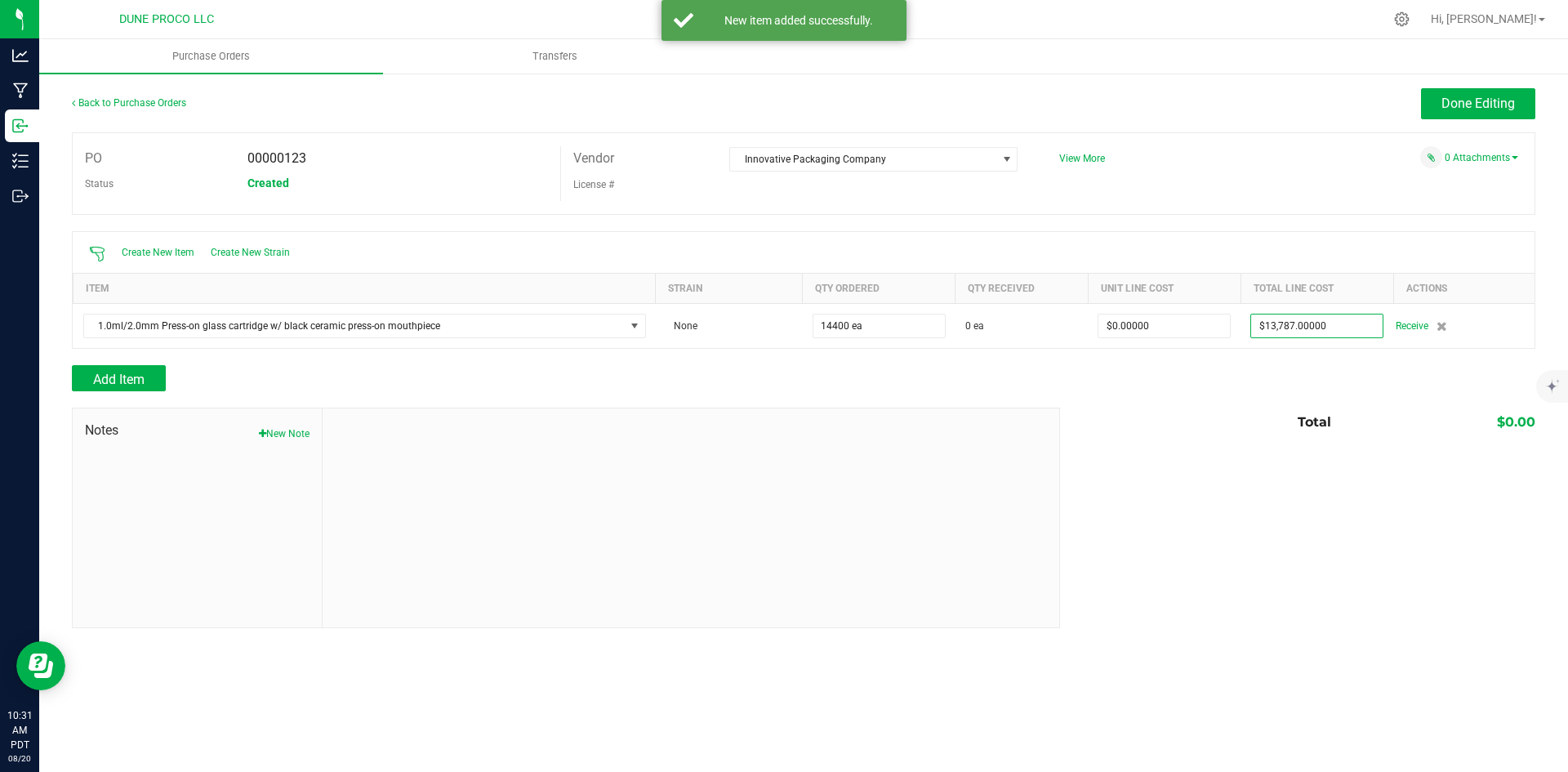
type input "14400"
type input "$0.95743"
click at [1481, 149] on div "0 Attachments" at bounding box center [1283, 158] width 471 height 22
click at [1482, 153] on link "0 Attachments" at bounding box center [1482, 158] width 74 height 12
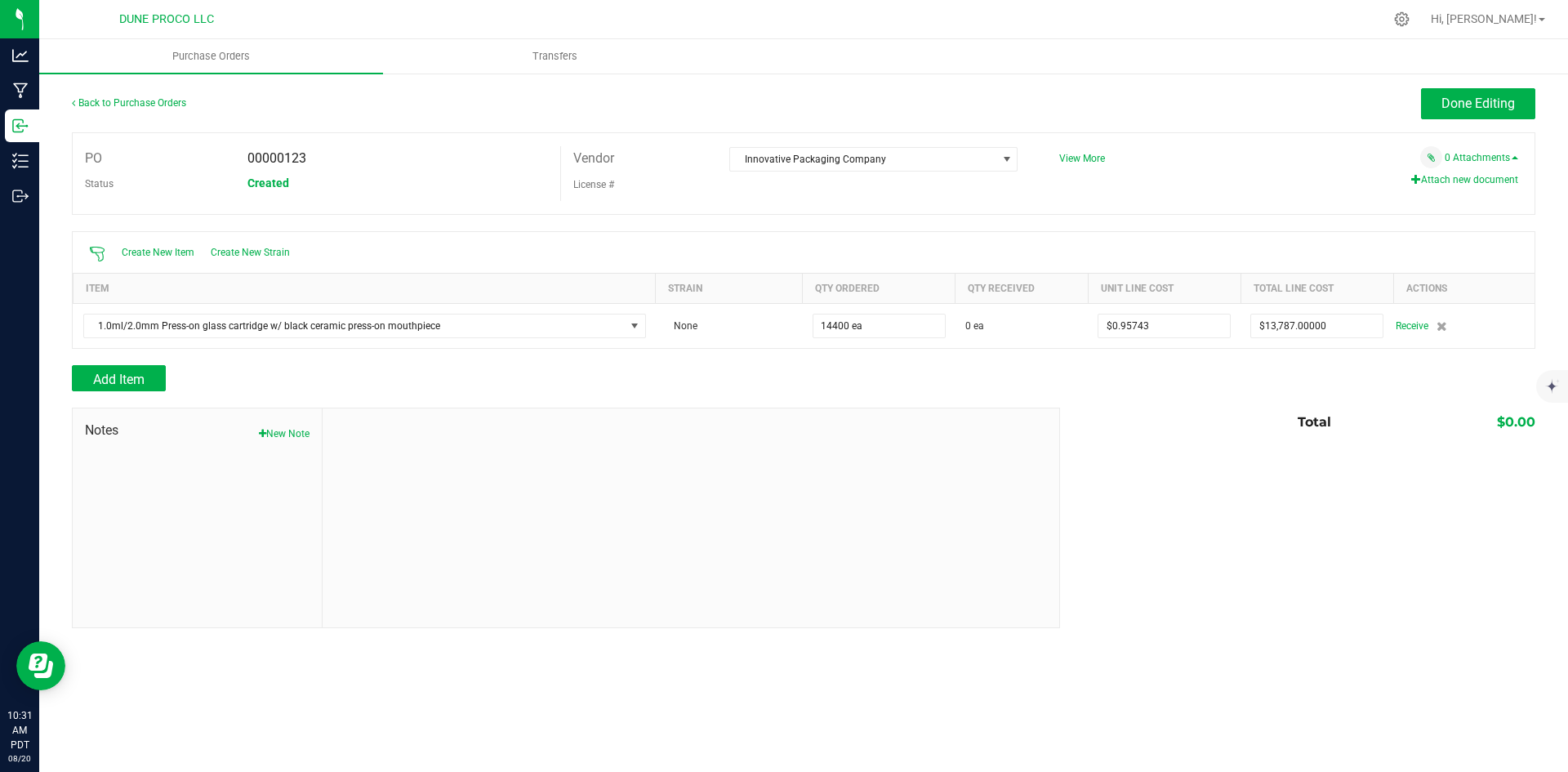
click at [1467, 181] on button "Attach new document" at bounding box center [1465, 179] width 107 height 14
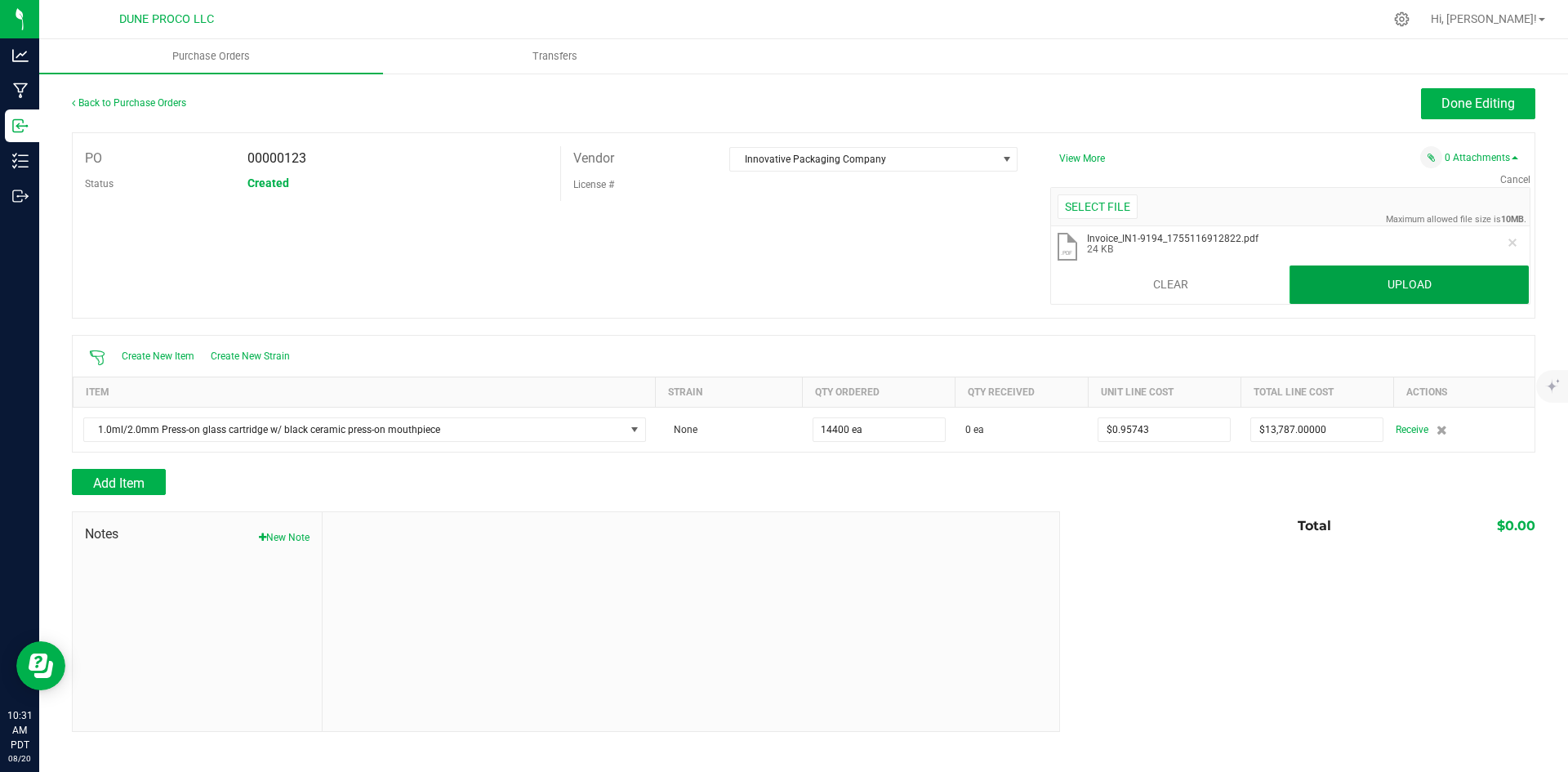
click at [1462, 269] on button "Upload" at bounding box center [1410, 285] width 240 height 39
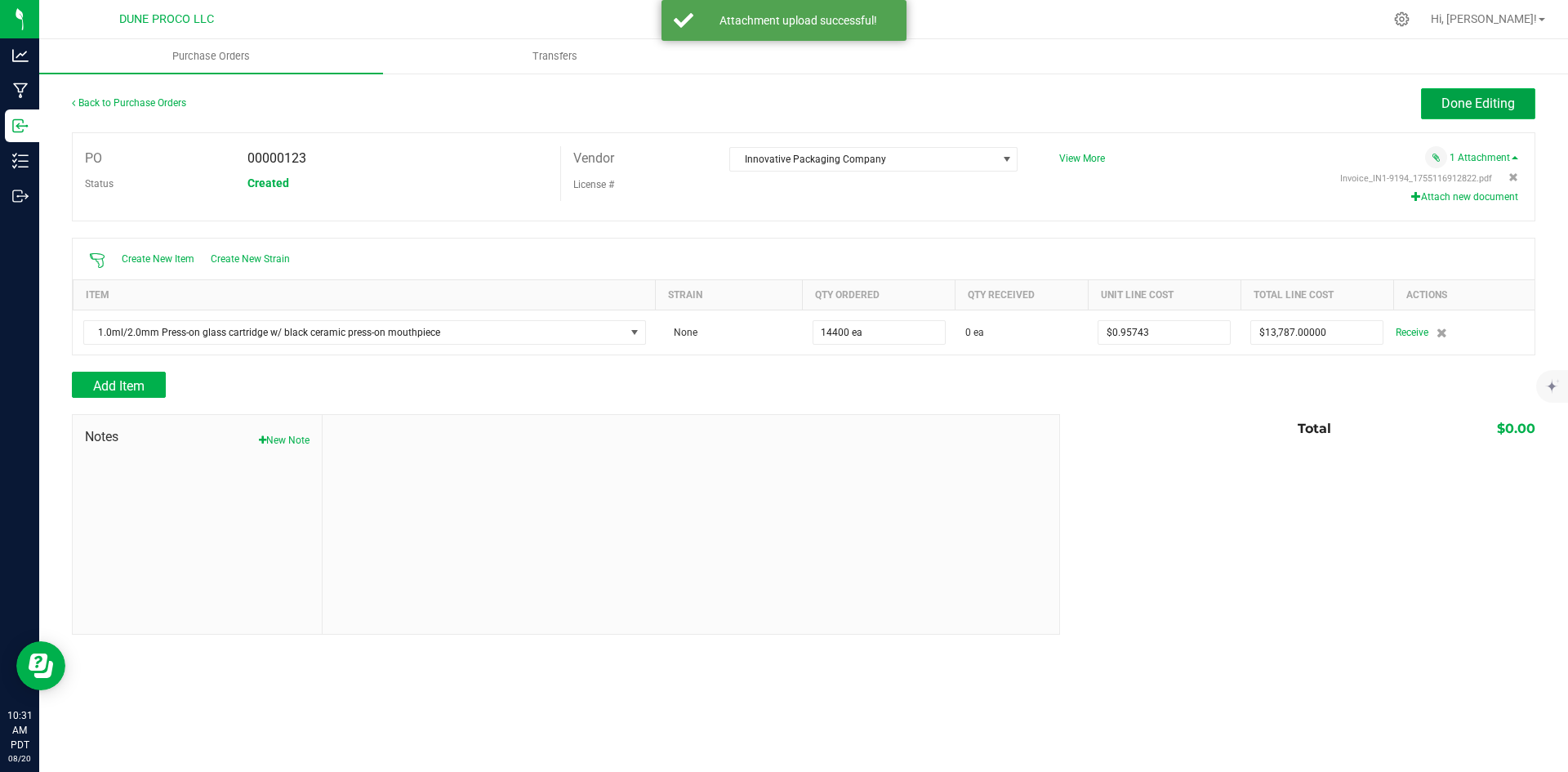
click at [1482, 105] on span "Done Editing" at bounding box center [1478, 103] width 74 height 15
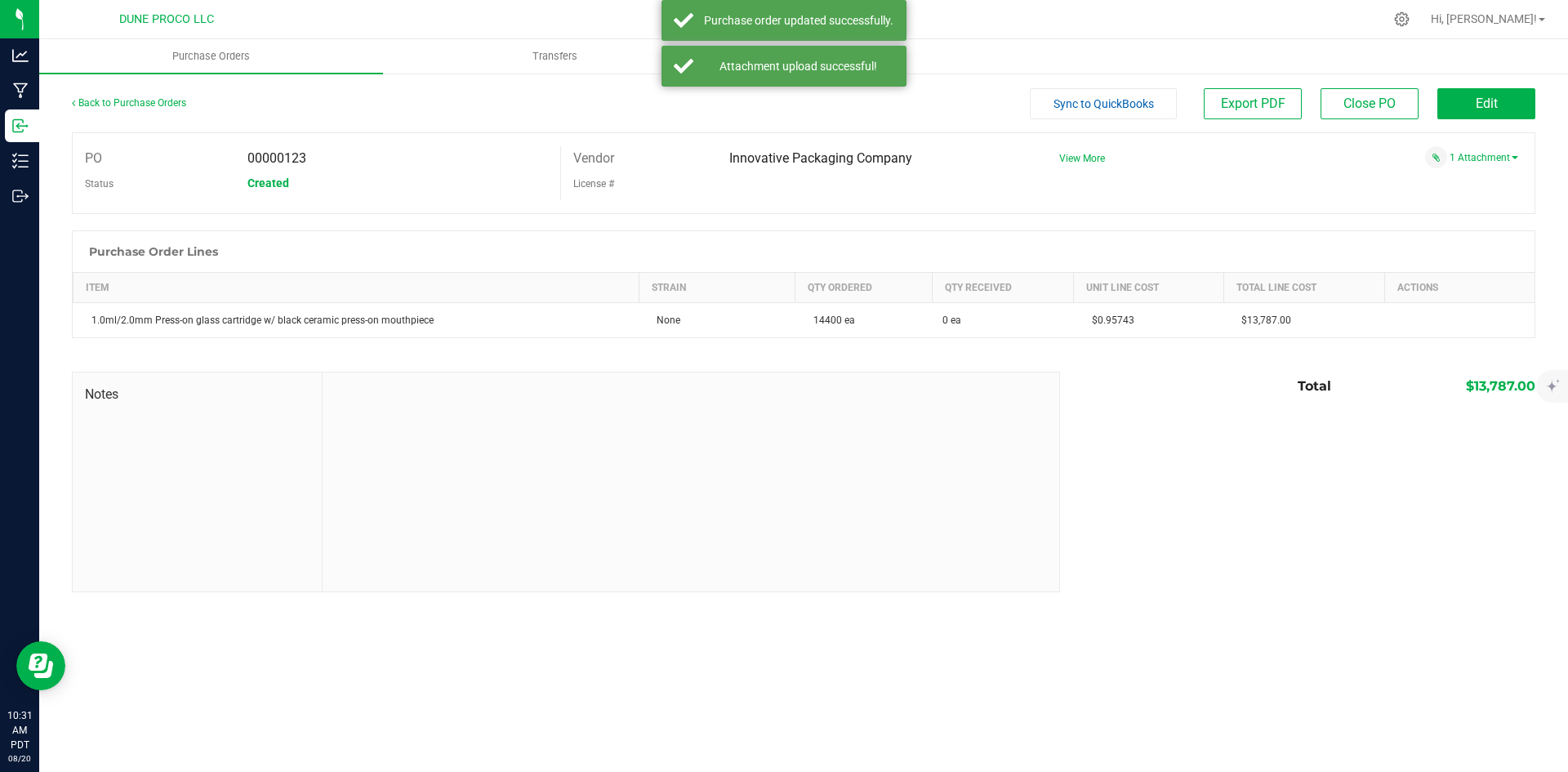
click at [1083, 118] on button "Sync to QuickBooks" at bounding box center [1104, 103] width 147 height 31
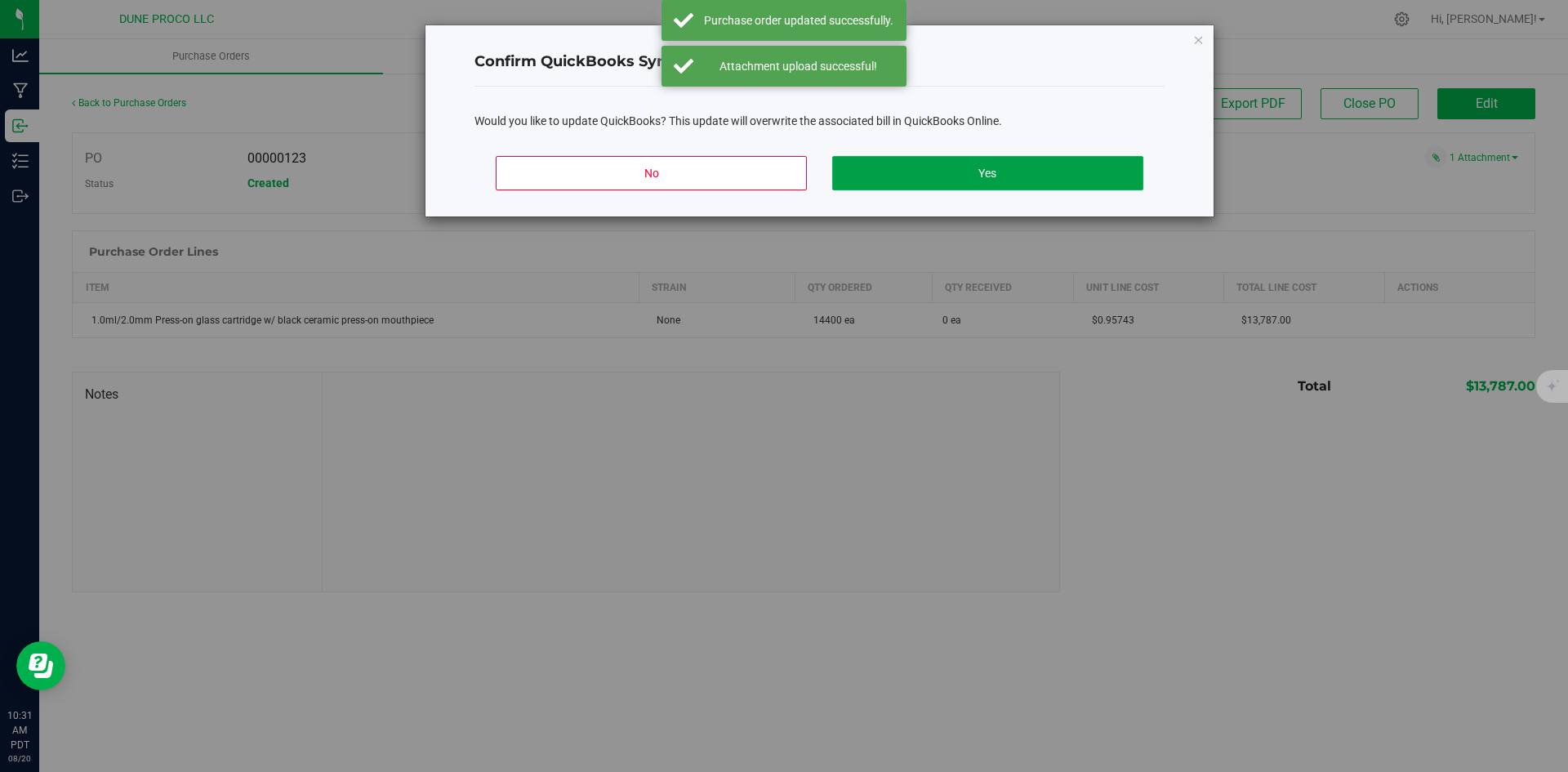
click at [1070, 164] on button "Yes" at bounding box center [988, 173] width 310 height 35
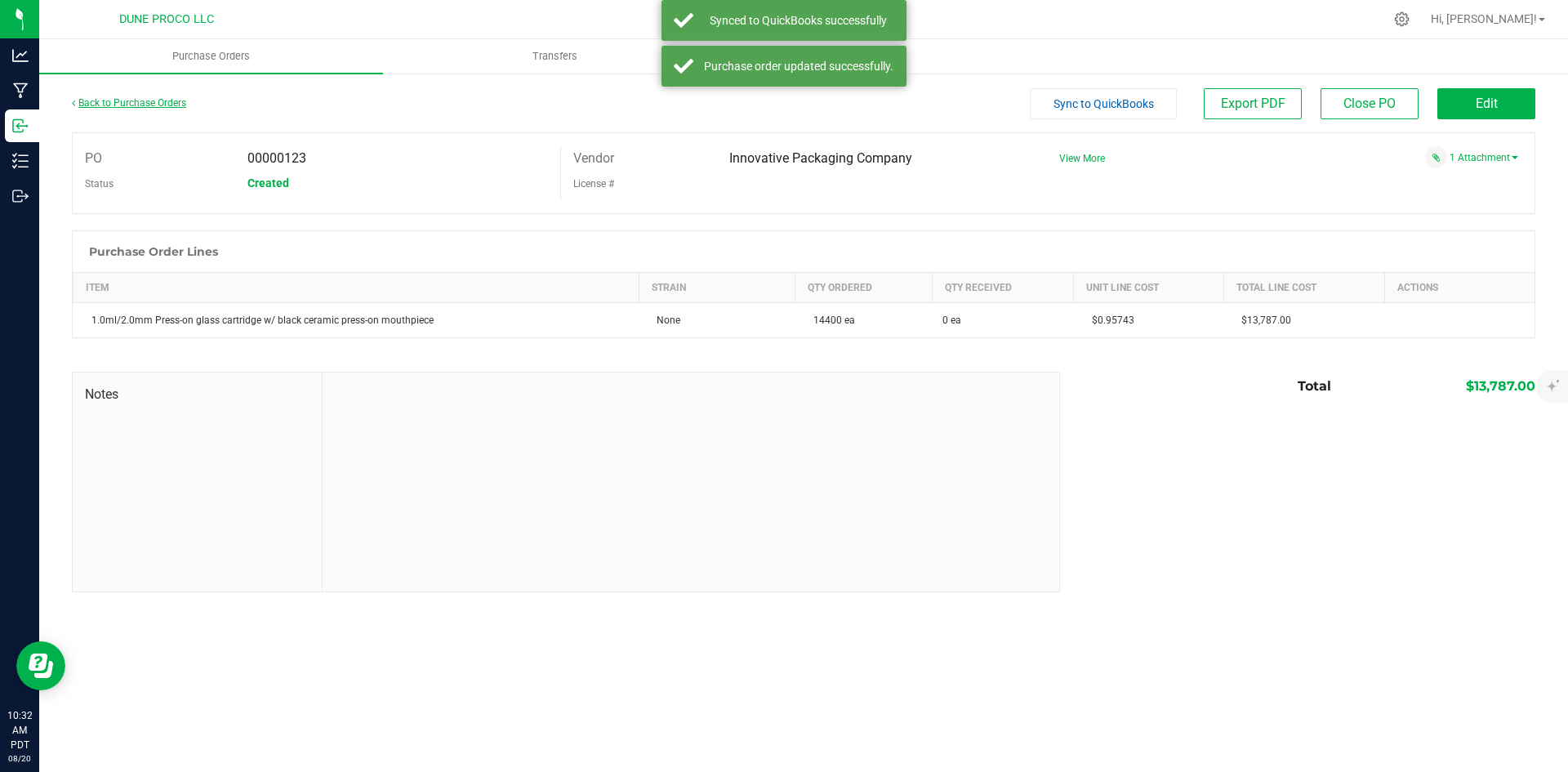
click at [152, 103] on link "Back to Purchase Orders" at bounding box center [129, 103] width 114 height 12
